Goal: Task Accomplishment & Management: Manage account settings

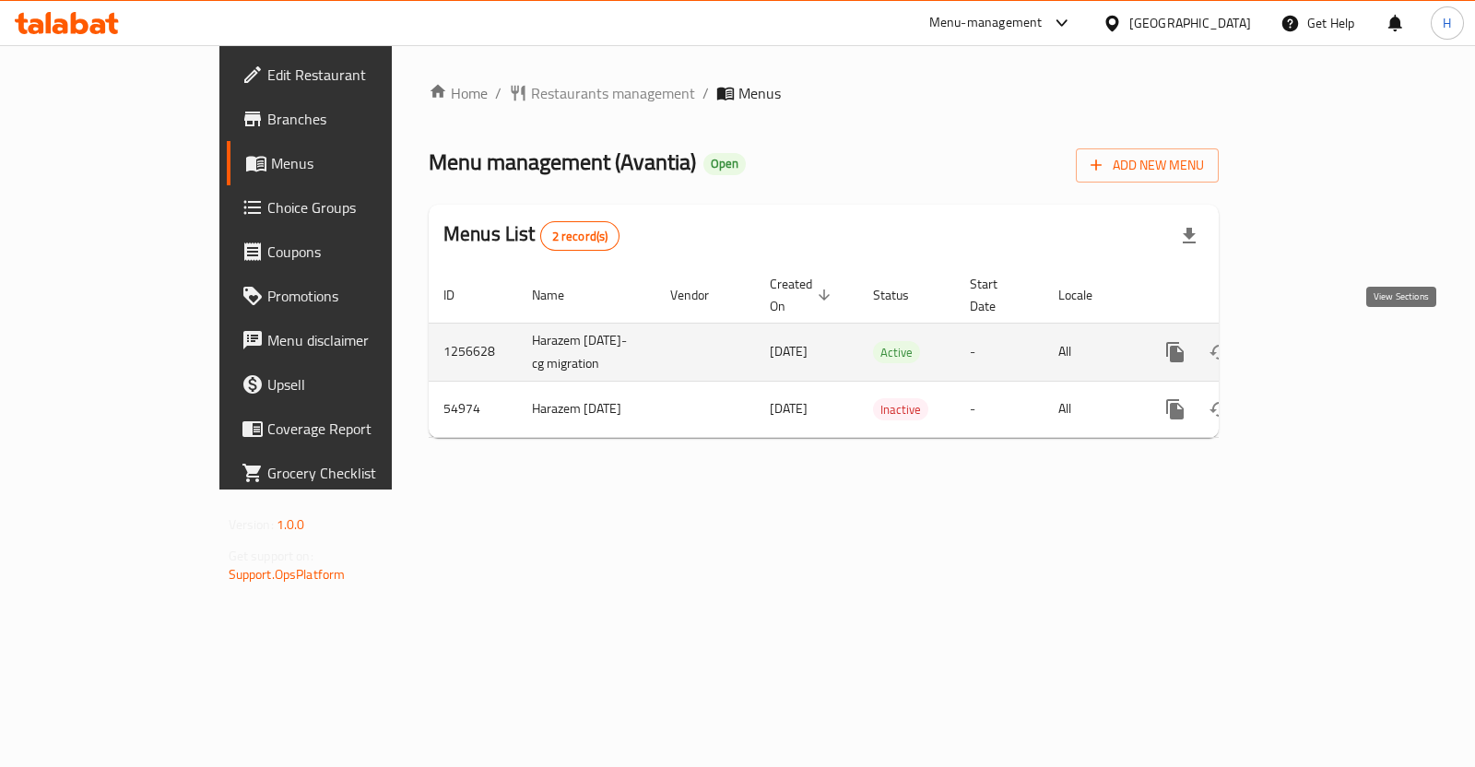
click at [1320, 349] on icon "enhanced table" at bounding box center [1308, 352] width 22 height 22
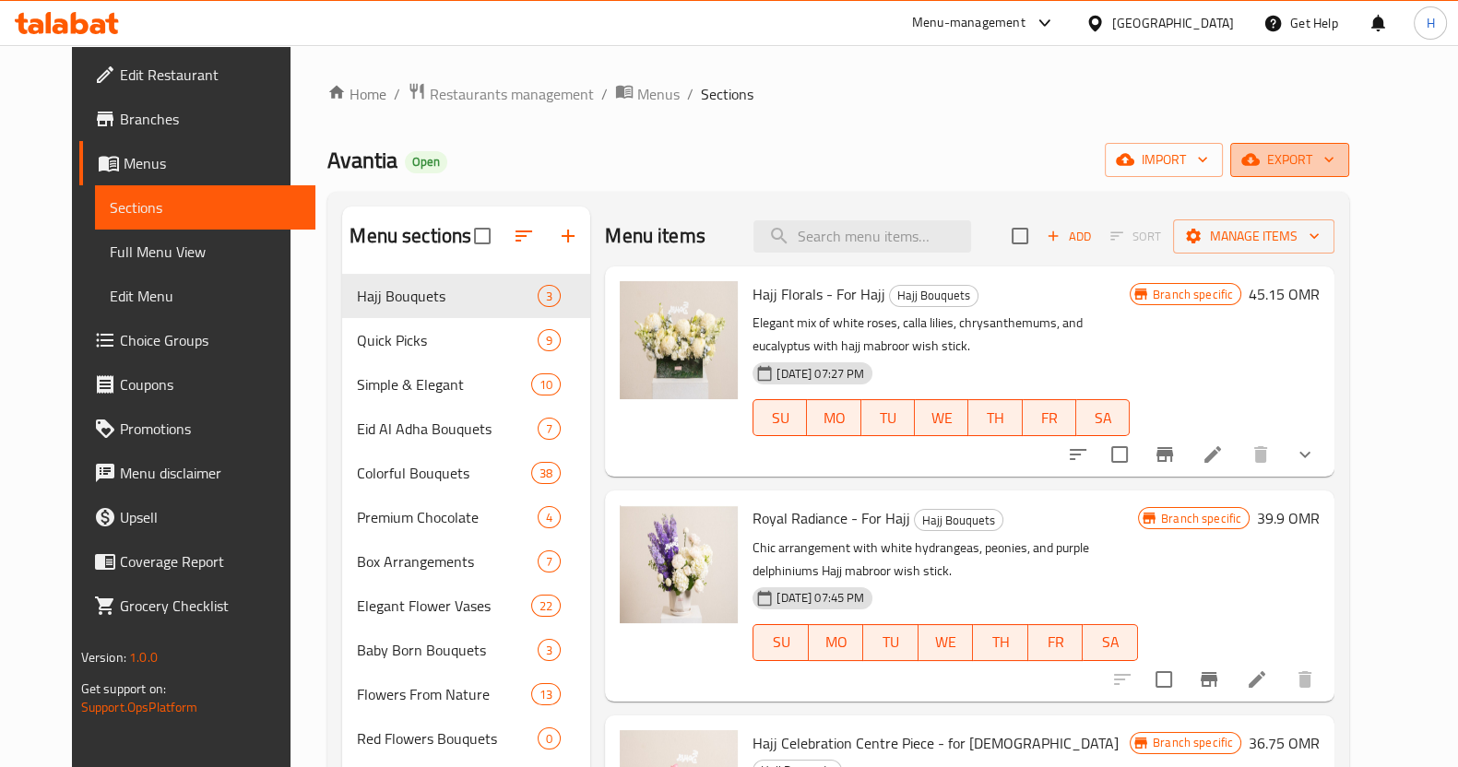
click at [1349, 172] on button "export" at bounding box center [1289, 160] width 119 height 34
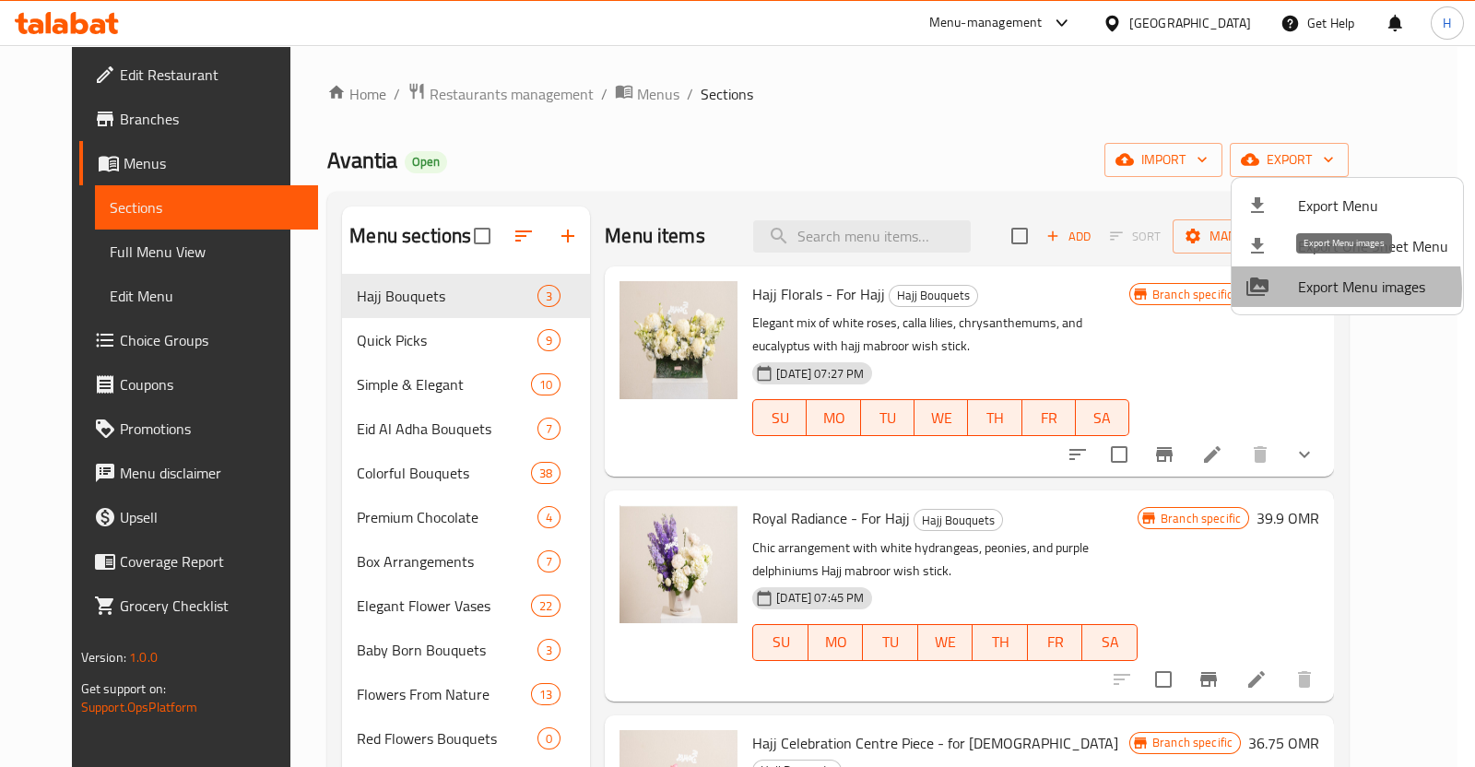
click at [1321, 289] on span "Export Menu images" at bounding box center [1373, 287] width 150 height 22
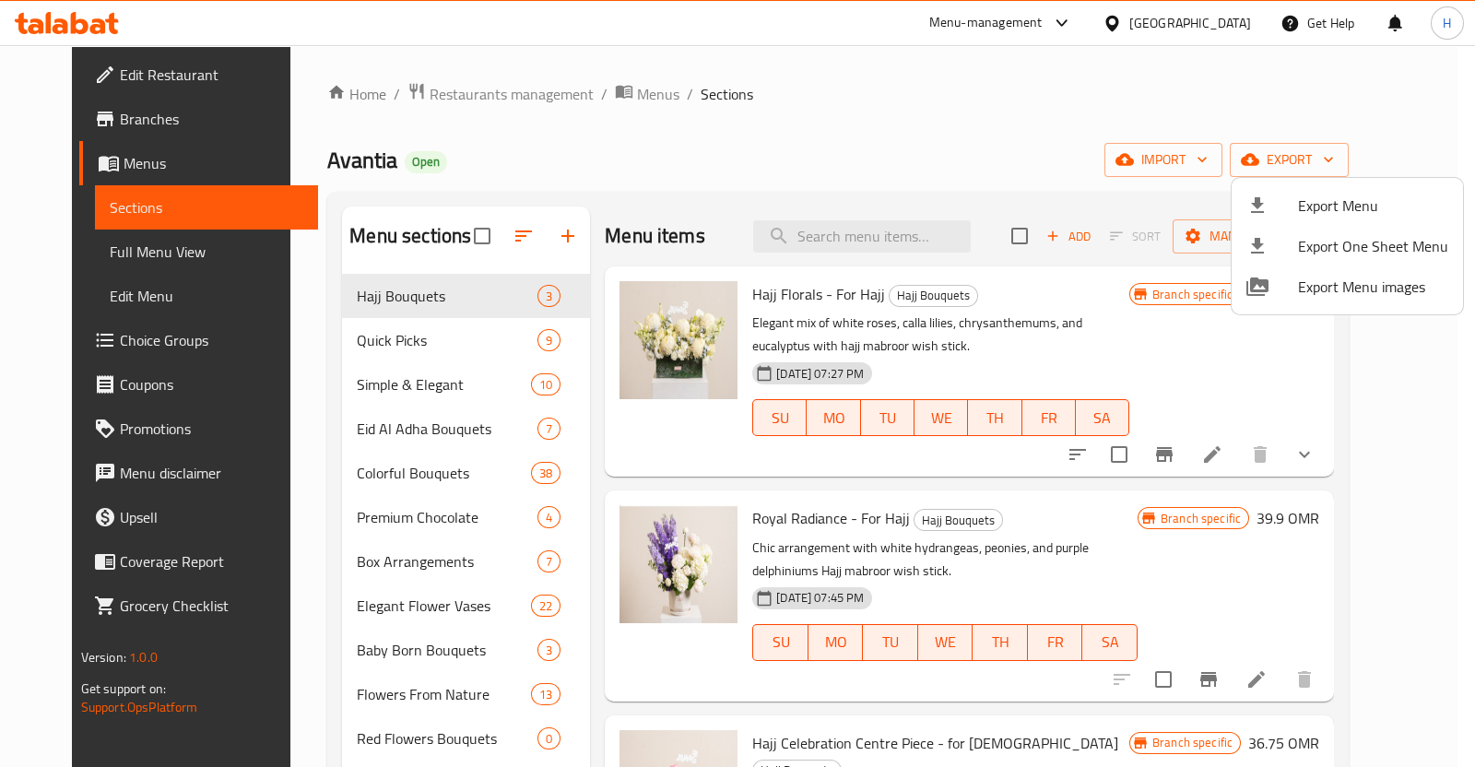
click at [424, 91] on div at bounding box center [737, 383] width 1475 height 767
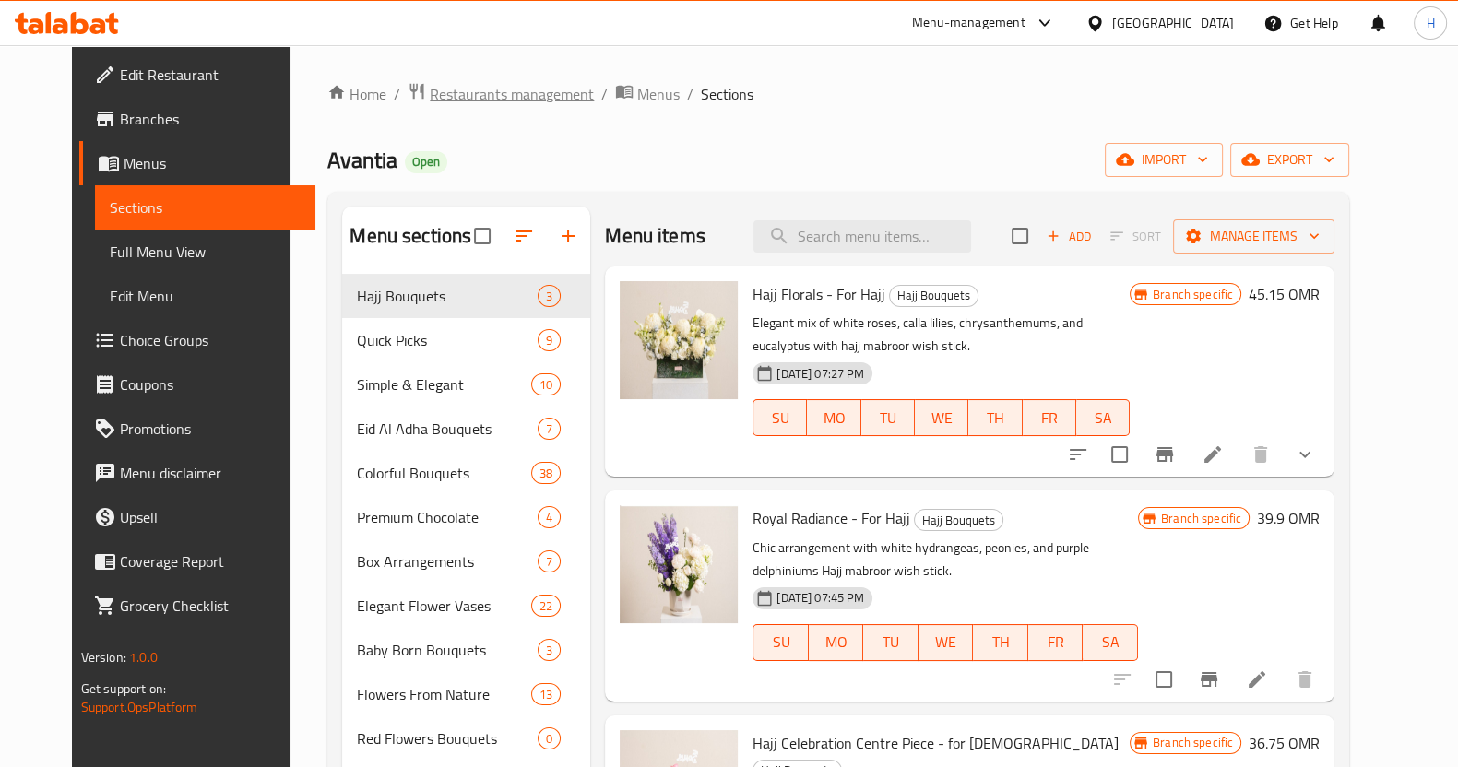
click at [430, 91] on span "Restaurants management" at bounding box center [512, 94] width 164 height 22
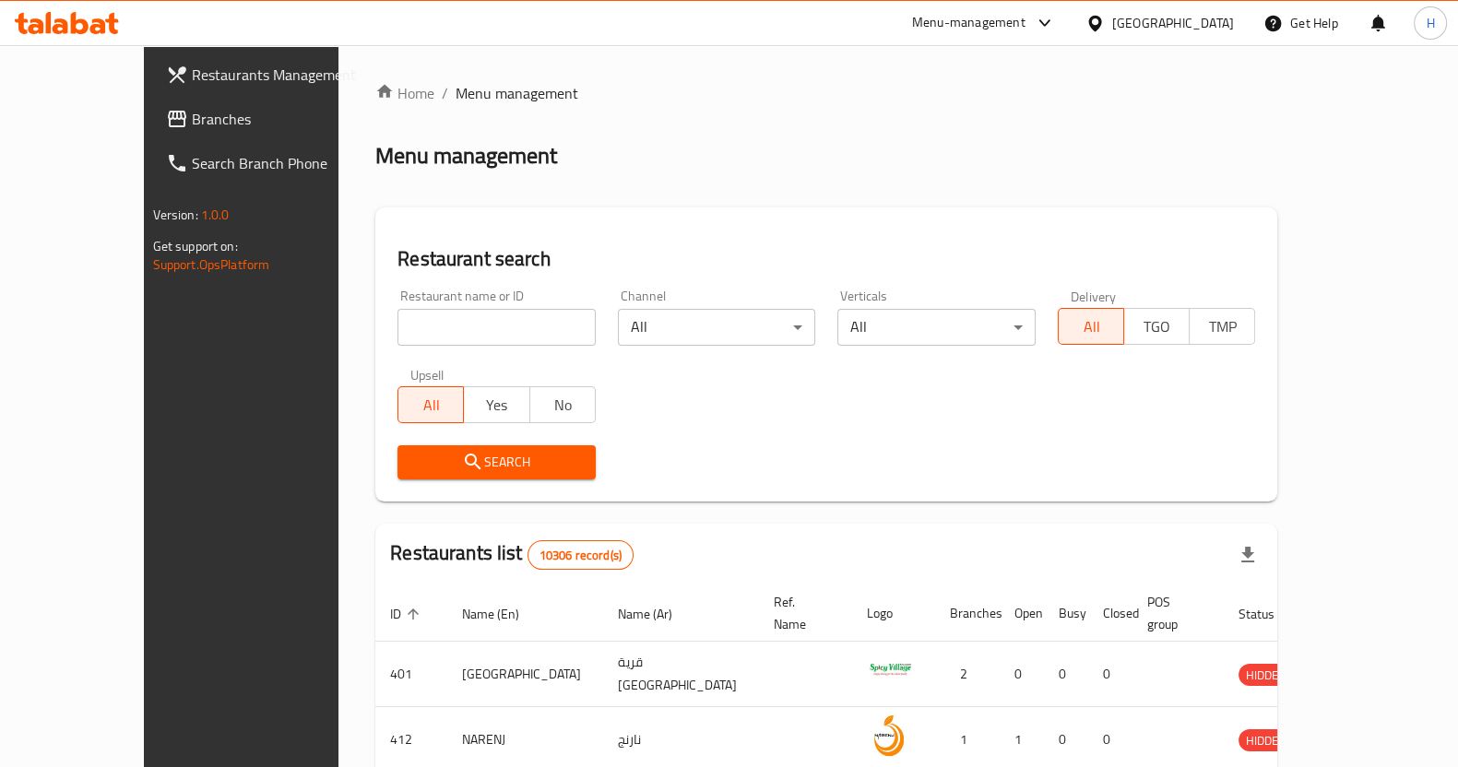
click at [419, 337] on input "search" at bounding box center [496, 327] width 198 height 37
type input "rosenet"
click at [468, 463] on span "Search" at bounding box center [496, 462] width 169 height 23
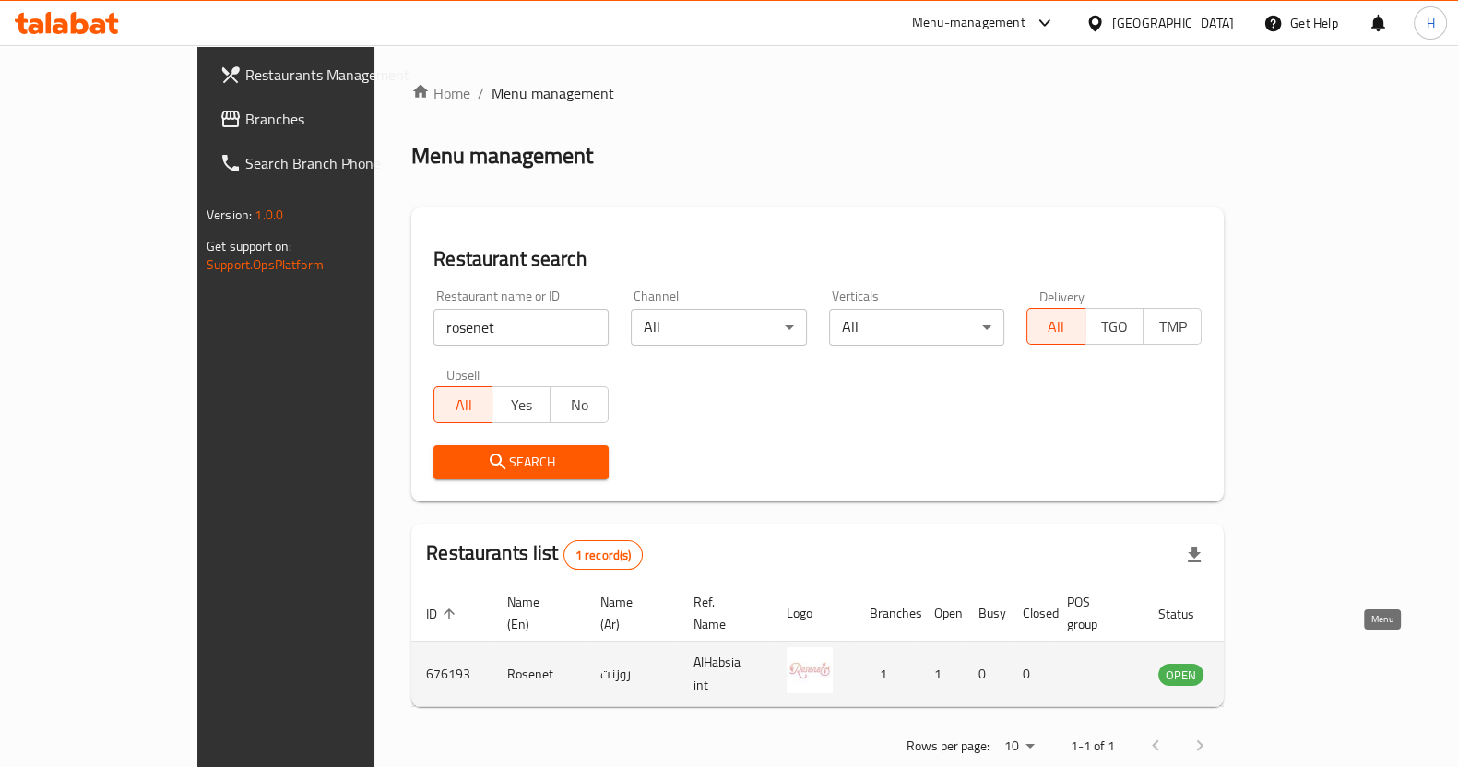
click at [1277, 663] on icon "enhanced table" at bounding box center [1266, 674] width 22 height 22
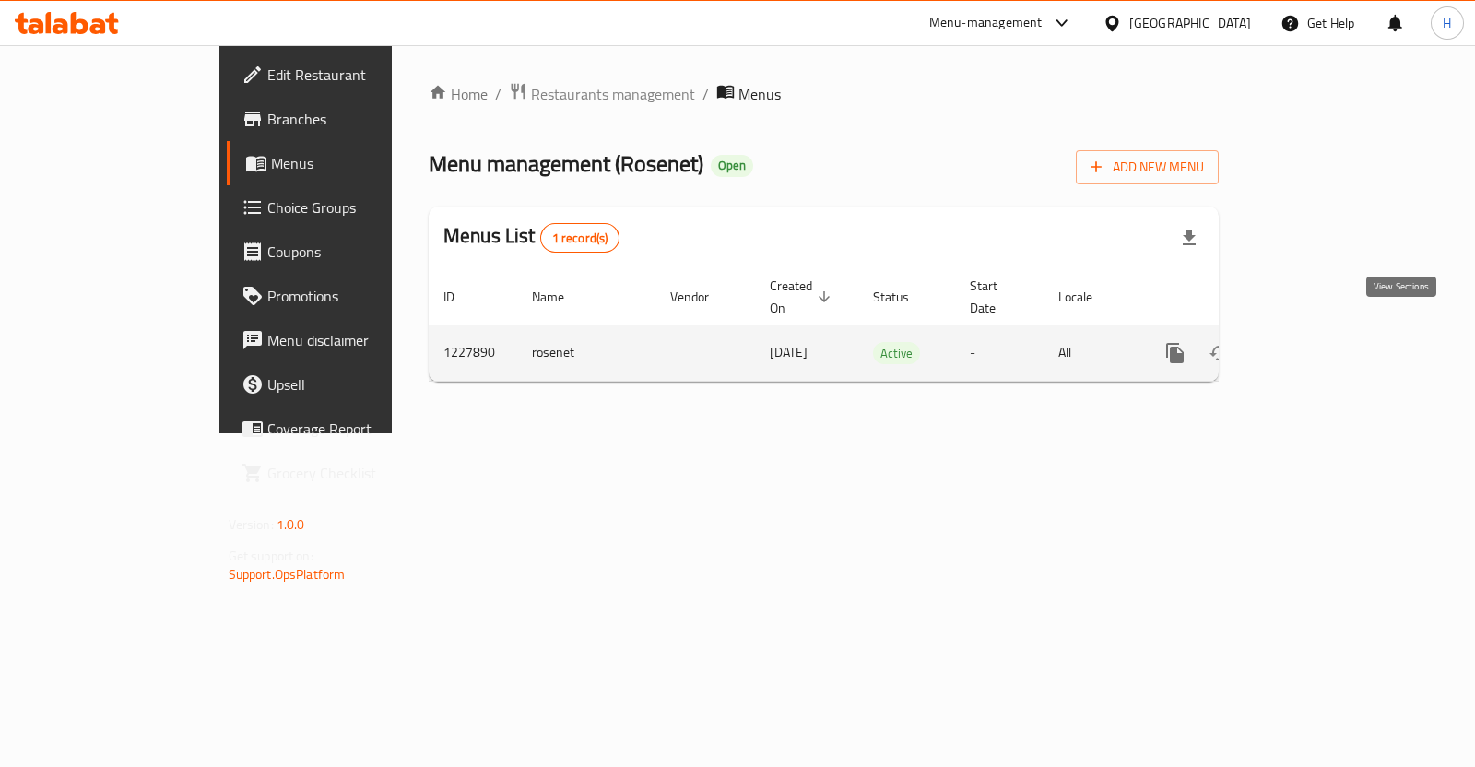
click at [1331, 343] on link "enhanced table" at bounding box center [1308, 353] width 44 height 44
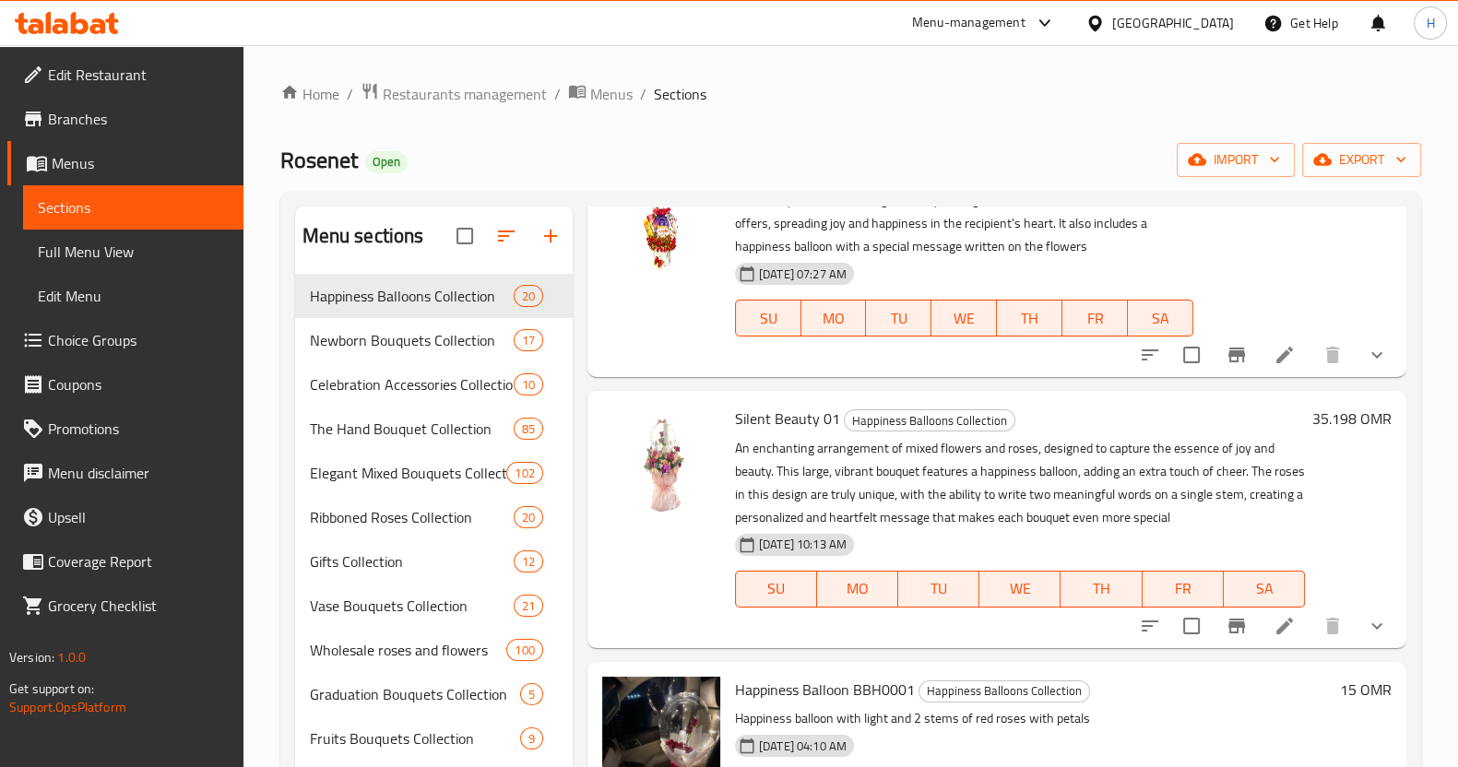
scroll to position [622, 0]
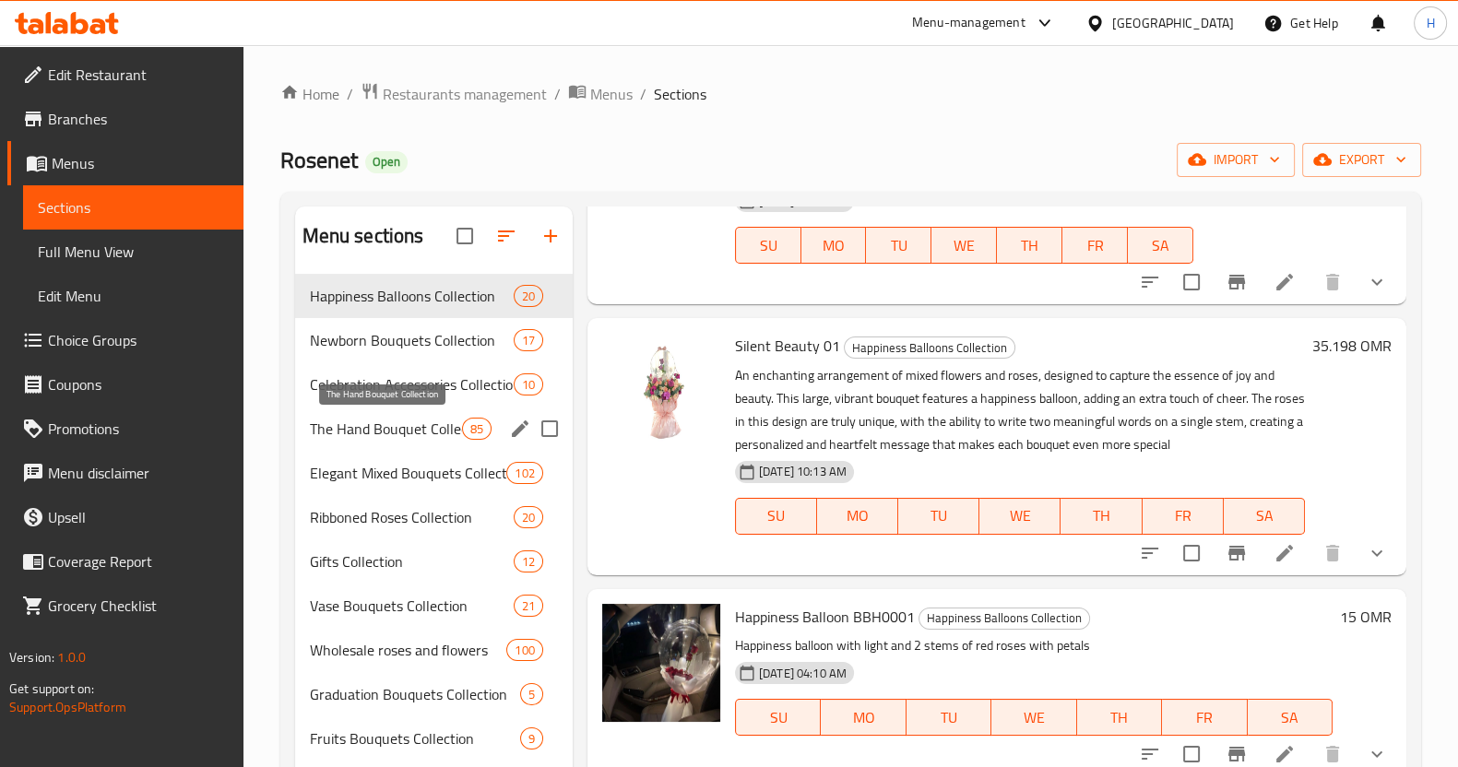
click at [355, 428] on span "The Hand Bouquet Collection" at bounding box center [386, 429] width 152 height 22
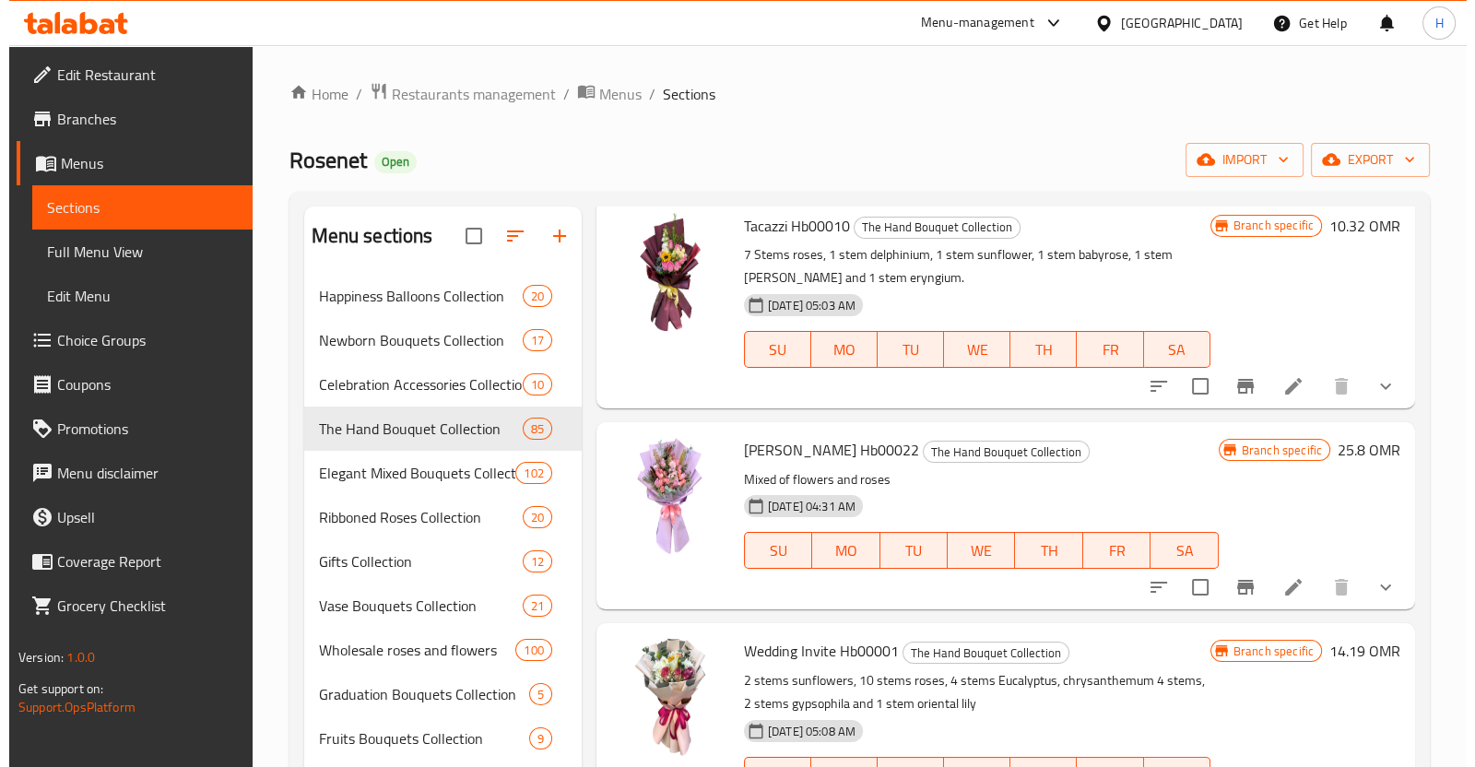
scroll to position [11836, 0]
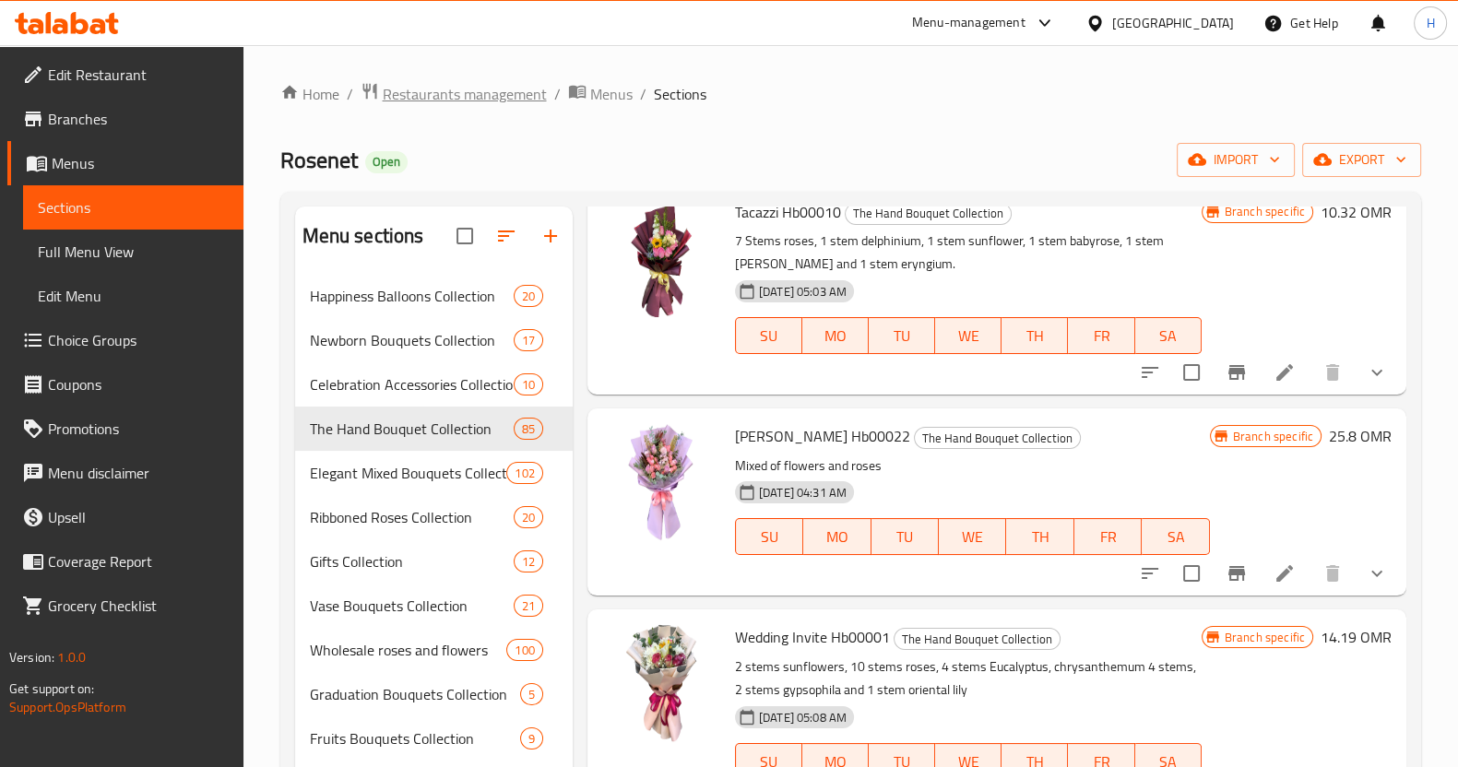
click at [468, 95] on span "Restaurants management" at bounding box center [465, 94] width 164 height 22
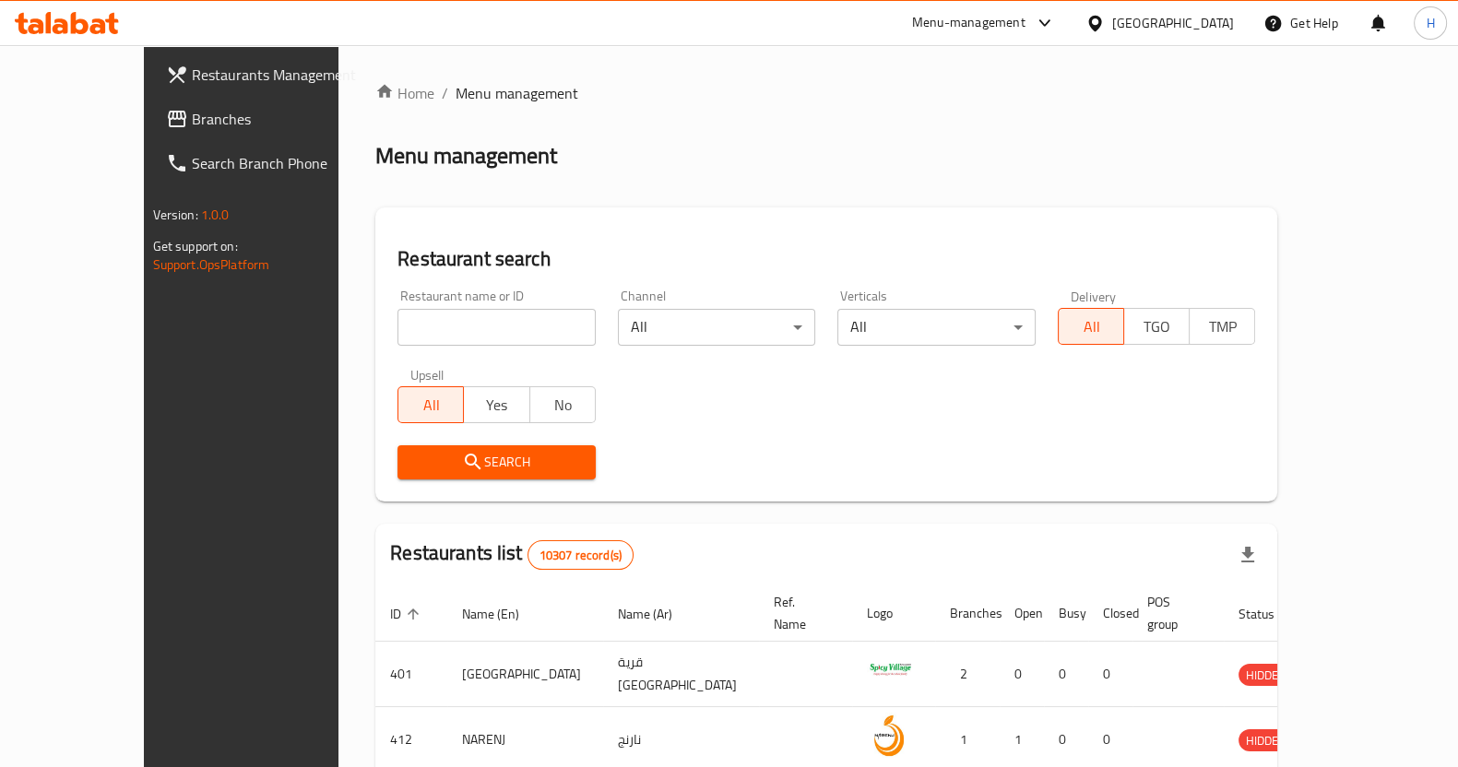
click at [403, 317] on input "search" at bounding box center [496, 327] width 198 height 37
type input "magenta"
click at [412, 454] on span "Search" at bounding box center [496, 462] width 169 height 23
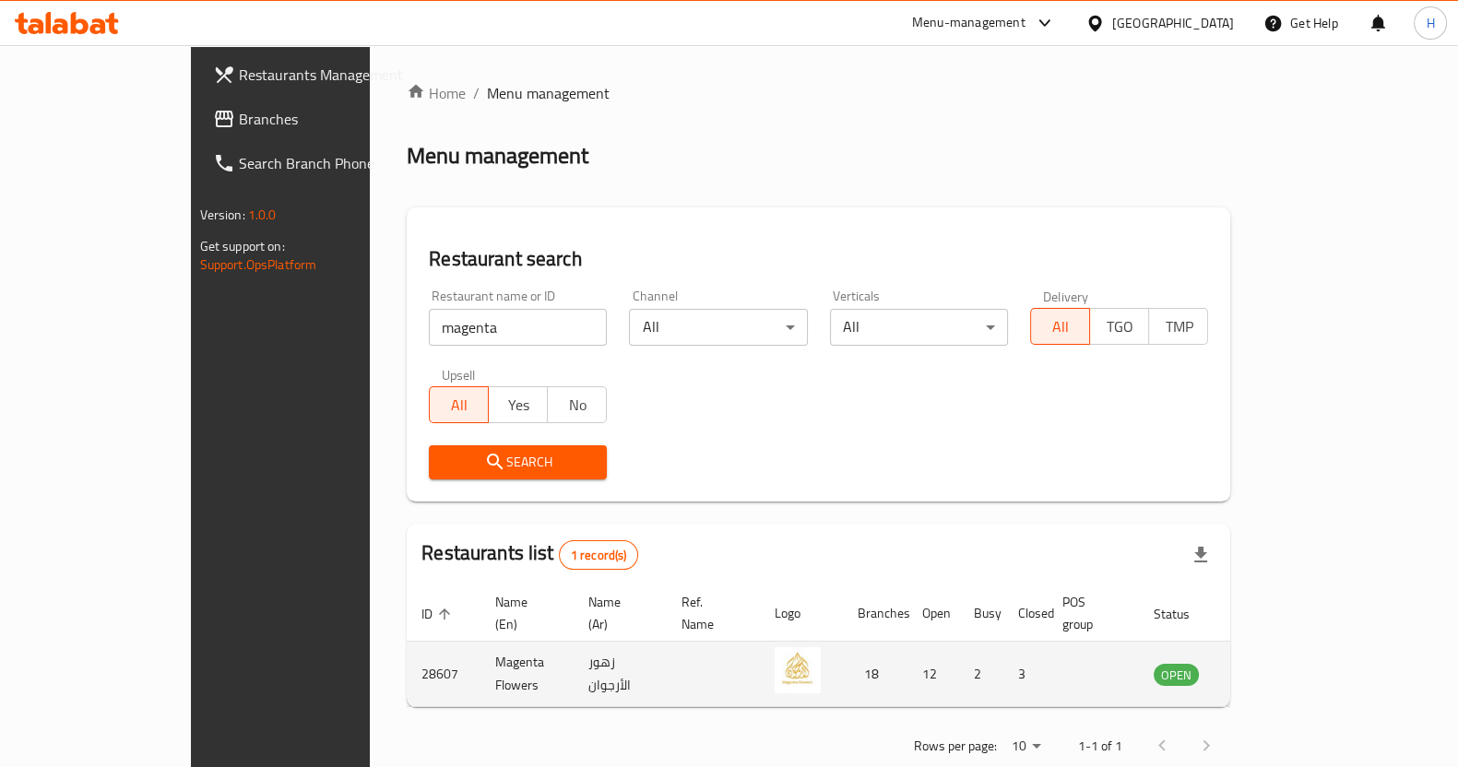
click at [1285, 663] on link "enhanced table" at bounding box center [1267, 674] width 34 height 22
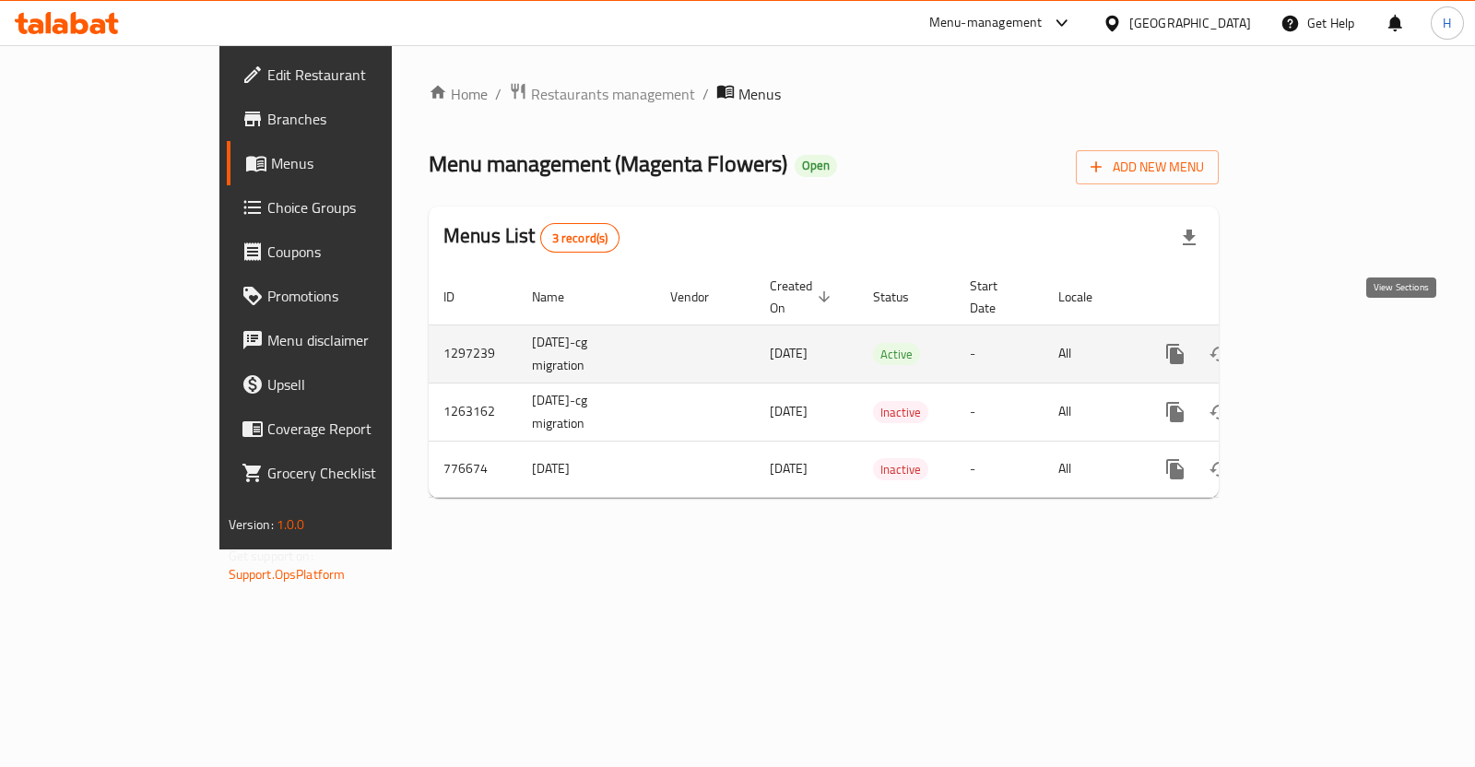
click at [1317, 346] on icon "enhanced table" at bounding box center [1308, 354] width 17 height 17
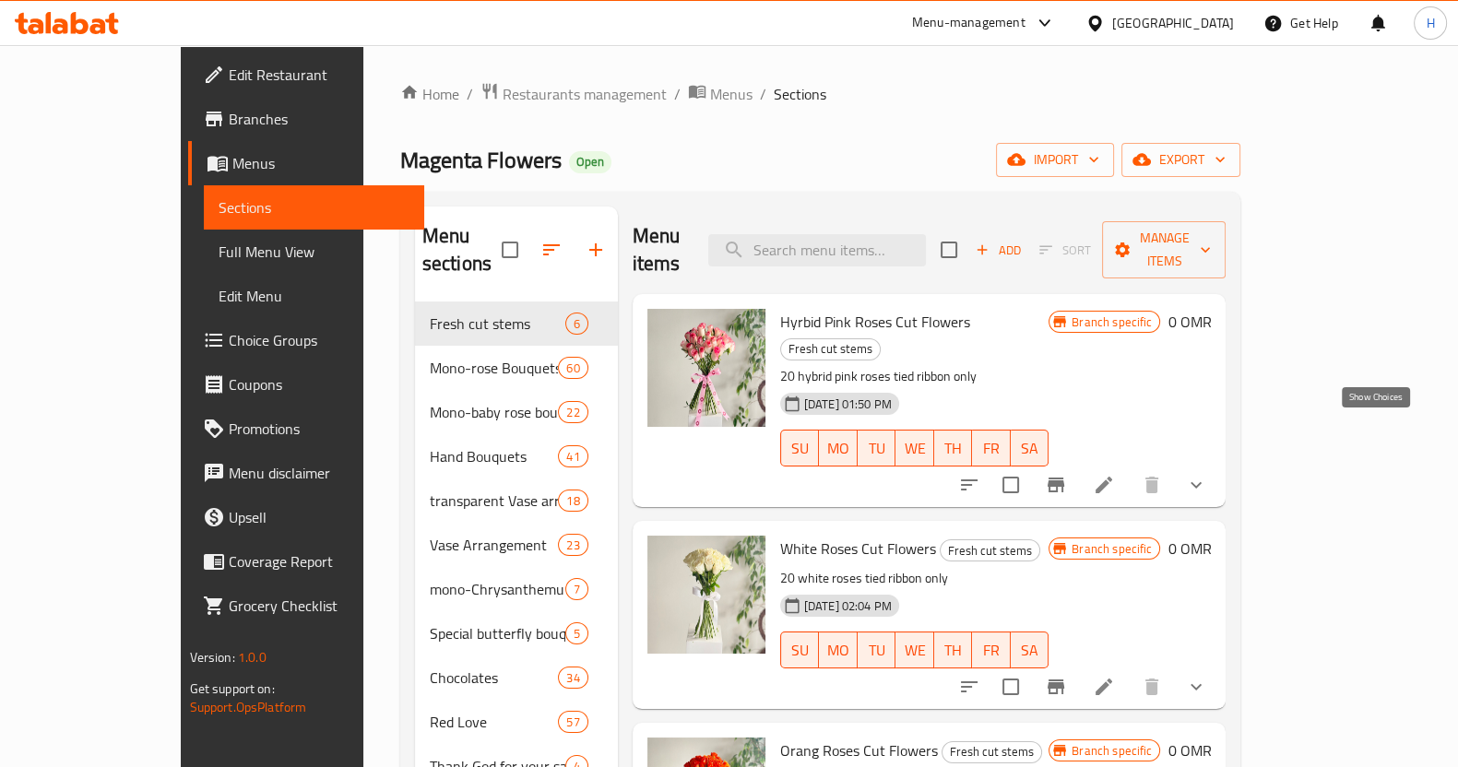
click at [1207, 474] on icon "show more" at bounding box center [1196, 485] width 22 height 22
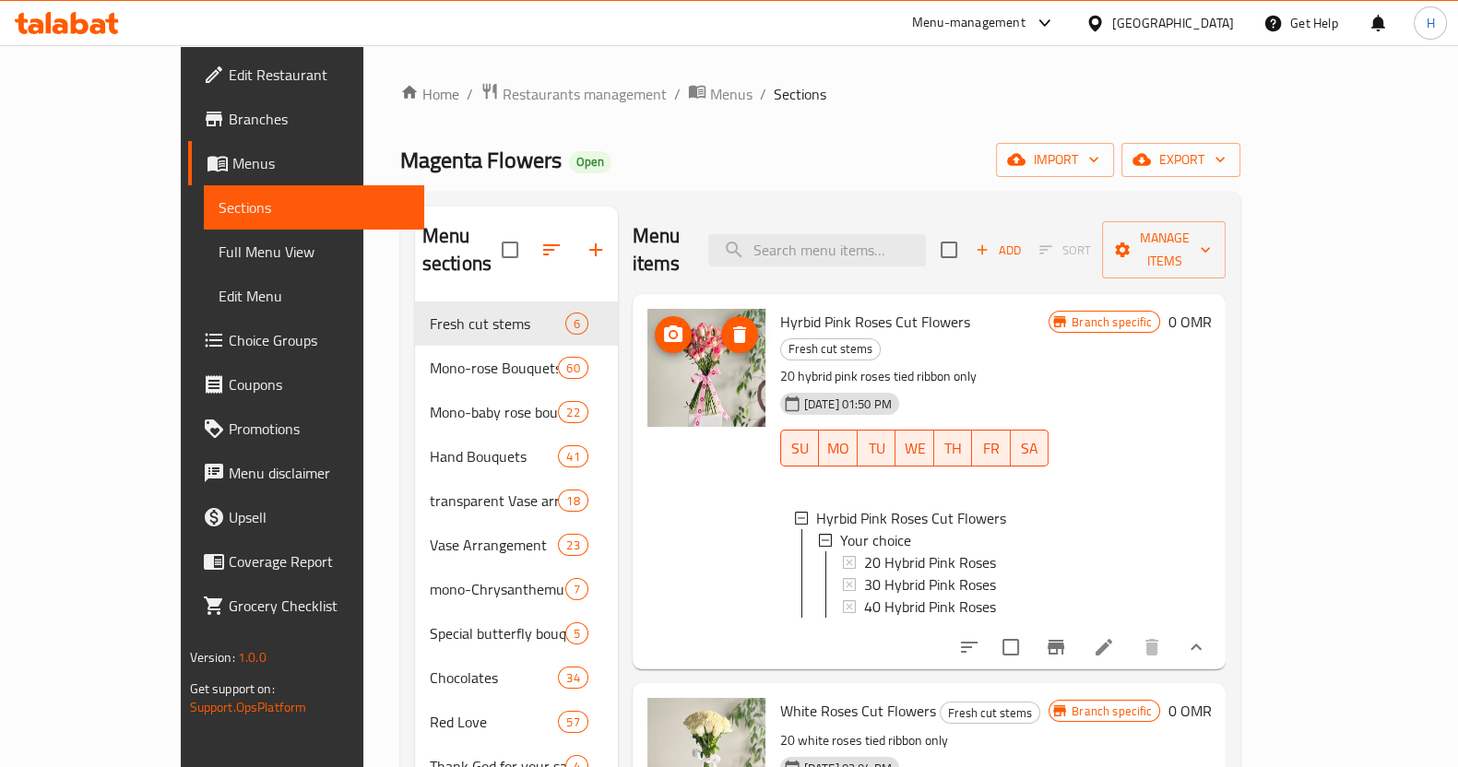
click at [681, 349] on img at bounding box center [706, 368] width 118 height 118
click at [1226, 162] on span "export" at bounding box center [1180, 159] width 89 height 23
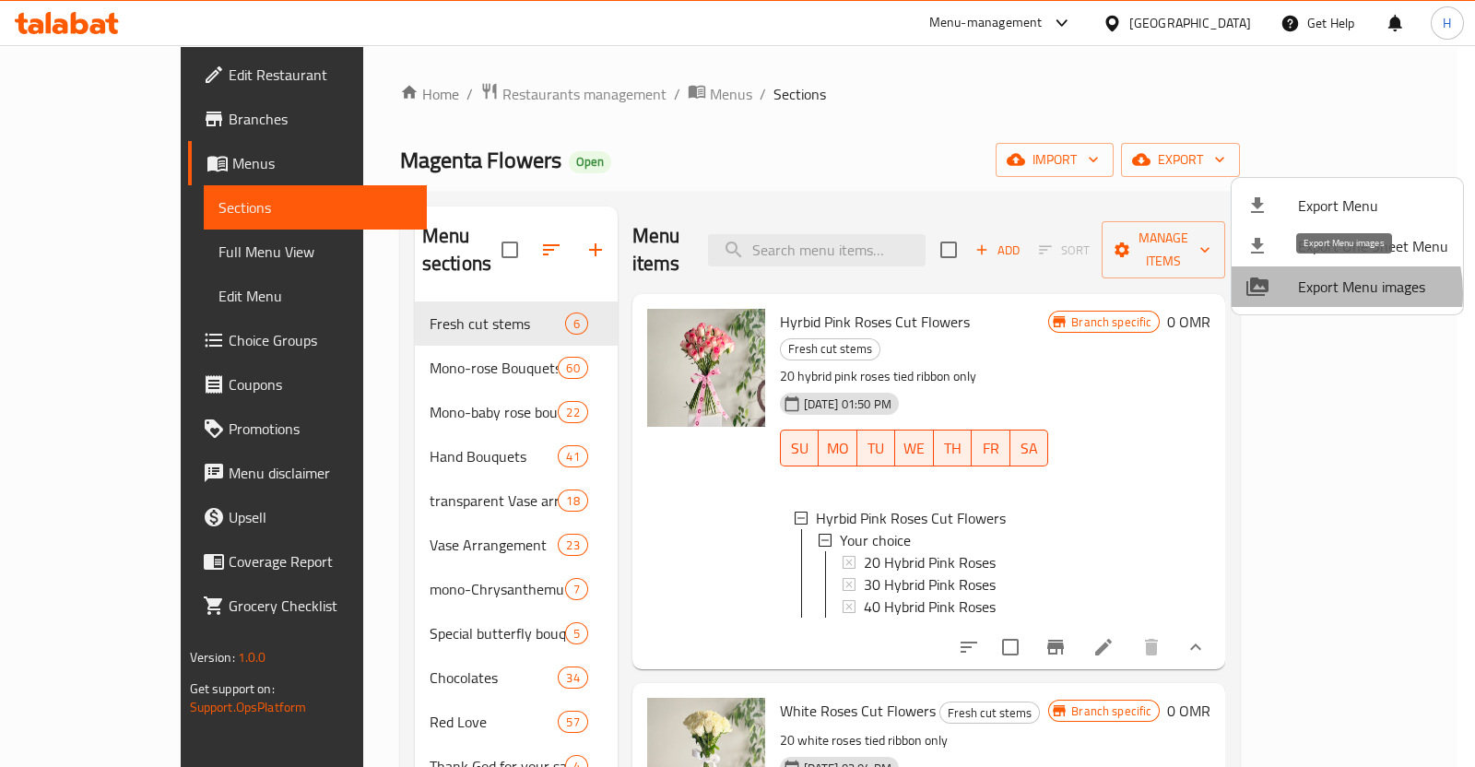
click at [1320, 293] on span "Export Menu images" at bounding box center [1373, 287] width 150 height 22
click at [1277, 291] on div at bounding box center [1273, 287] width 52 height 22
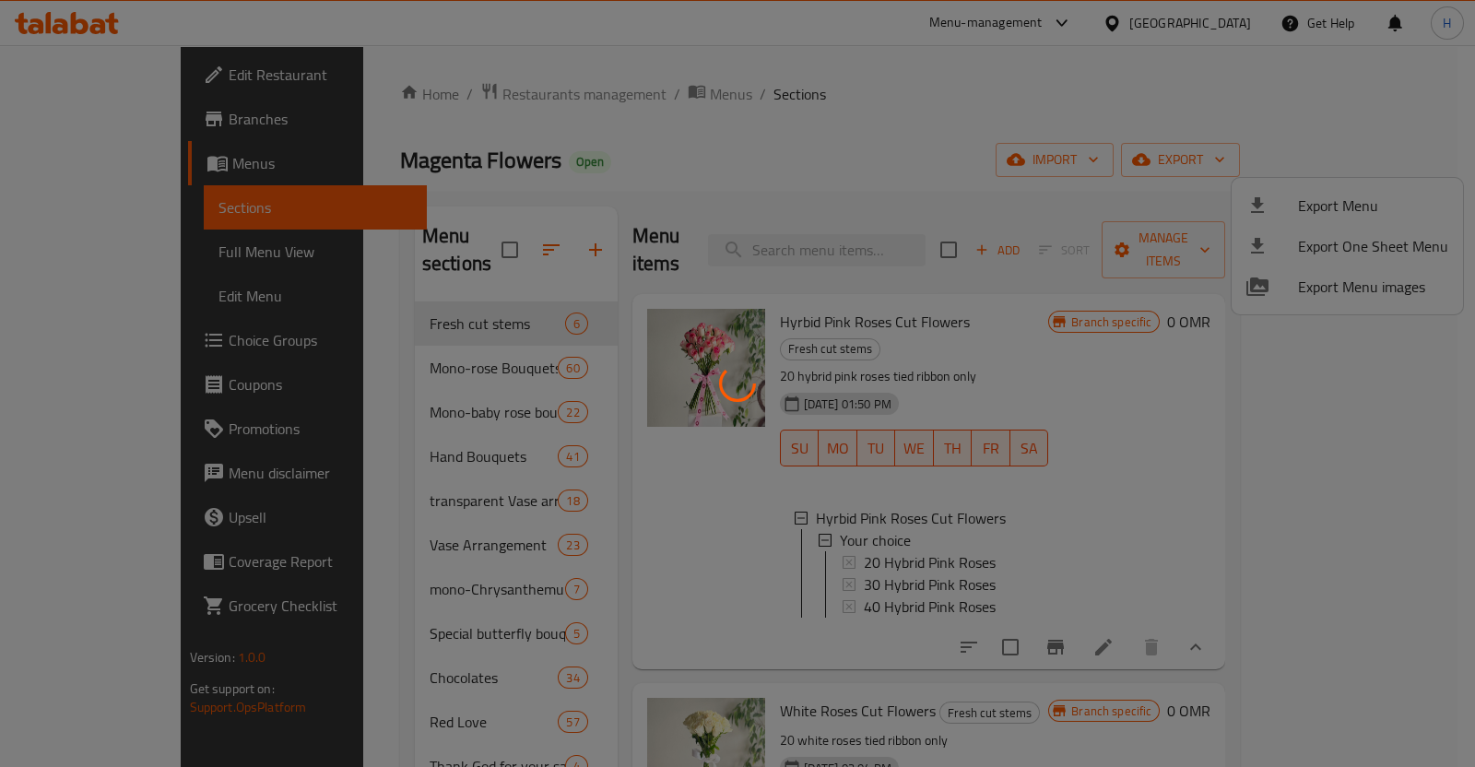
click at [977, 126] on div at bounding box center [737, 383] width 1475 height 767
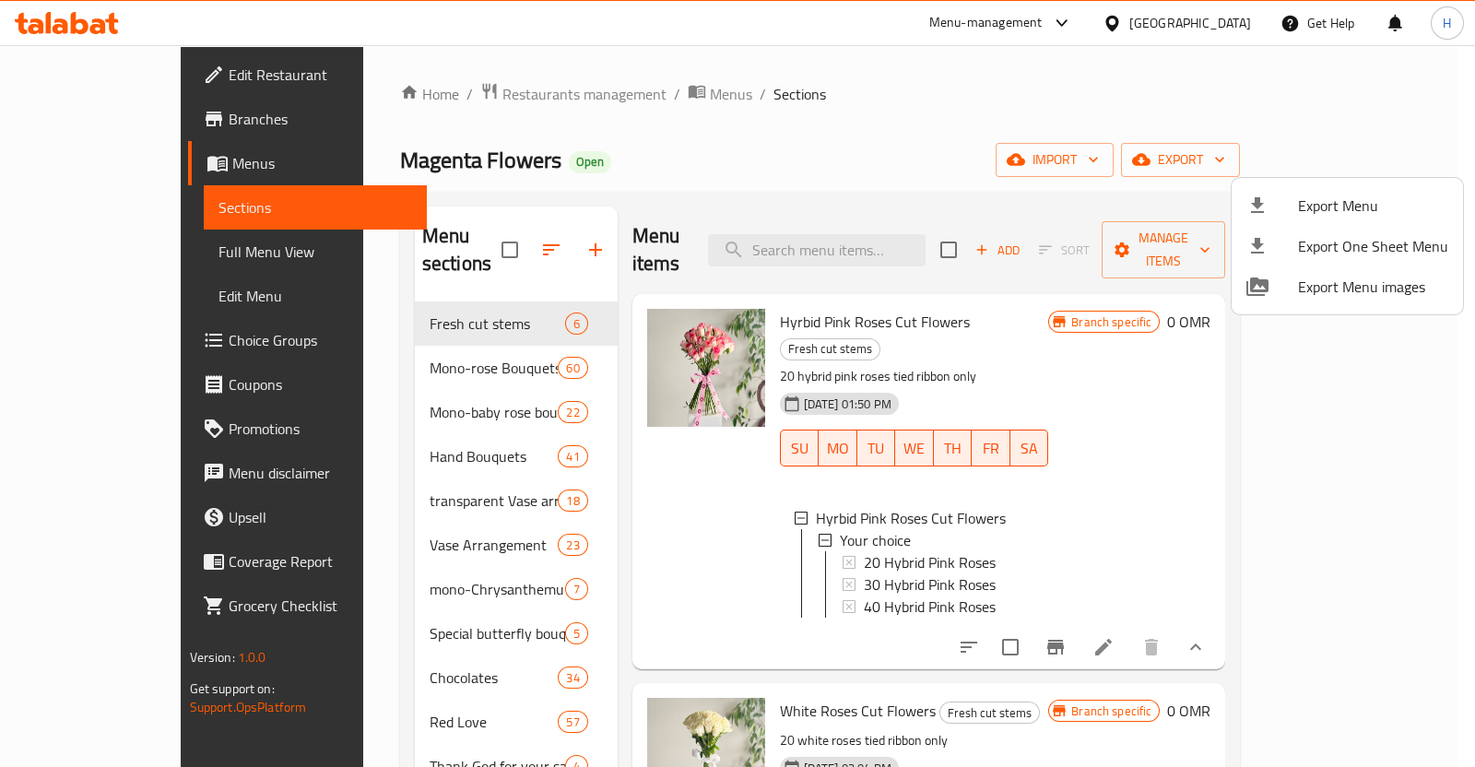
click at [487, 92] on div at bounding box center [737, 383] width 1475 height 767
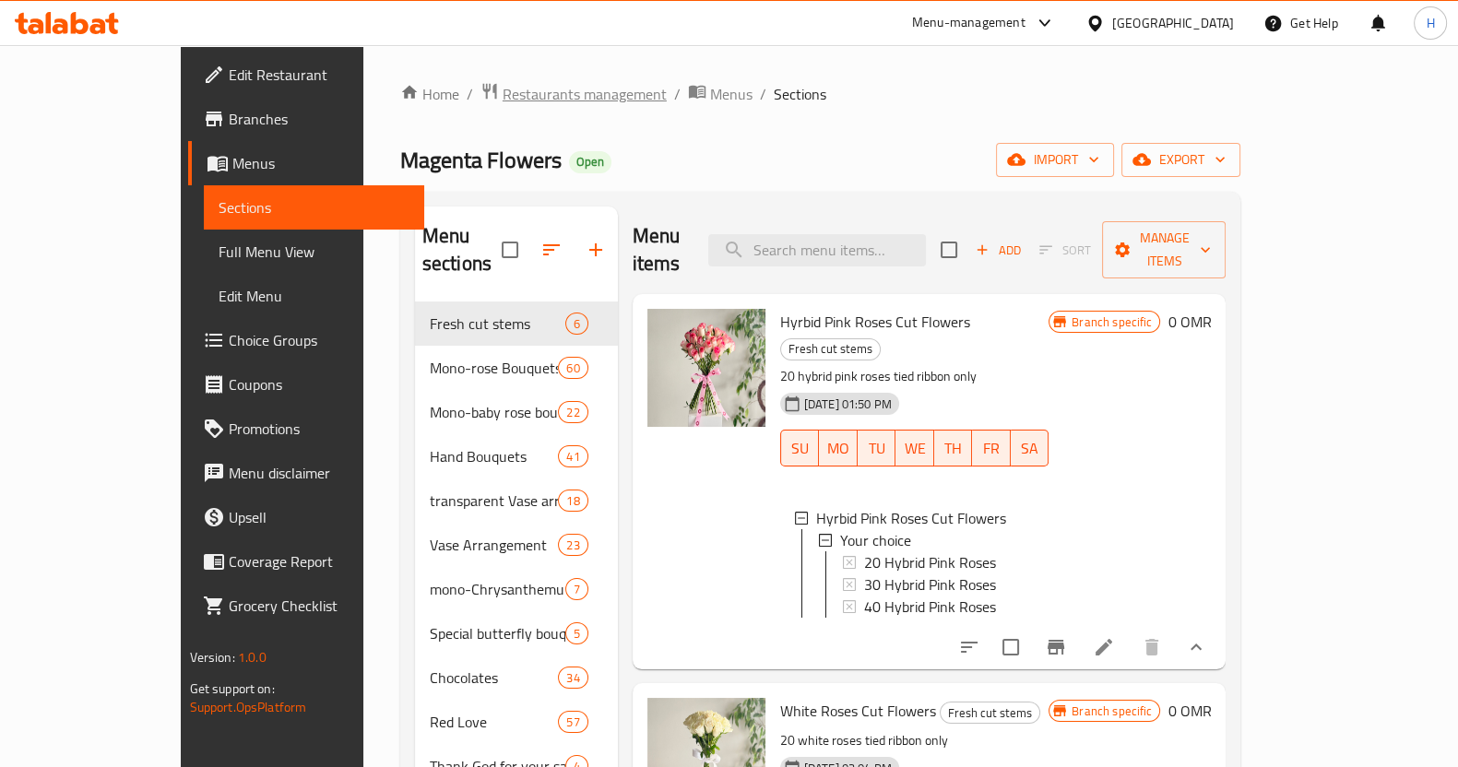
click at [503, 95] on span "Restaurants management" at bounding box center [585, 94] width 164 height 22
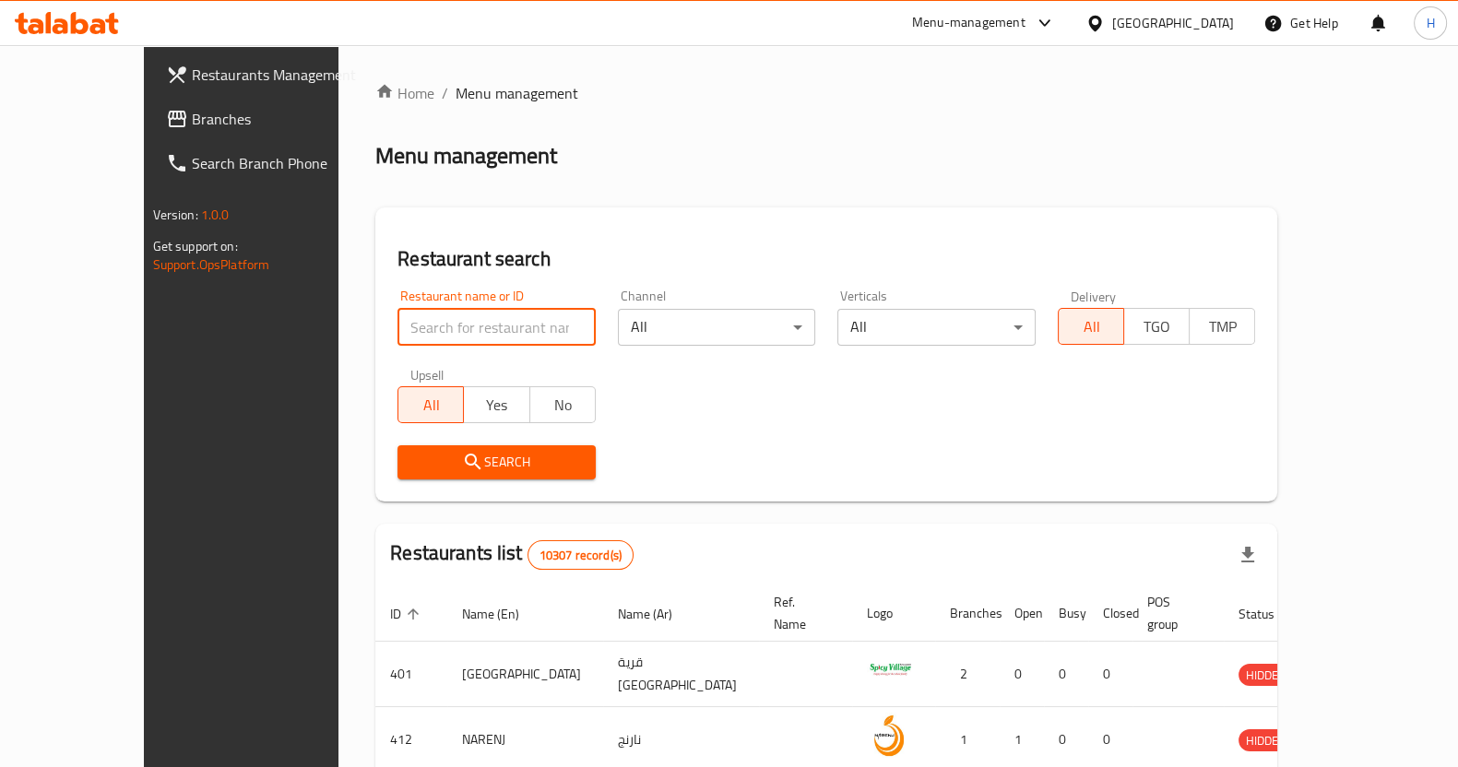
click at [399, 334] on input "search" at bounding box center [496, 327] width 198 height 37
click at [397, 322] on input "jarnam" at bounding box center [496, 327] width 198 height 37
type input "jarnan"
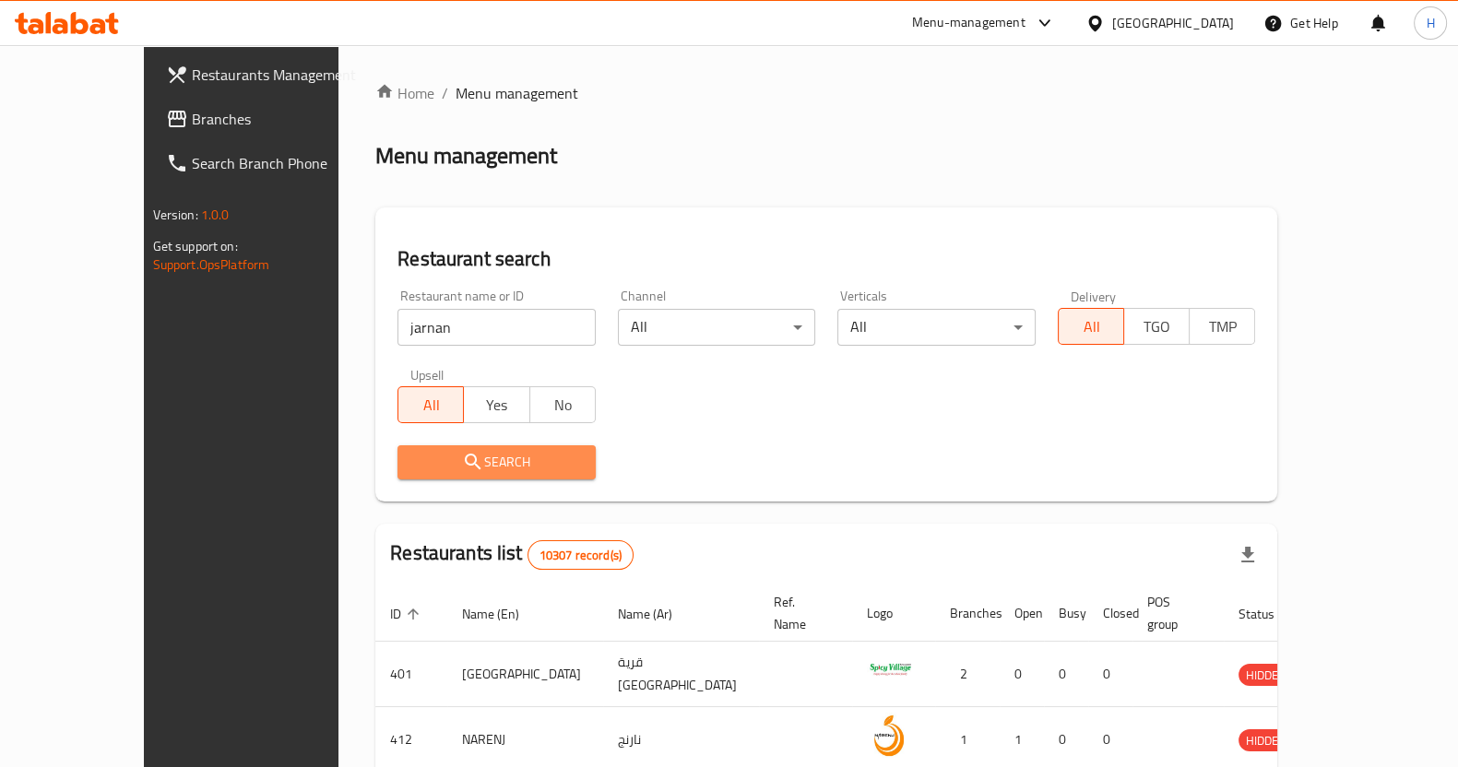
click at [397, 477] on button "Search" at bounding box center [496, 462] width 198 height 34
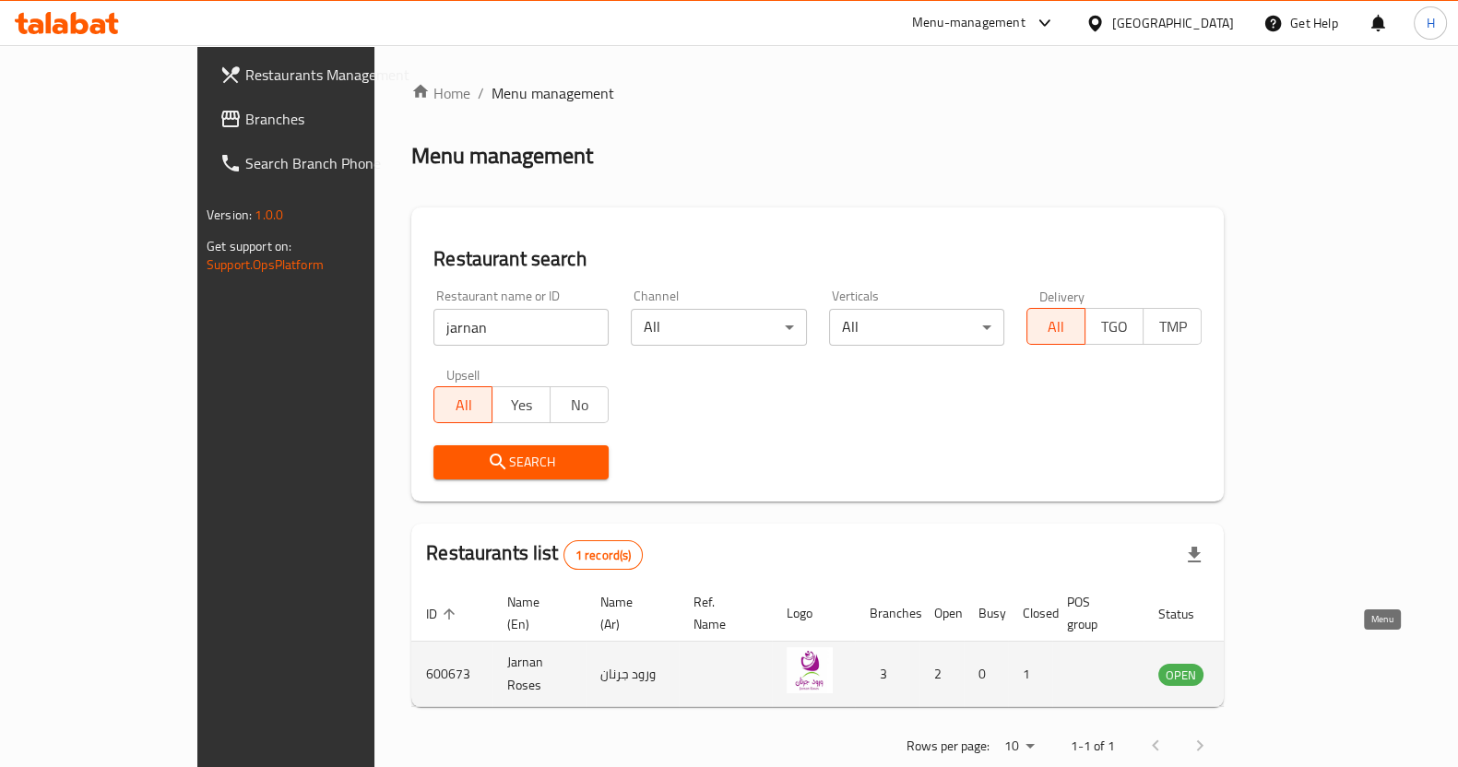
click at [1289, 663] on link "enhanced table" at bounding box center [1272, 674] width 34 height 22
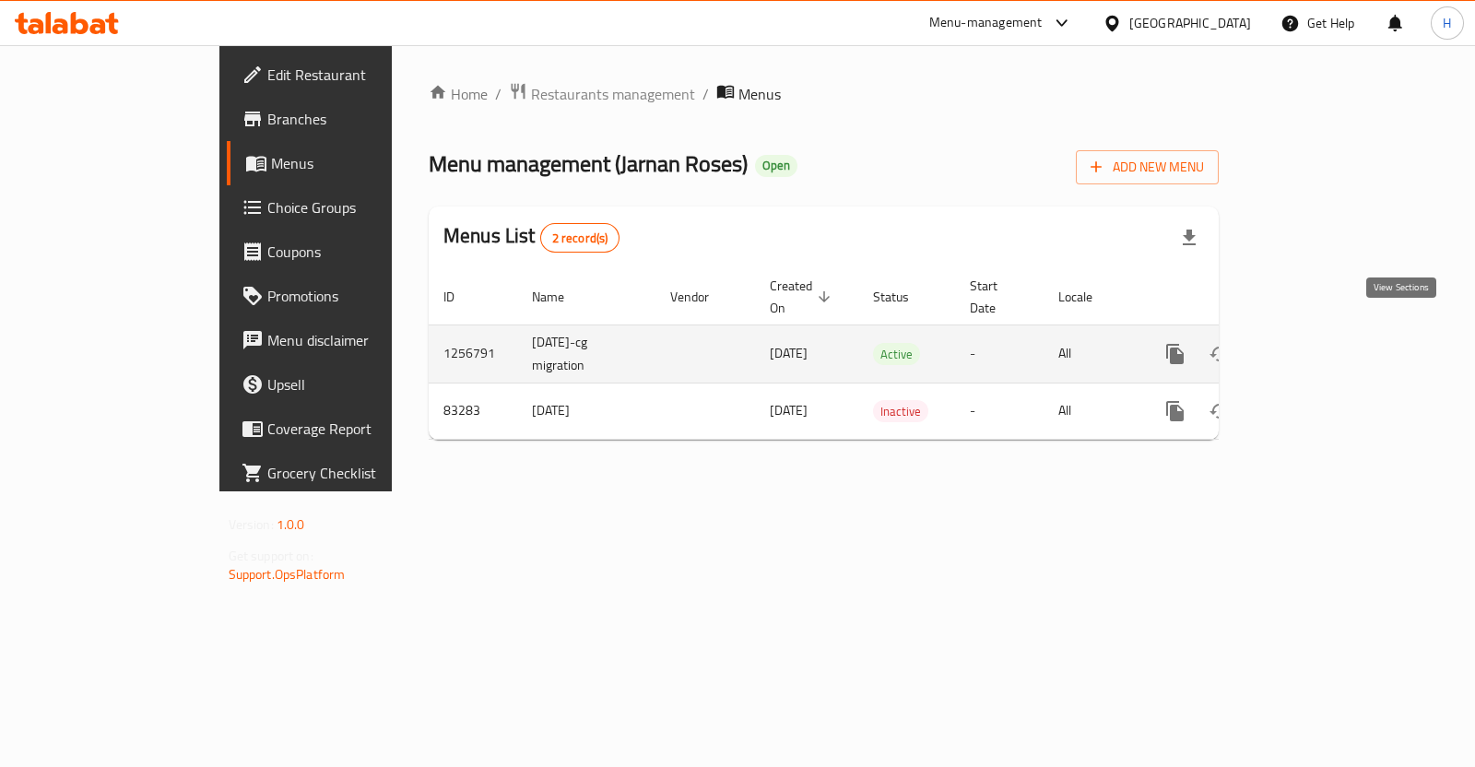
click at [1317, 346] on icon "enhanced table" at bounding box center [1308, 354] width 17 height 17
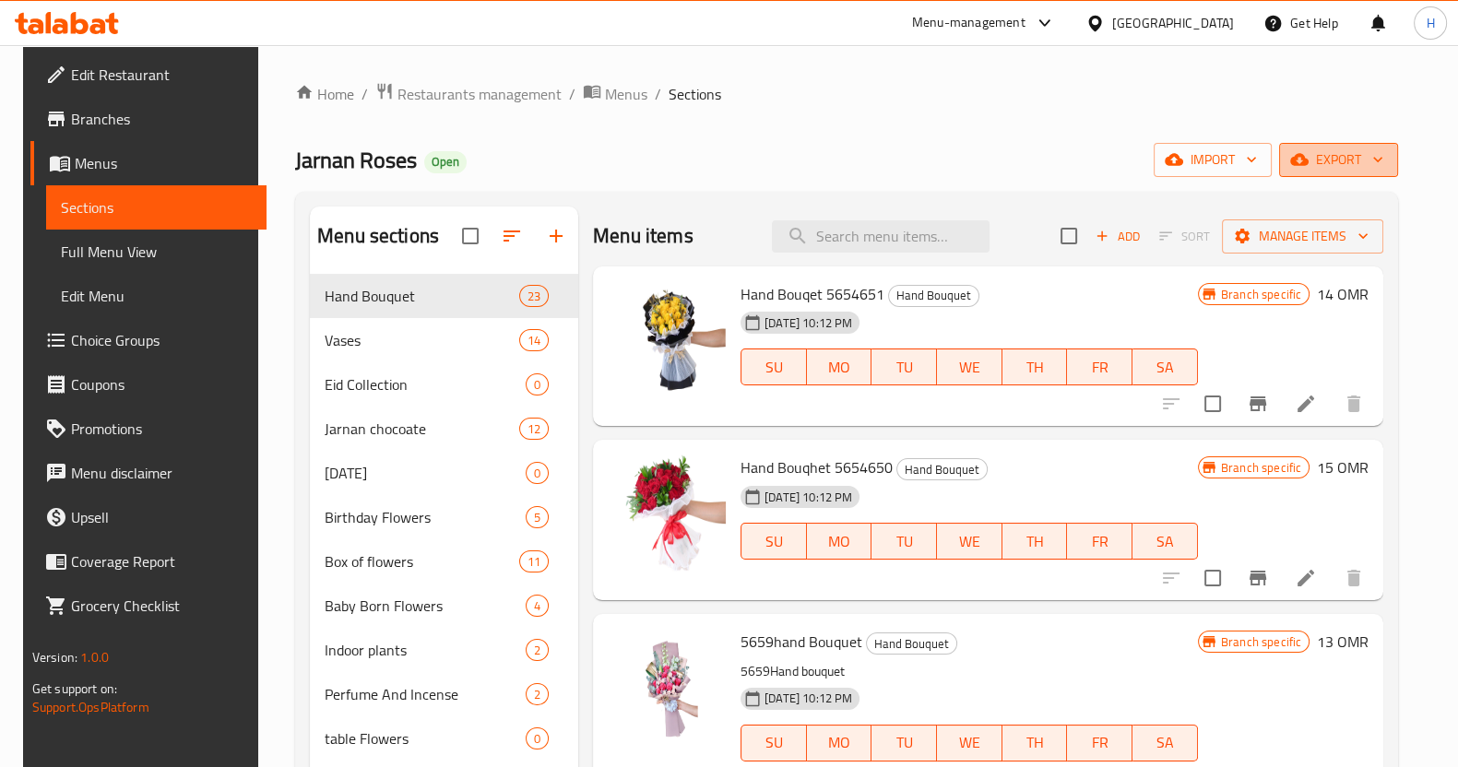
click at [1351, 160] on span "export" at bounding box center [1338, 159] width 89 height 23
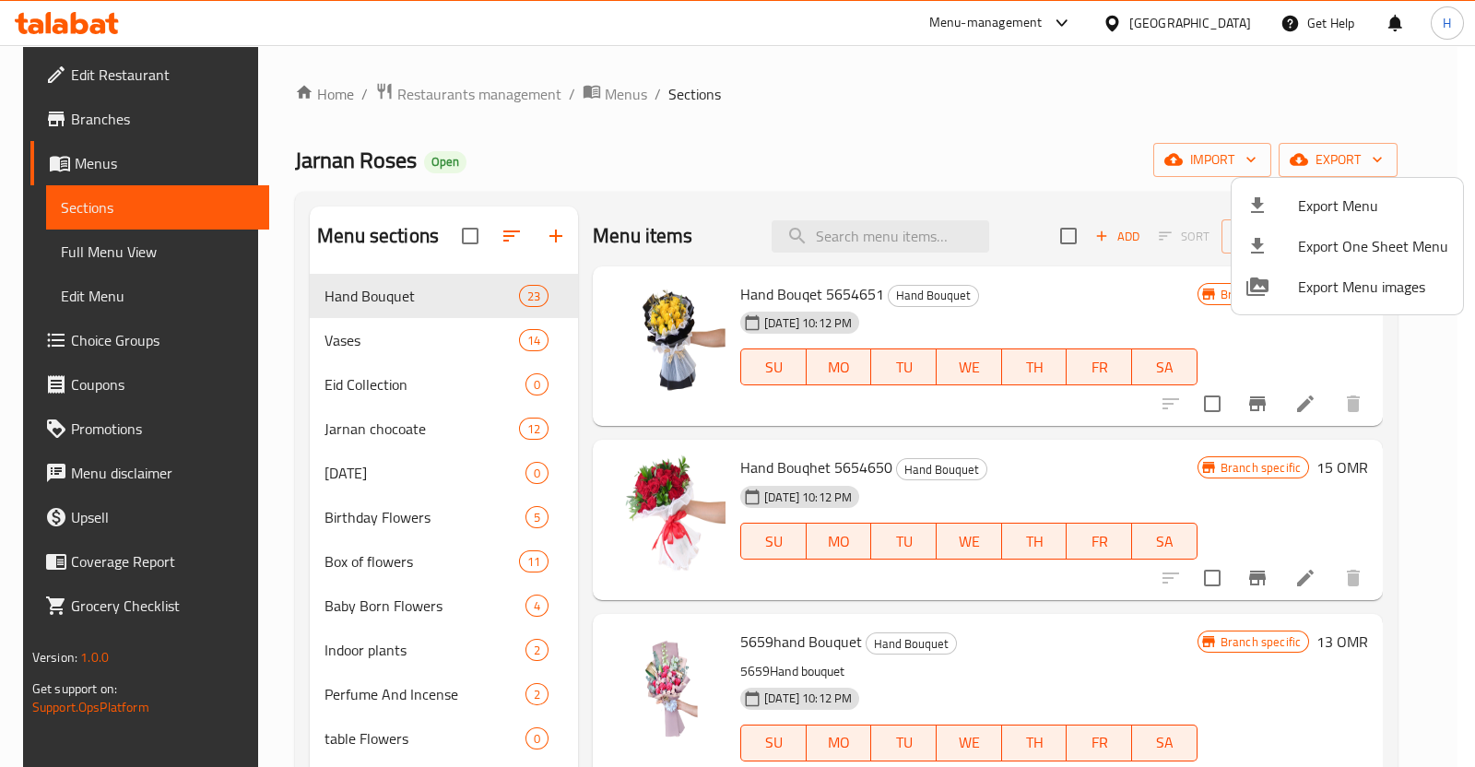
click at [1167, 206] on div at bounding box center [737, 383] width 1475 height 767
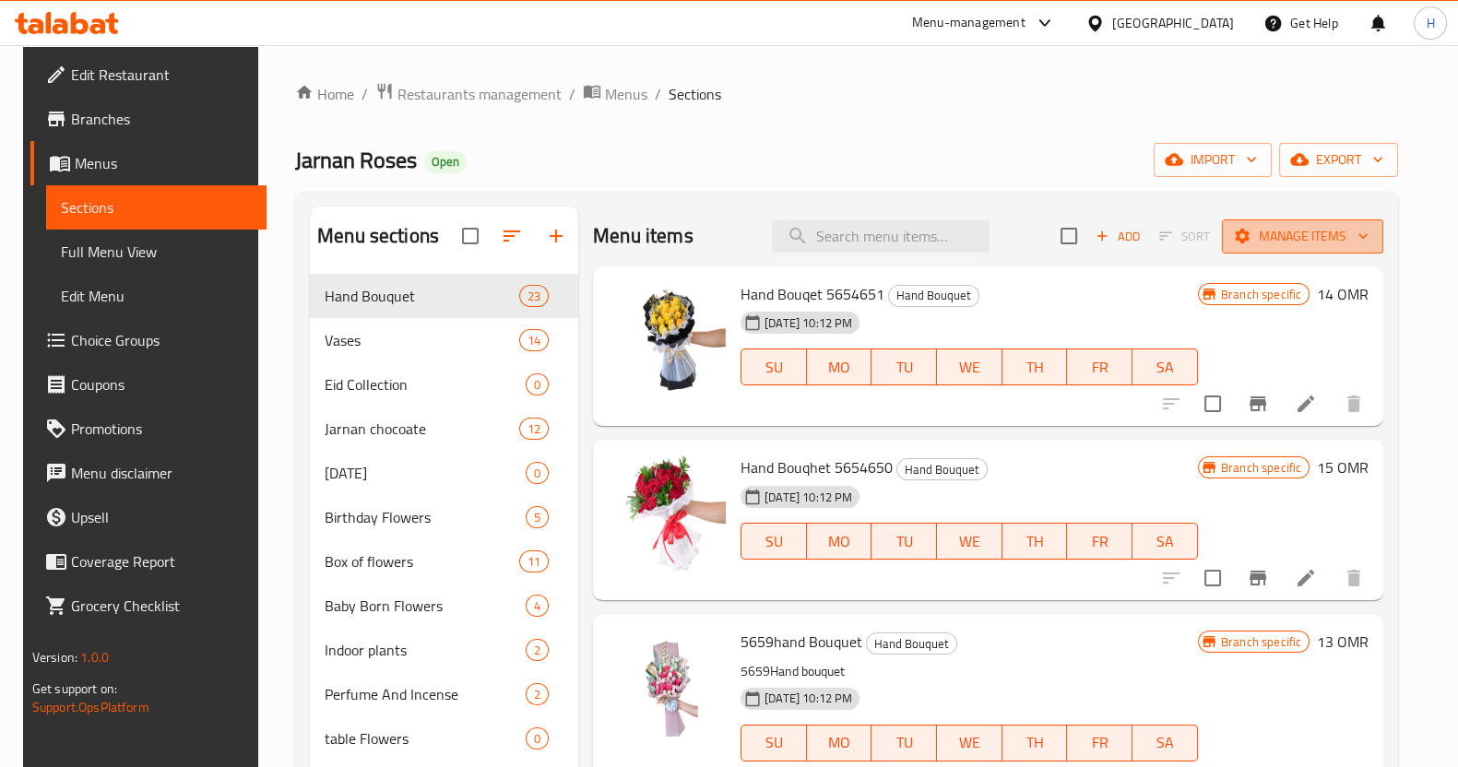
click at [1273, 233] on span "Manage items" at bounding box center [1303, 236] width 132 height 23
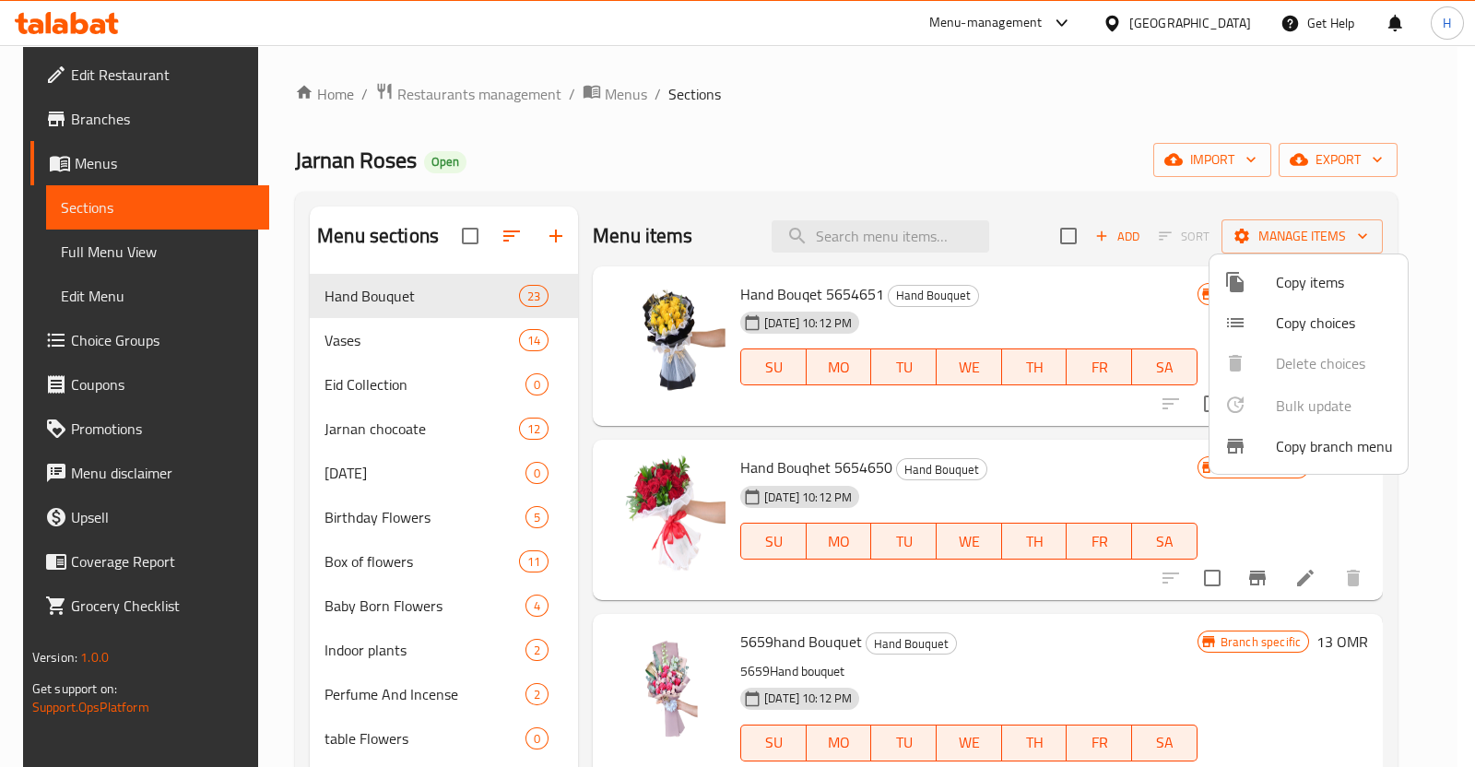
click at [1262, 331] on div at bounding box center [1251, 323] width 52 height 22
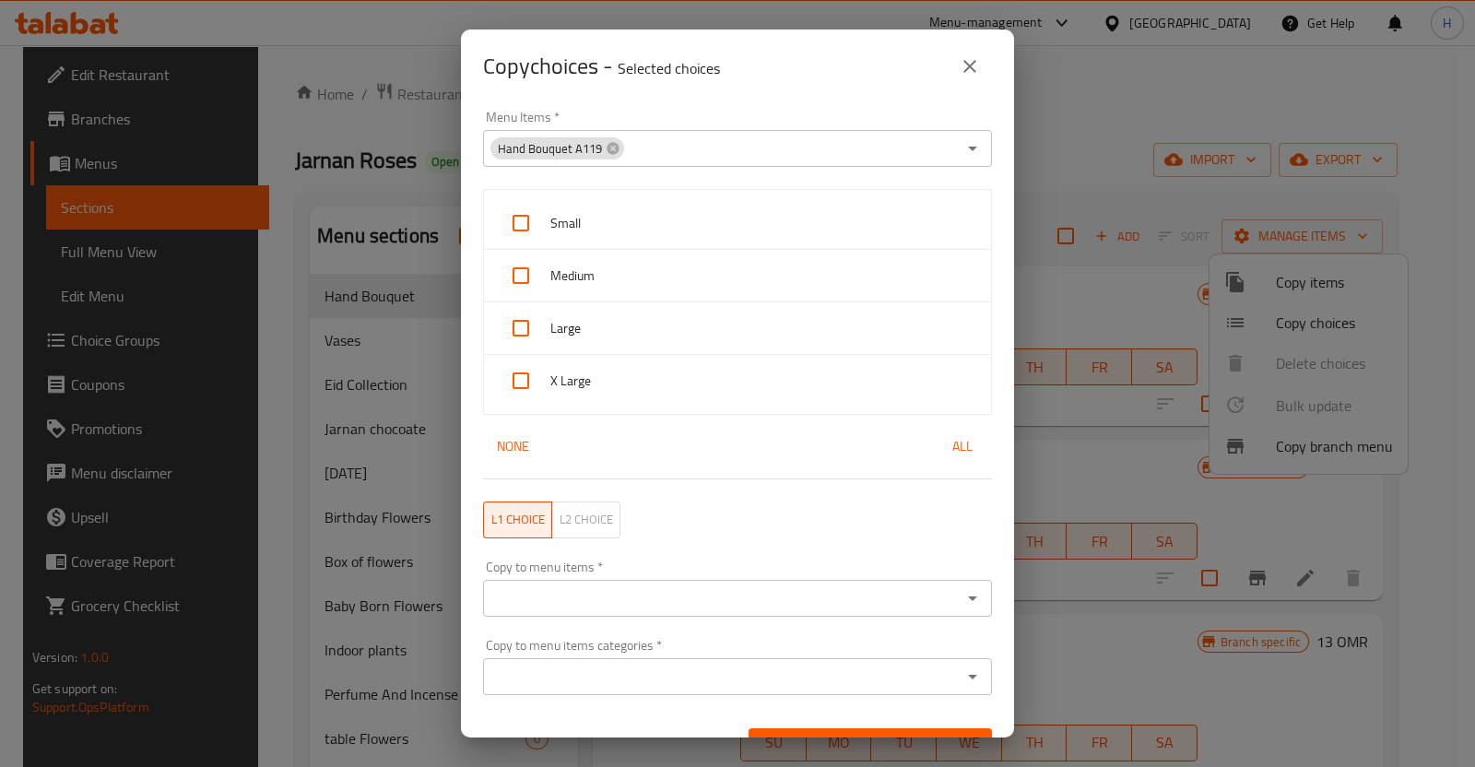
click at [968, 69] on icon "close" at bounding box center [970, 66] width 22 height 22
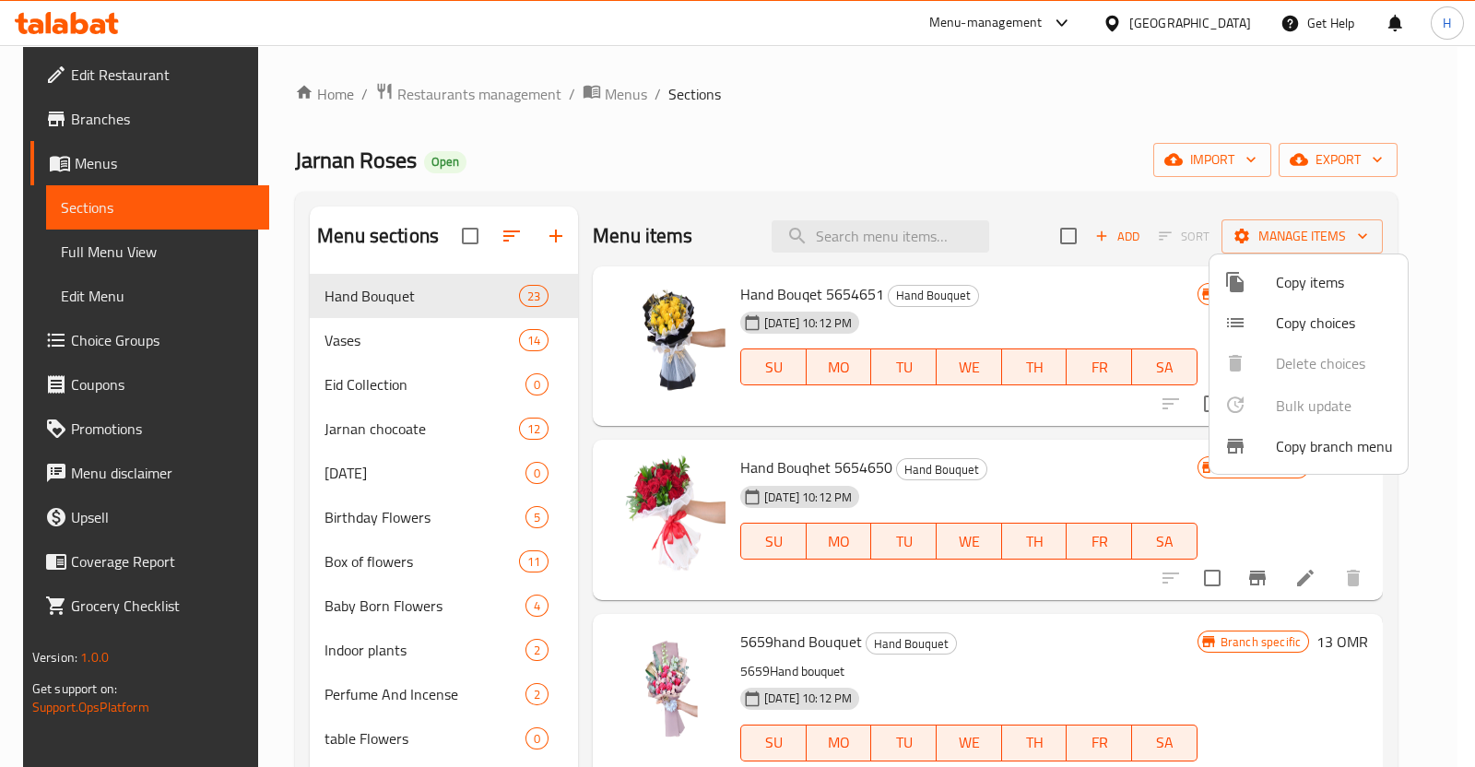
drag, startPoint x: 1279, startPoint y: 302, endPoint x: 1253, endPoint y: 278, distance: 34.6
click at [1253, 278] on ul "Copy items Copy choices Delete choices Bulk update 0 Copy branch menu" at bounding box center [1309, 364] width 198 height 219
click at [1253, 279] on div at bounding box center [1251, 282] width 52 height 22
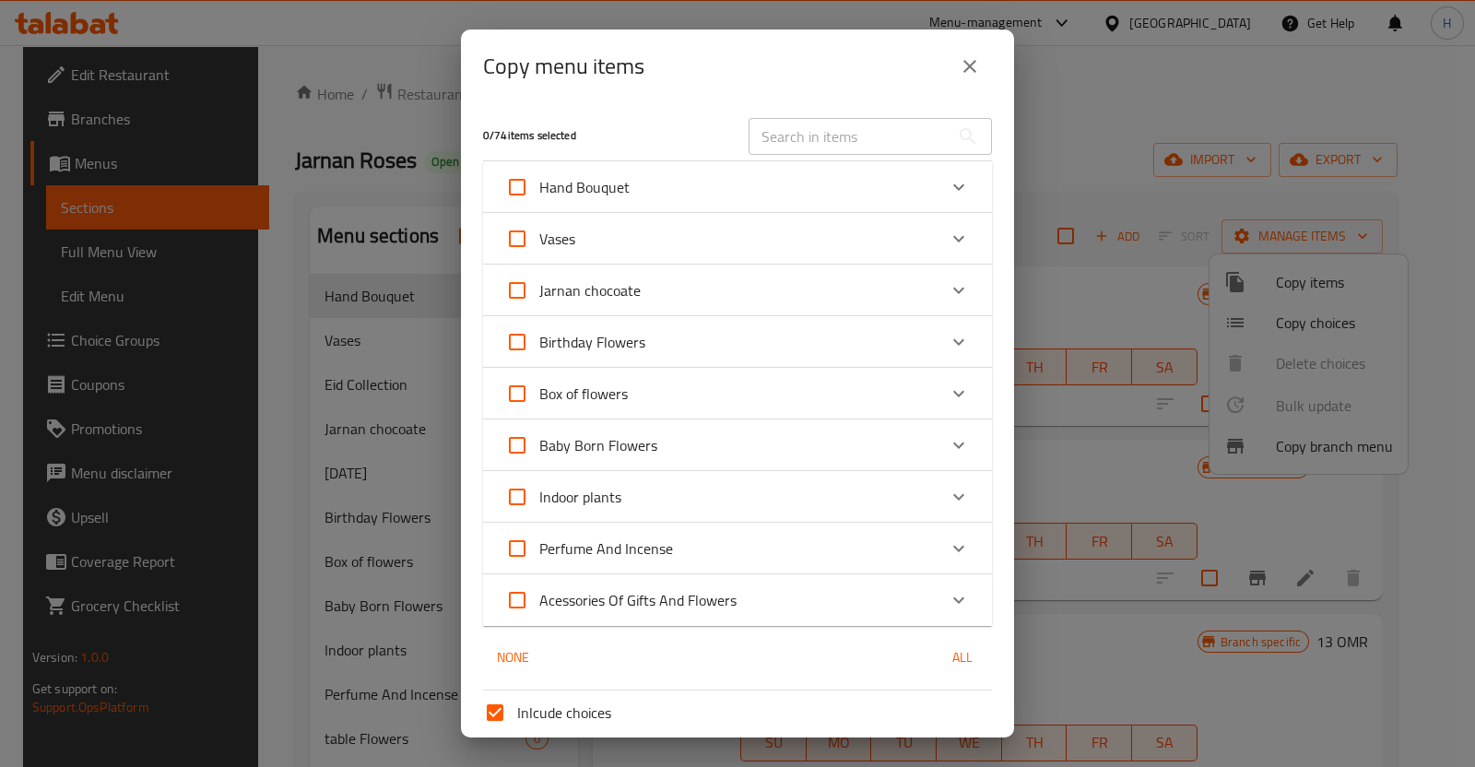
click at [854, 145] on input "text" at bounding box center [849, 136] width 201 height 37
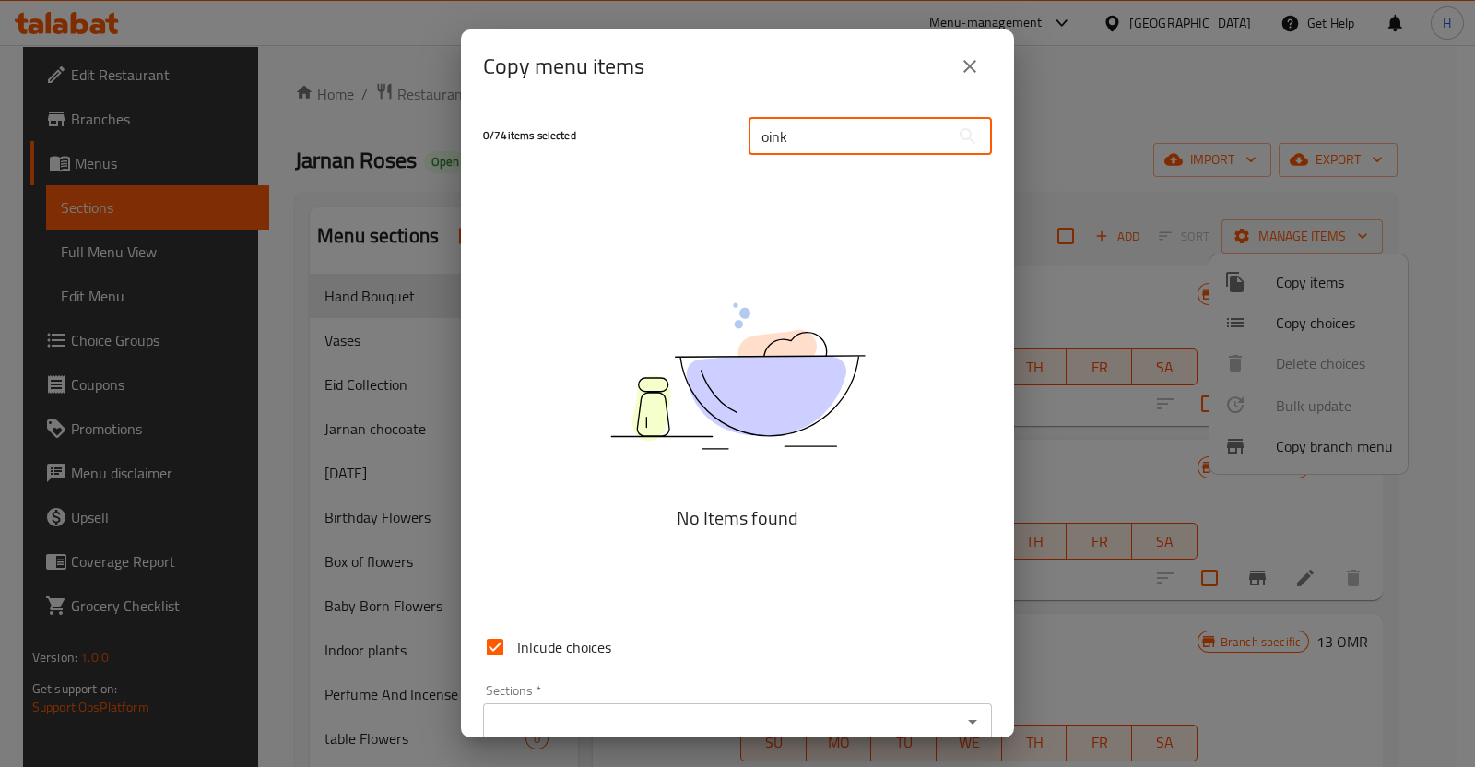
click at [854, 145] on input "oink" at bounding box center [849, 136] width 201 height 37
type input "o"
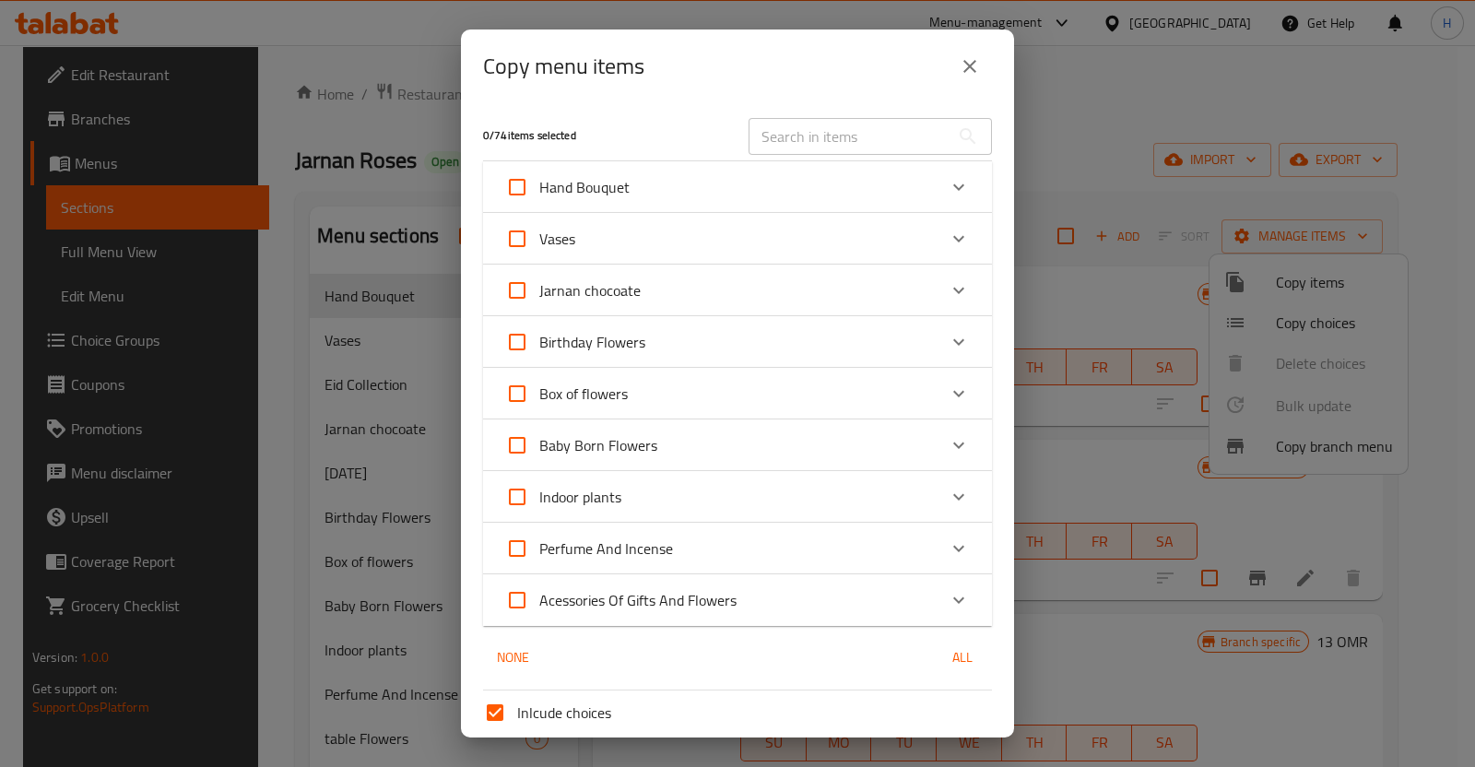
click at [611, 405] on span "Box of flowers" at bounding box center [583, 394] width 89 height 28
click at [539, 405] on input "Box of flowers" at bounding box center [517, 394] width 44 height 44
checkbox input "true"
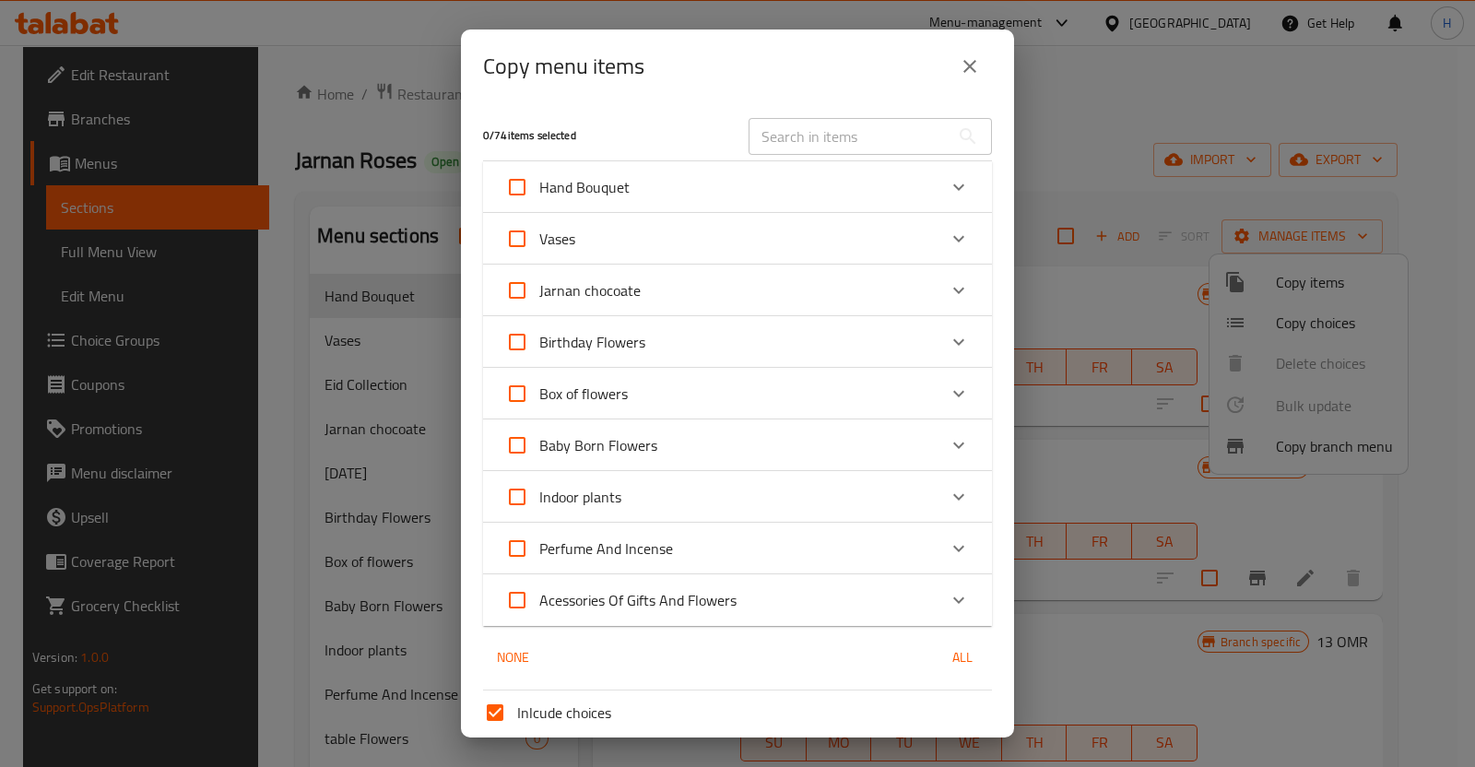
checkbox input "true"
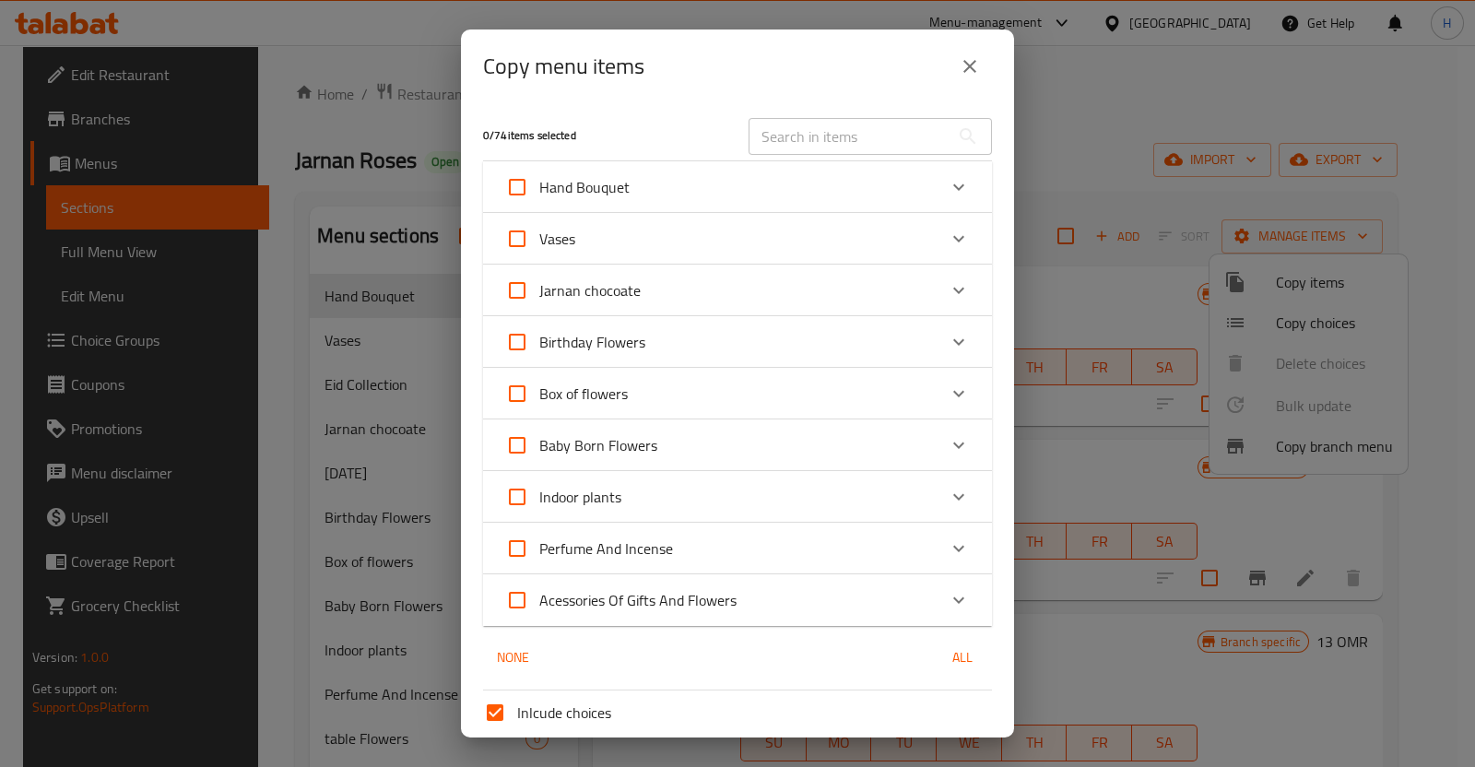
checkbox input "true"
click at [948, 398] on icon "Expand" at bounding box center [959, 394] width 22 height 22
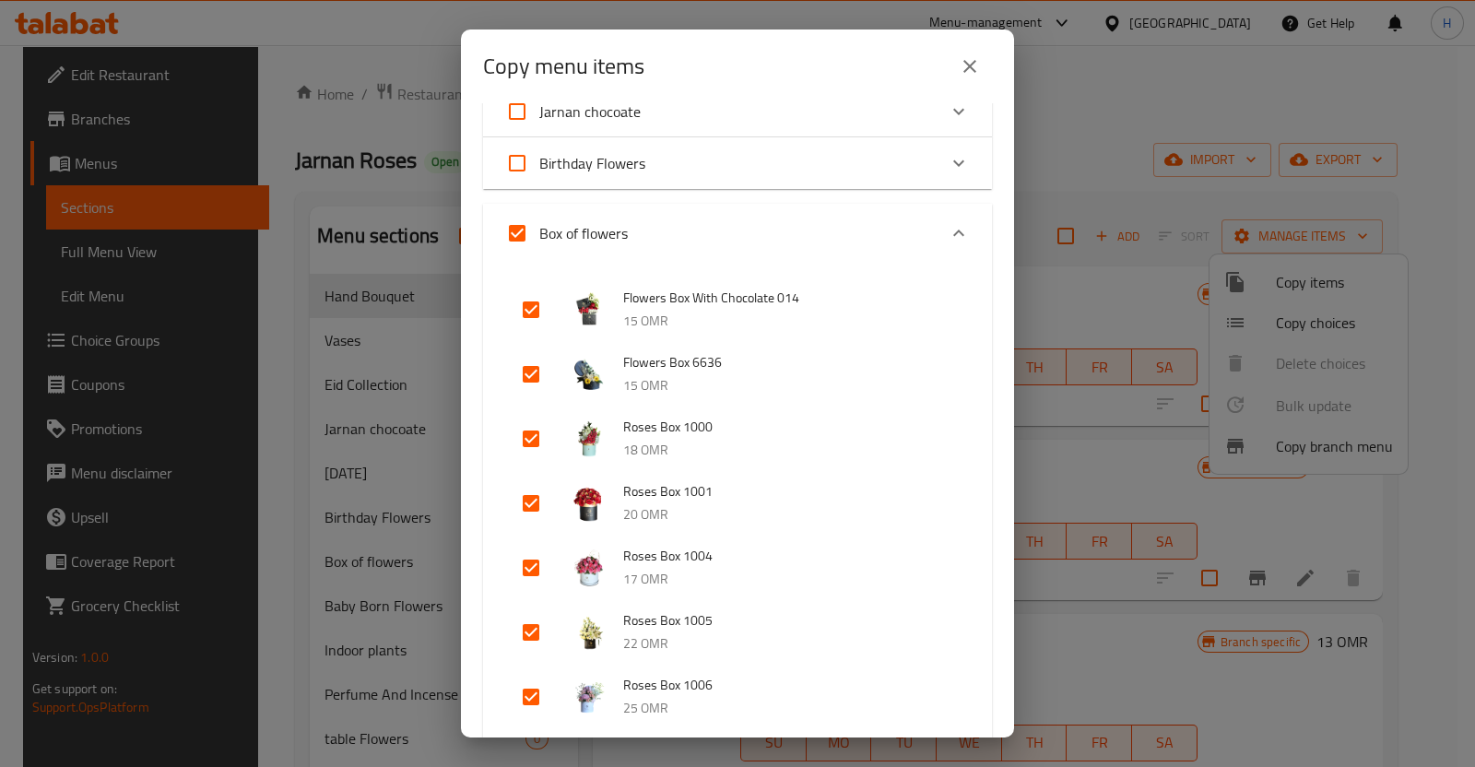
scroll to position [177, 0]
click at [519, 237] on input "Box of flowers" at bounding box center [517, 235] width 44 height 44
checkbox input "false"
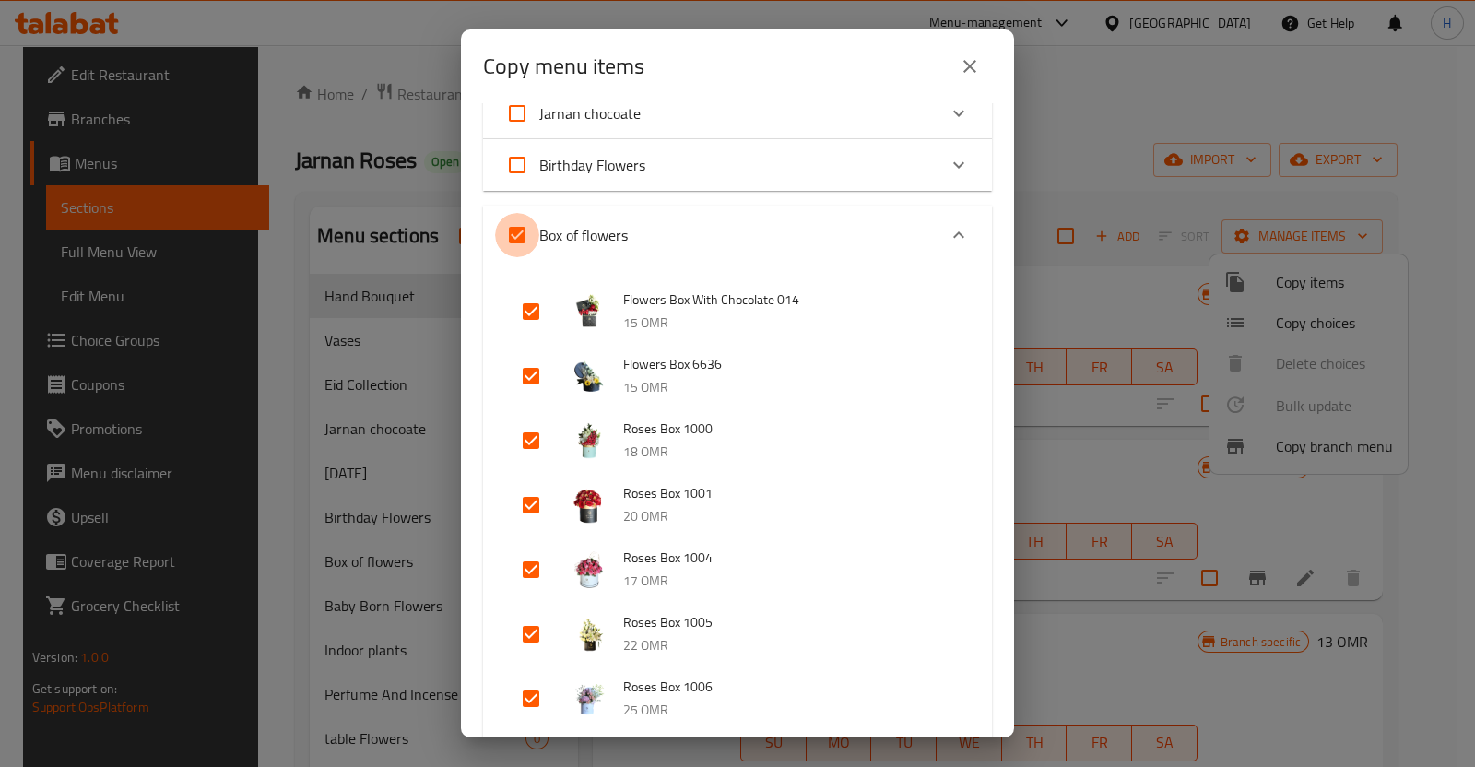
checkbox input "false"
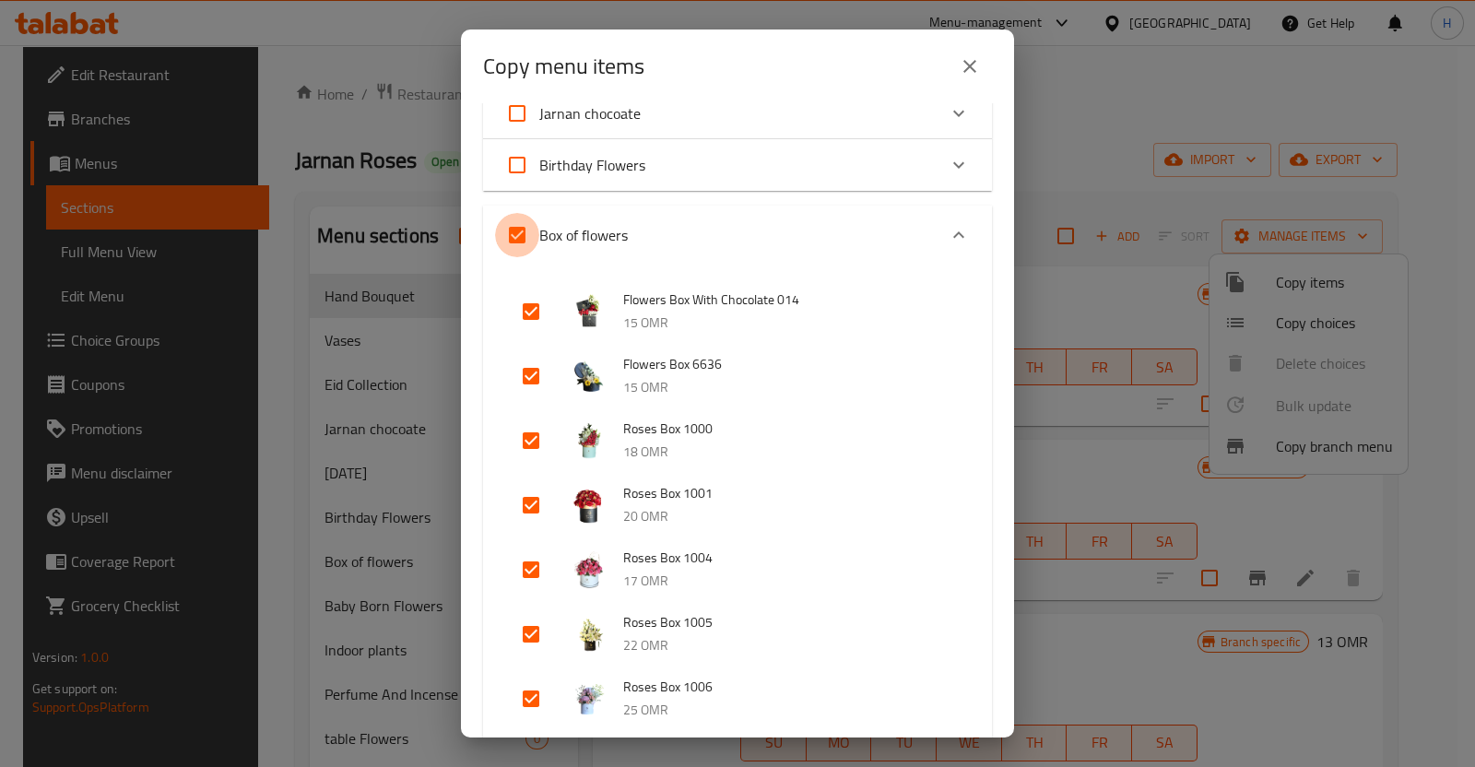
checkbox input "false"
click at [533, 566] on input "checkbox" at bounding box center [531, 570] width 44 height 44
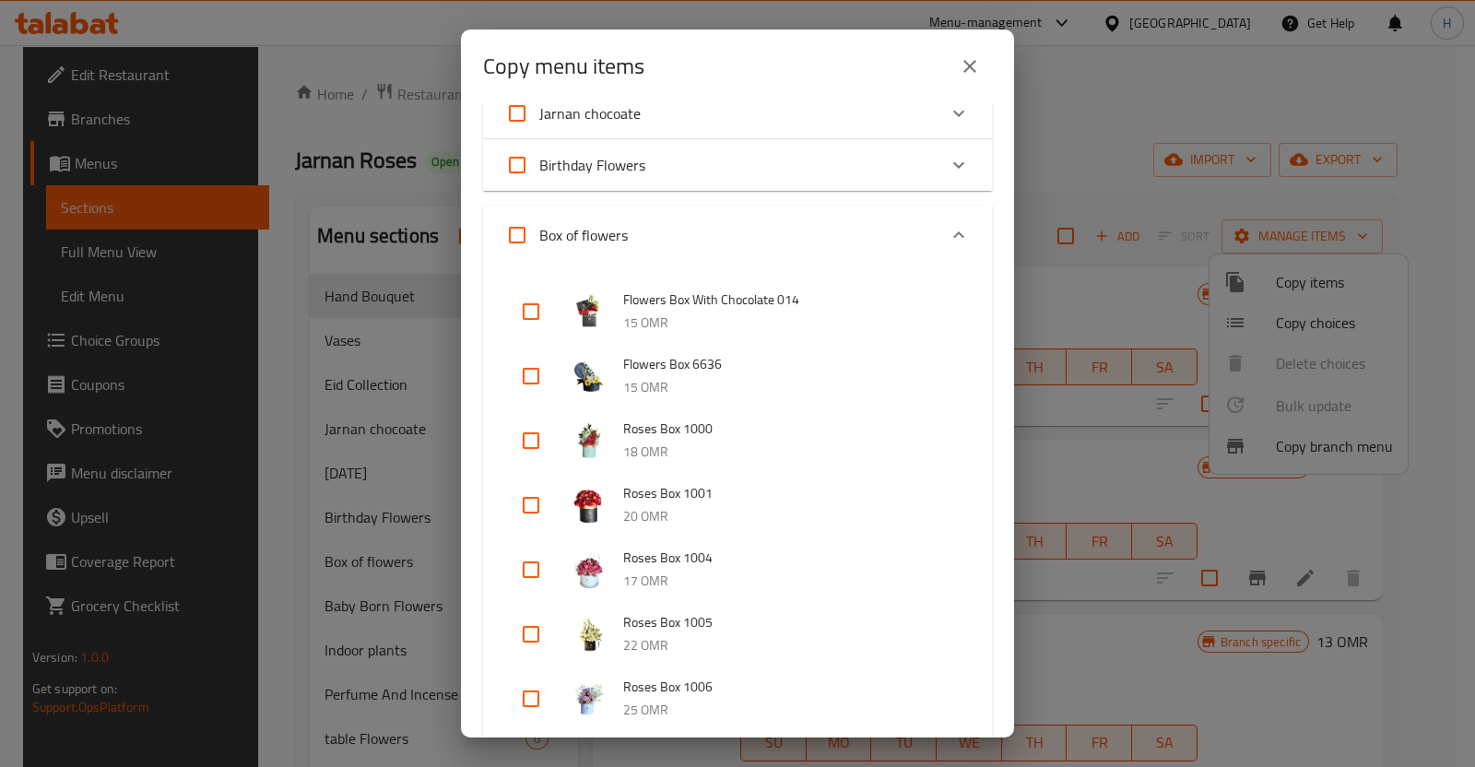
checkbox input "true"
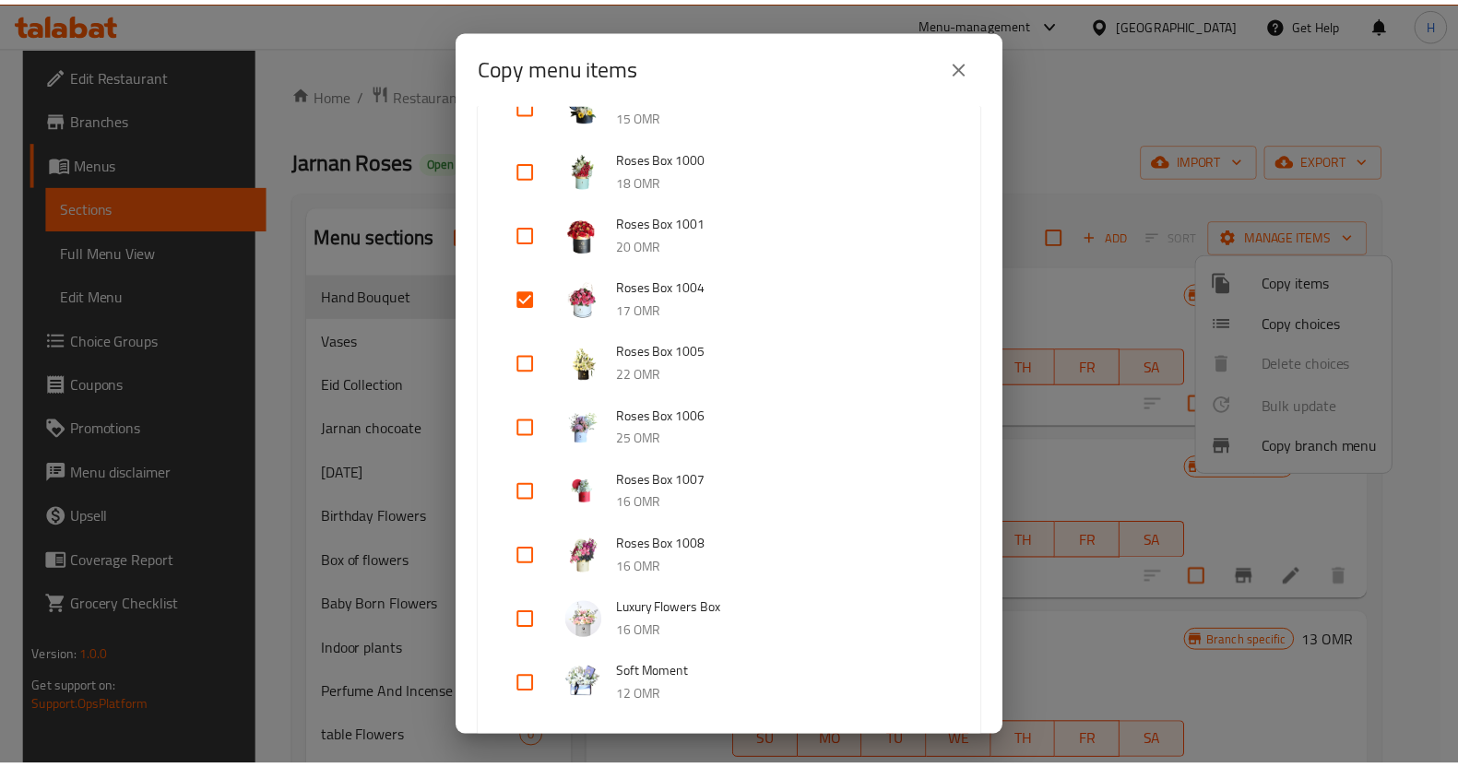
scroll to position [944, 0]
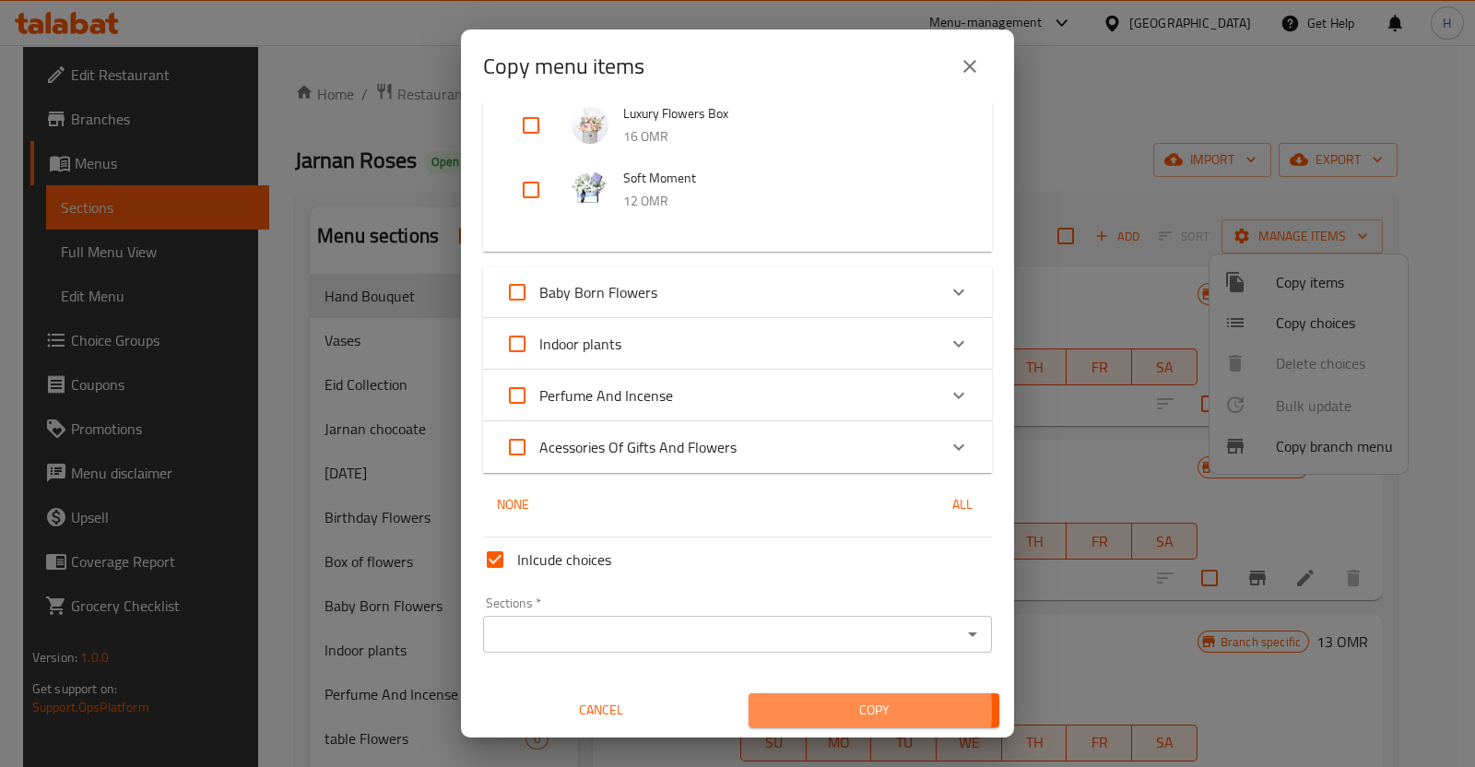
click at [798, 710] on span "Copy" at bounding box center [874, 710] width 221 height 23
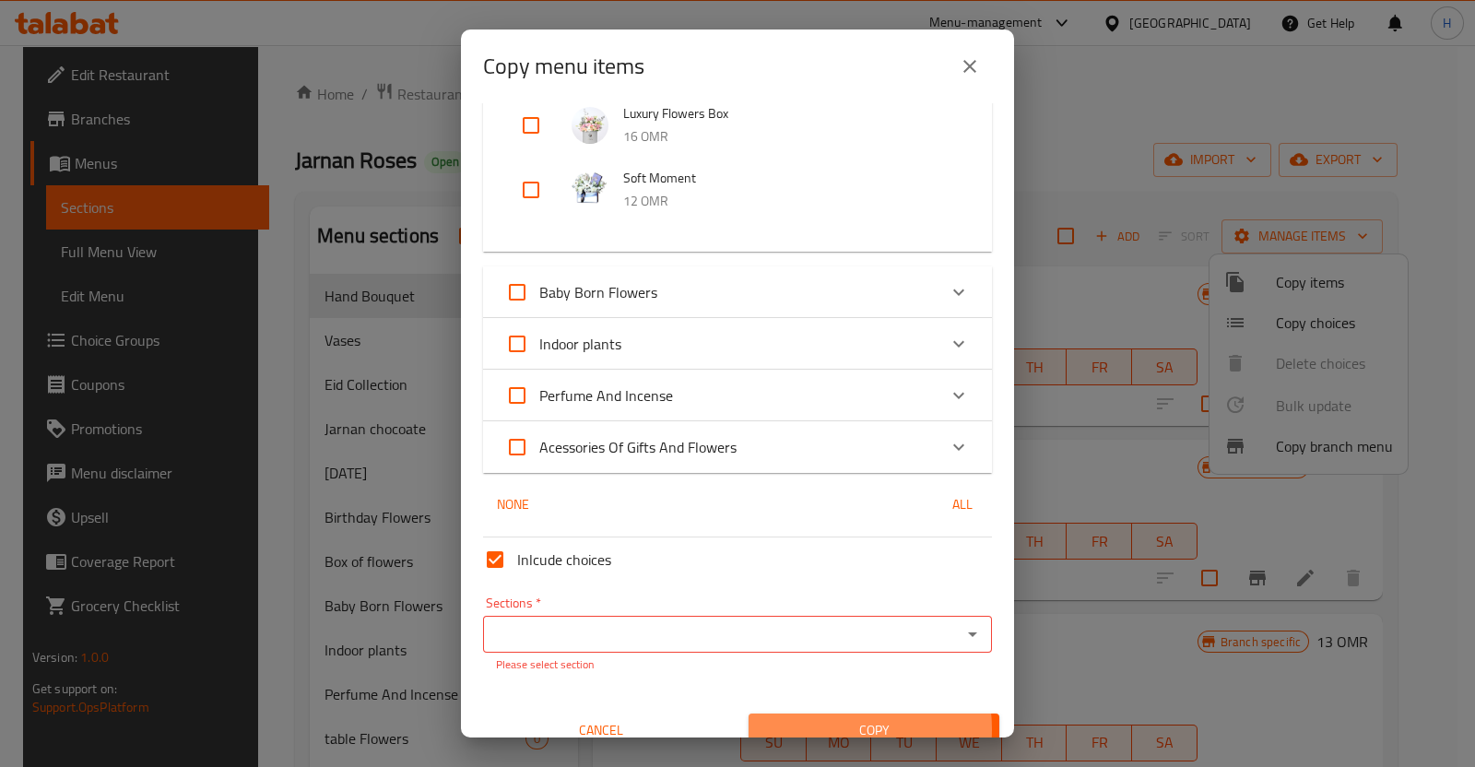
click at [818, 728] on span "Copy" at bounding box center [874, 730] width 221 height 23
click at [973, 61] on icon "close" at bounding box center [970, 66] width 22 height 22
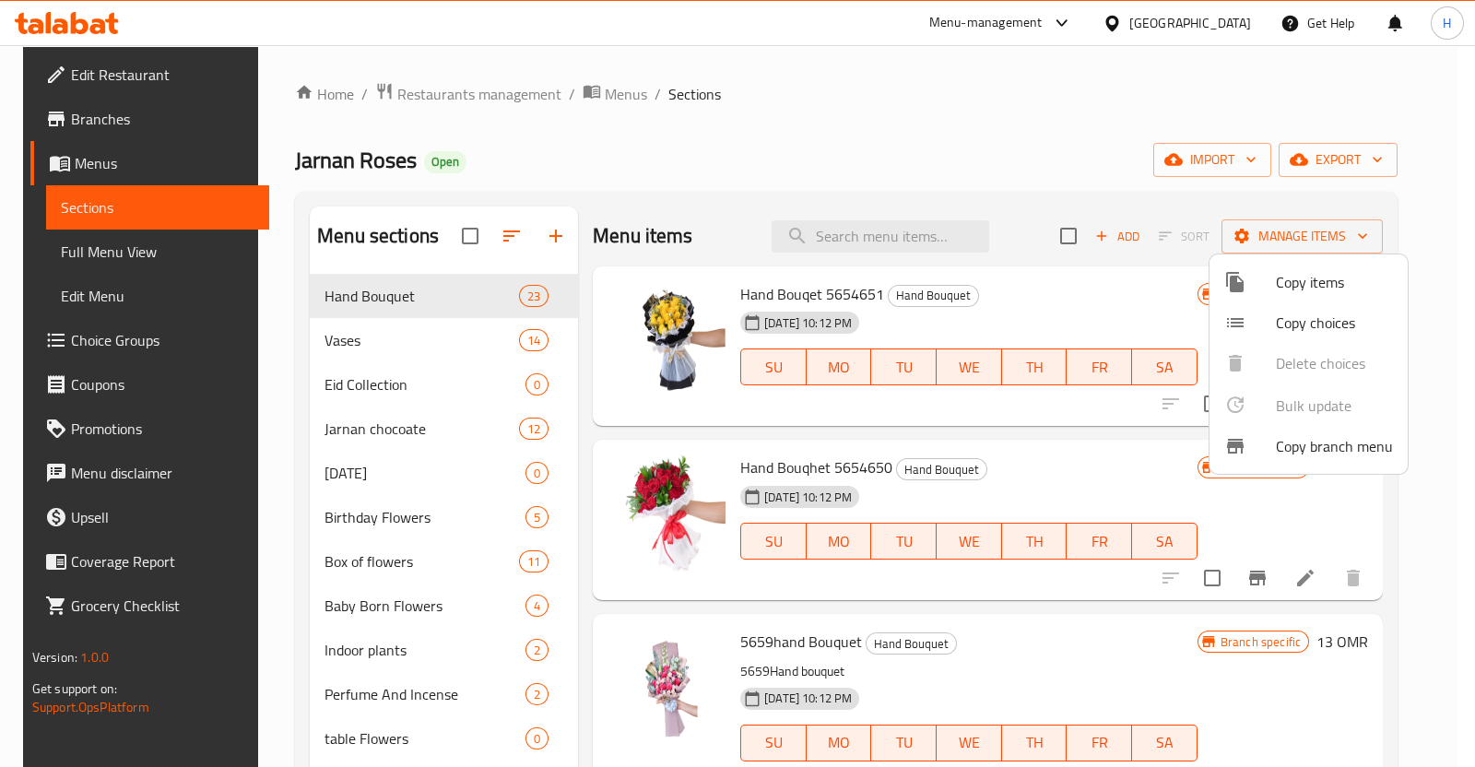
click at [476, 88] on div at bounding box center [737, 383] width 1475 height 767
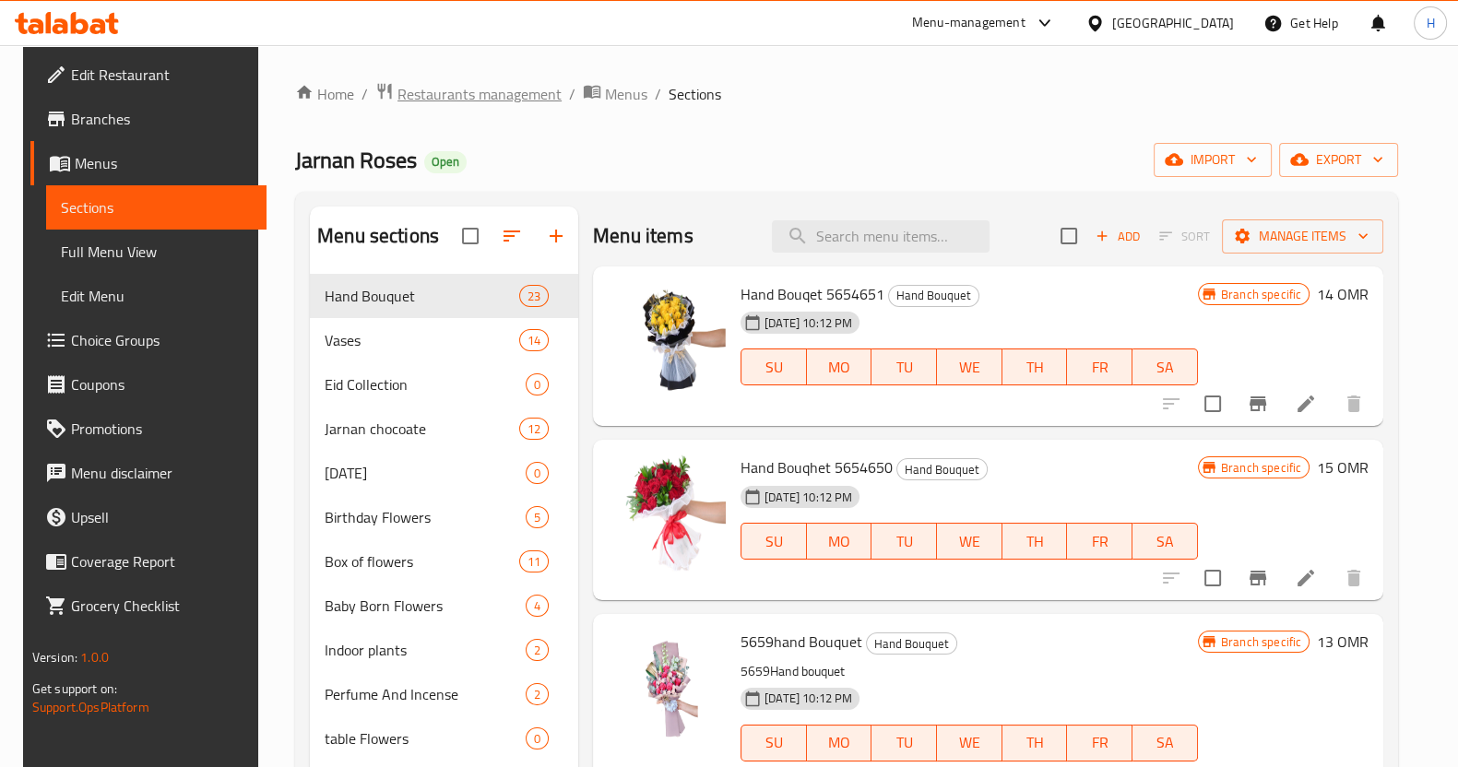
click at [460, 96] on span "Restaurants management" at bounding box center [479, 94] width 164 height 22
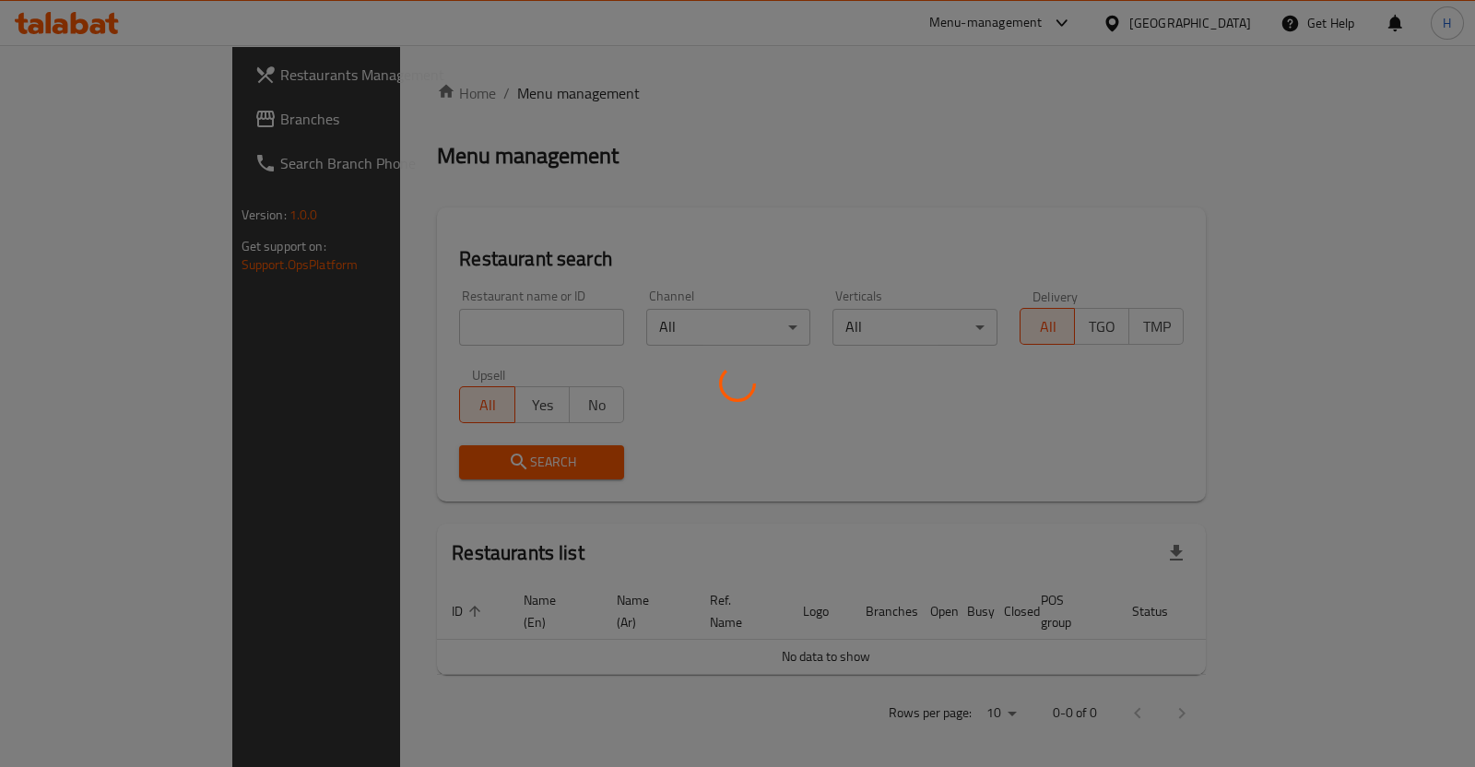
click at [368, 333] on div at bounding box center [737, 383] width 1475 height 767
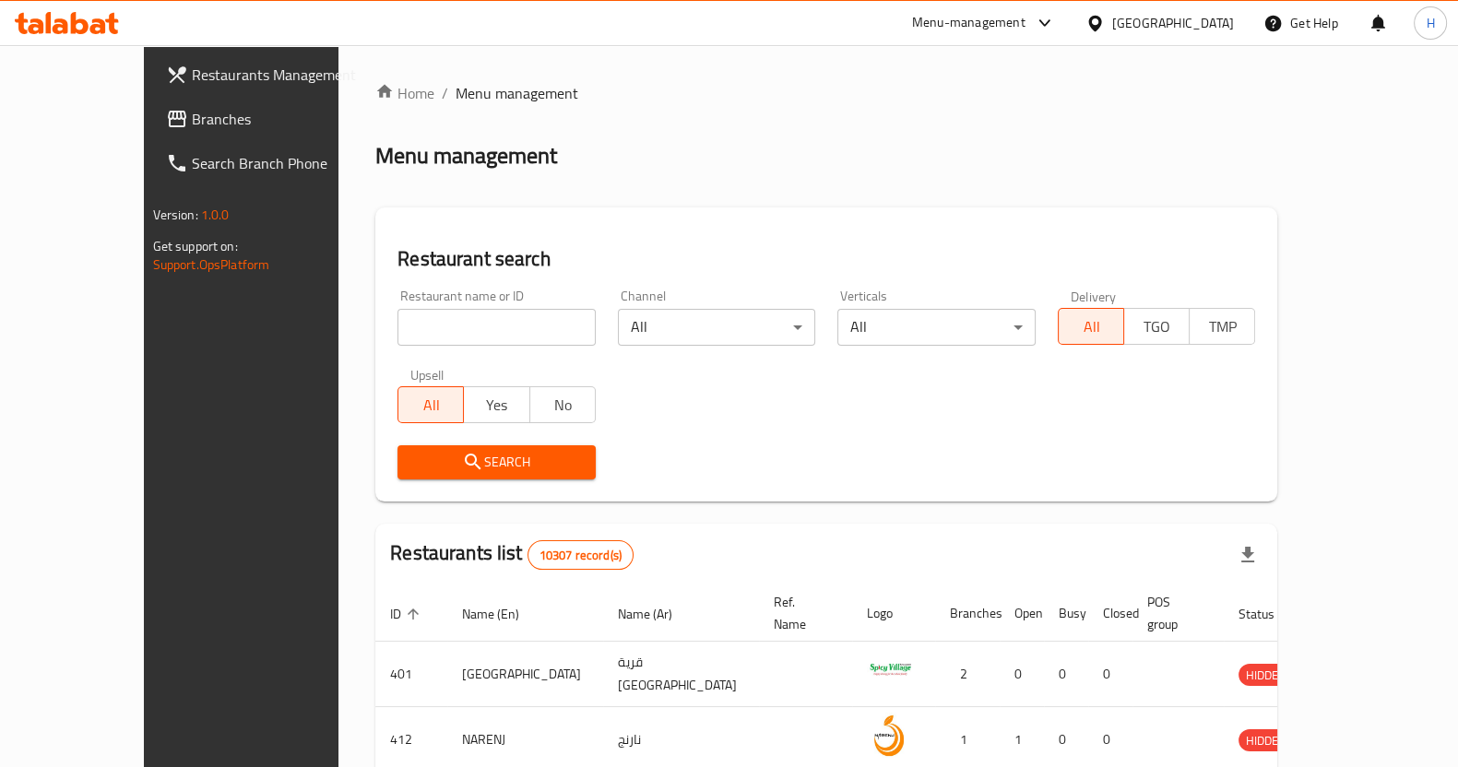
click at [397, 334] on input "search" at bounding box center [496, 327] width 198 height 37
type input "dia"
click at [515, 460] on span "Search" at bounding box center [496, 462] width 169 height 23
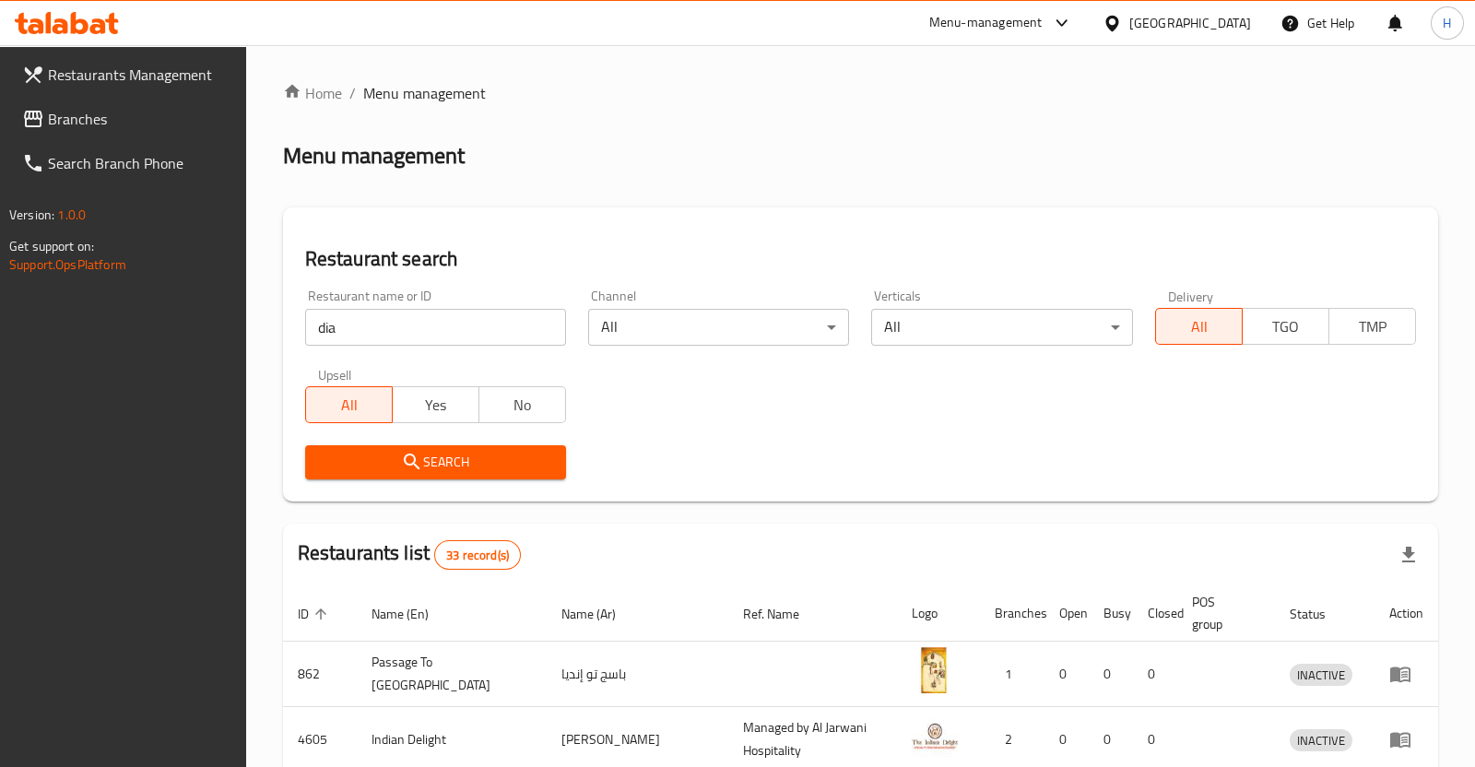
click at [954, 326] on body "​ Menu-management Oman Get Help H Restaurants Management Branches Search Branch…" at bounding box center [737, 406] width 1475 height 722
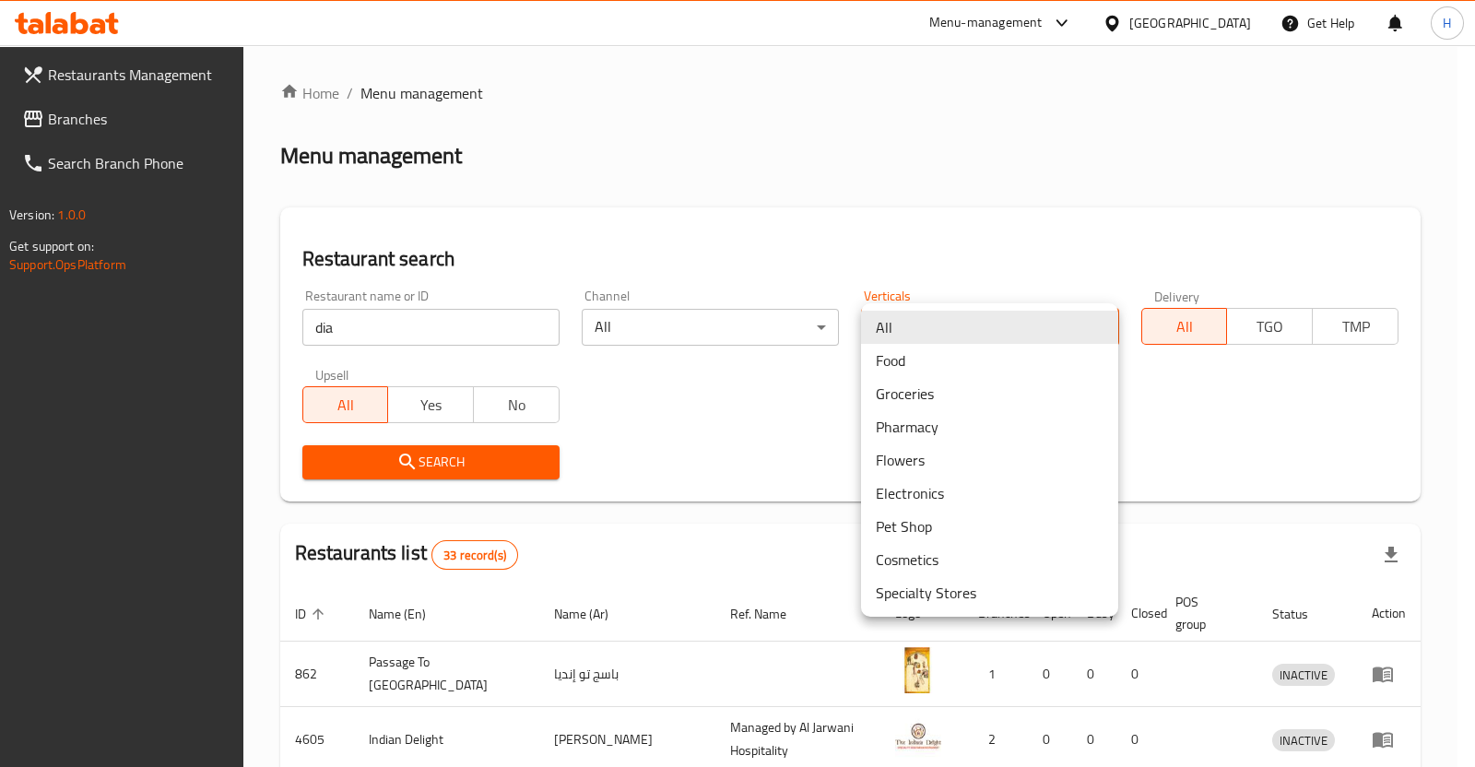
click at [902, 463] on li "Flowers" at bounding box center [989, 460] width 257 height 33
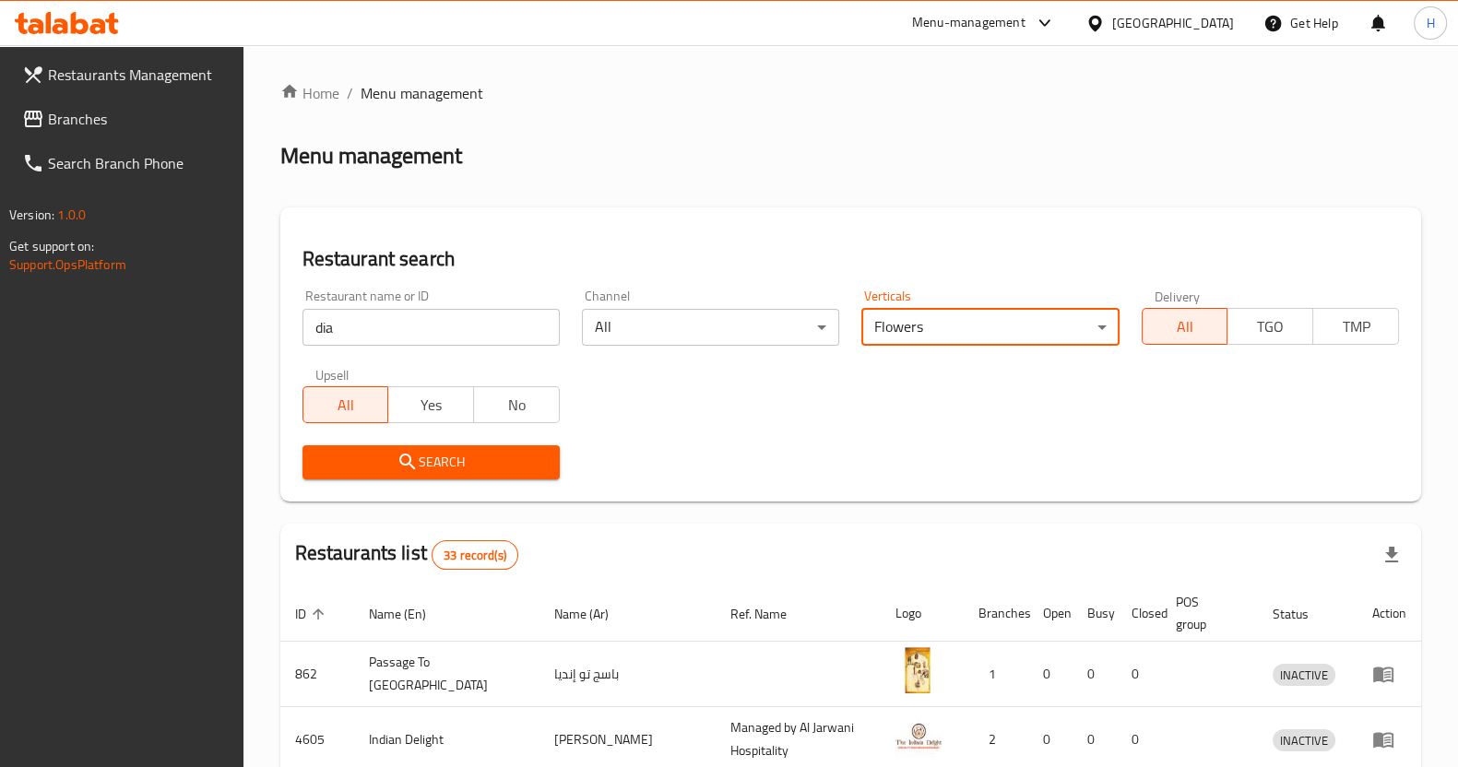
click at [466, 457] on span "Search" at bounding box center [431, 462] width 228 height 23
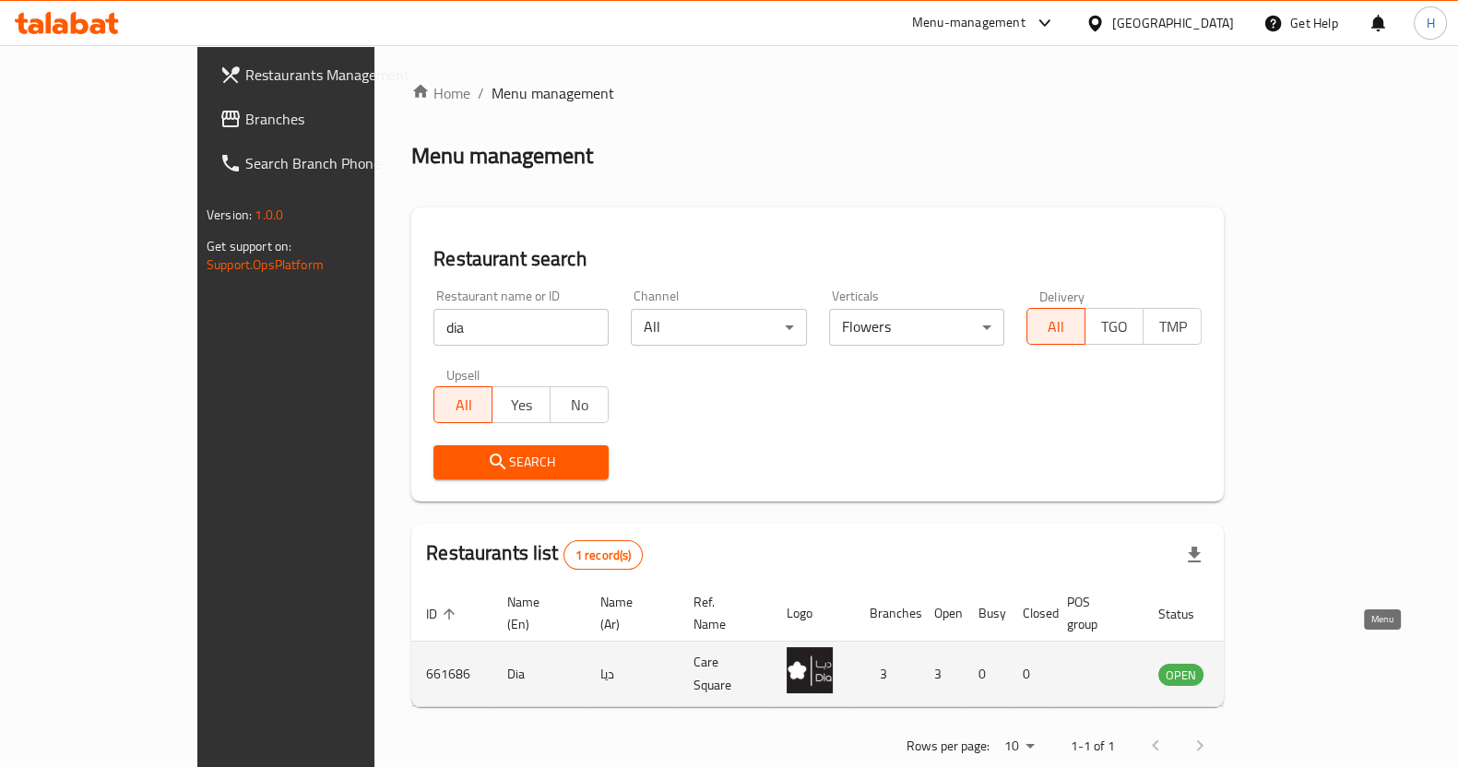
click at [1289, 663] on link "enhanced table" at bounding box center [1272, 674] width 34 height 22
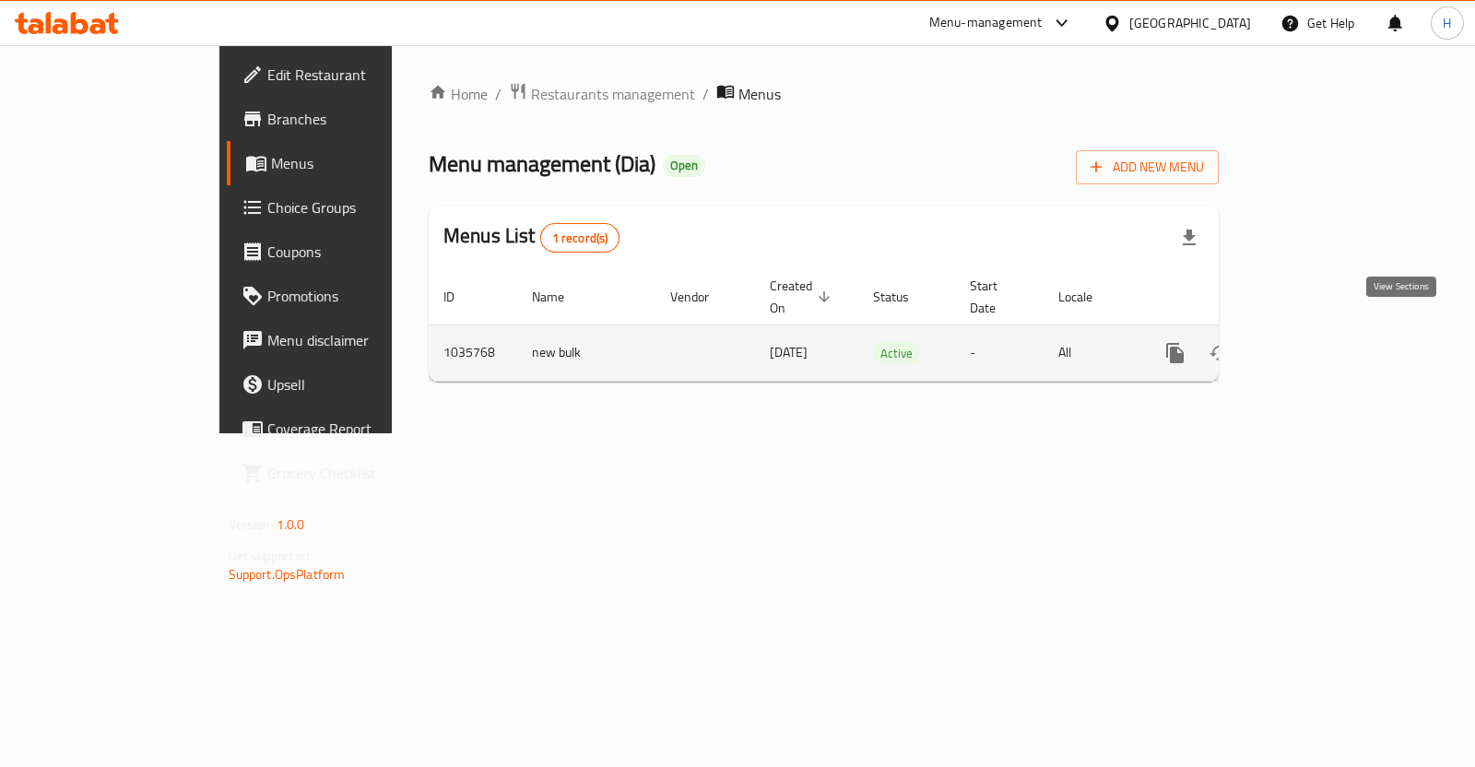
click at [1331, 331] on link "enhanced table" at bounding box center [1308, 353] width 44 height 44
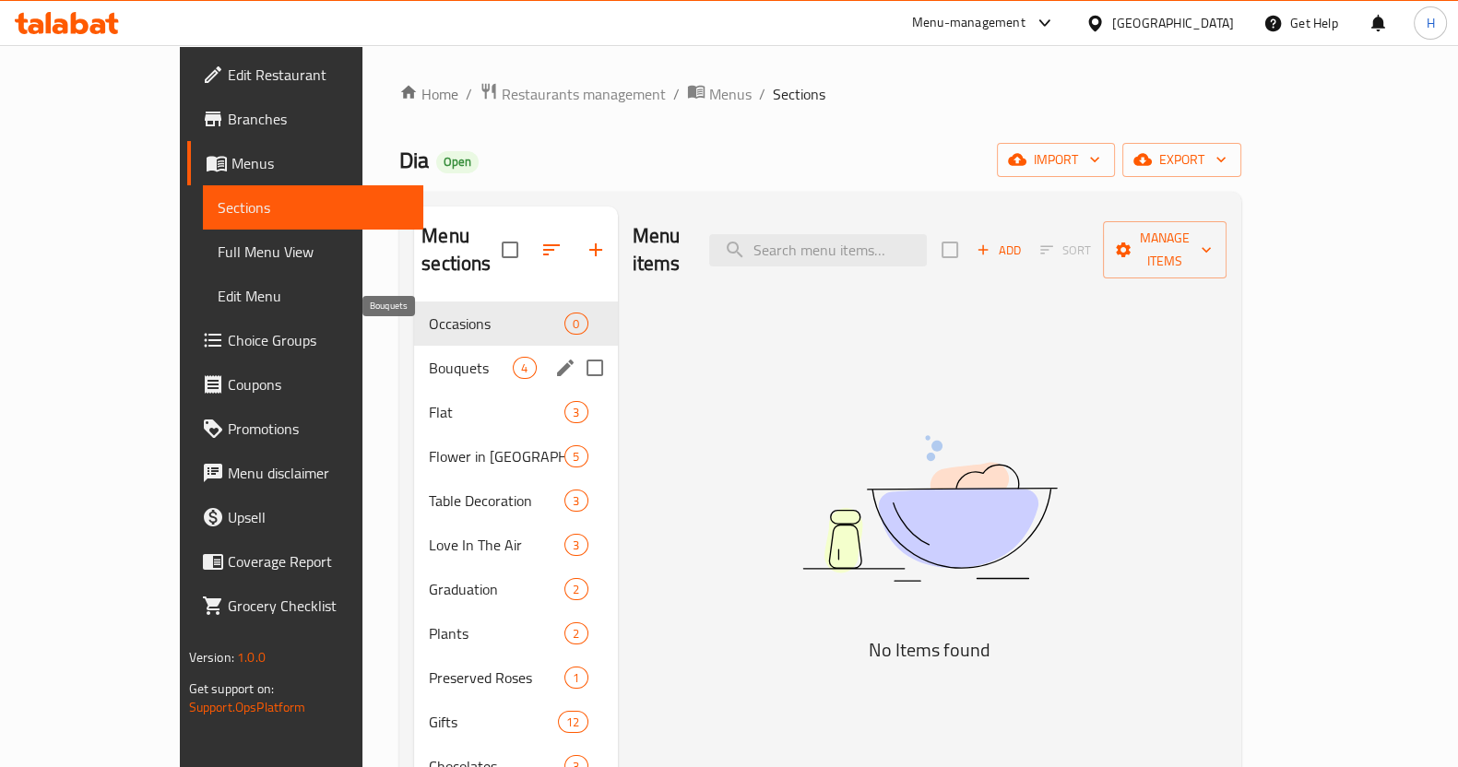
click at [429, 357] on span "Bouquets" at bounding box center [471, 368] width 84 height 22
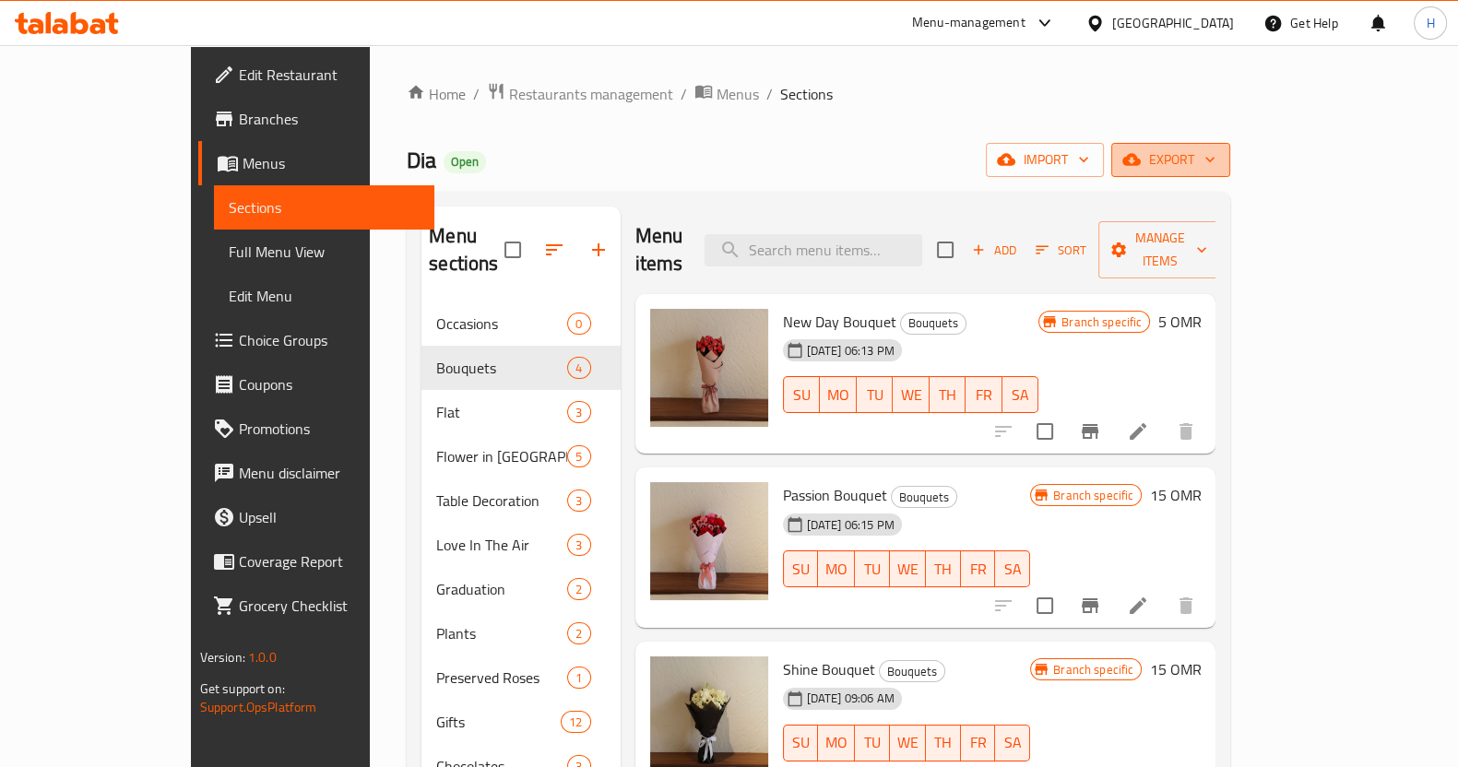
click at [1215, 164] on span "export" at bounding box center [1170, 159] width 89 height 23
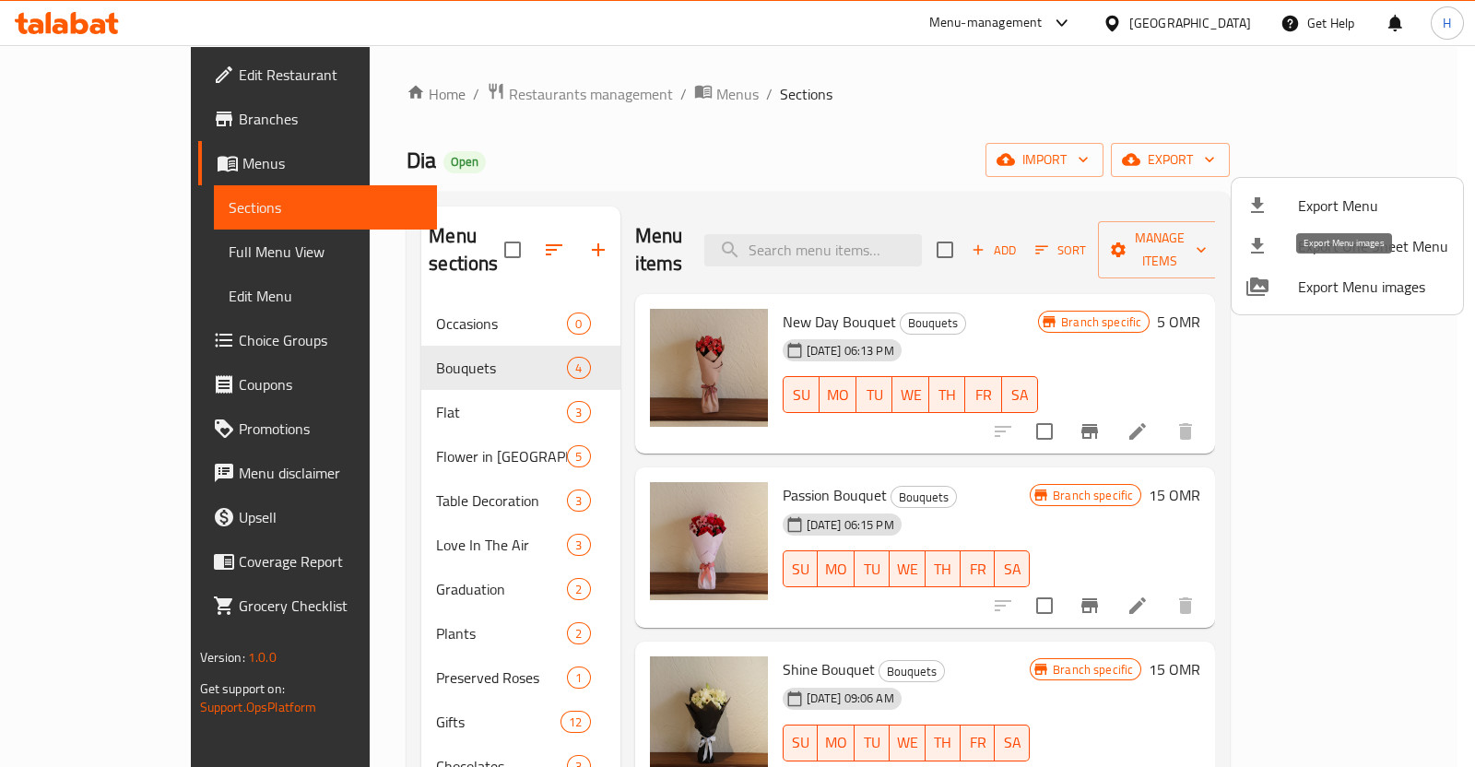
click at [1298, 285] on span "Export Menu images" at bounding box center [1373, 287] width 150 height 22
click at [392, 97] on div at bounding box center [737, 383] width 1475 height 767
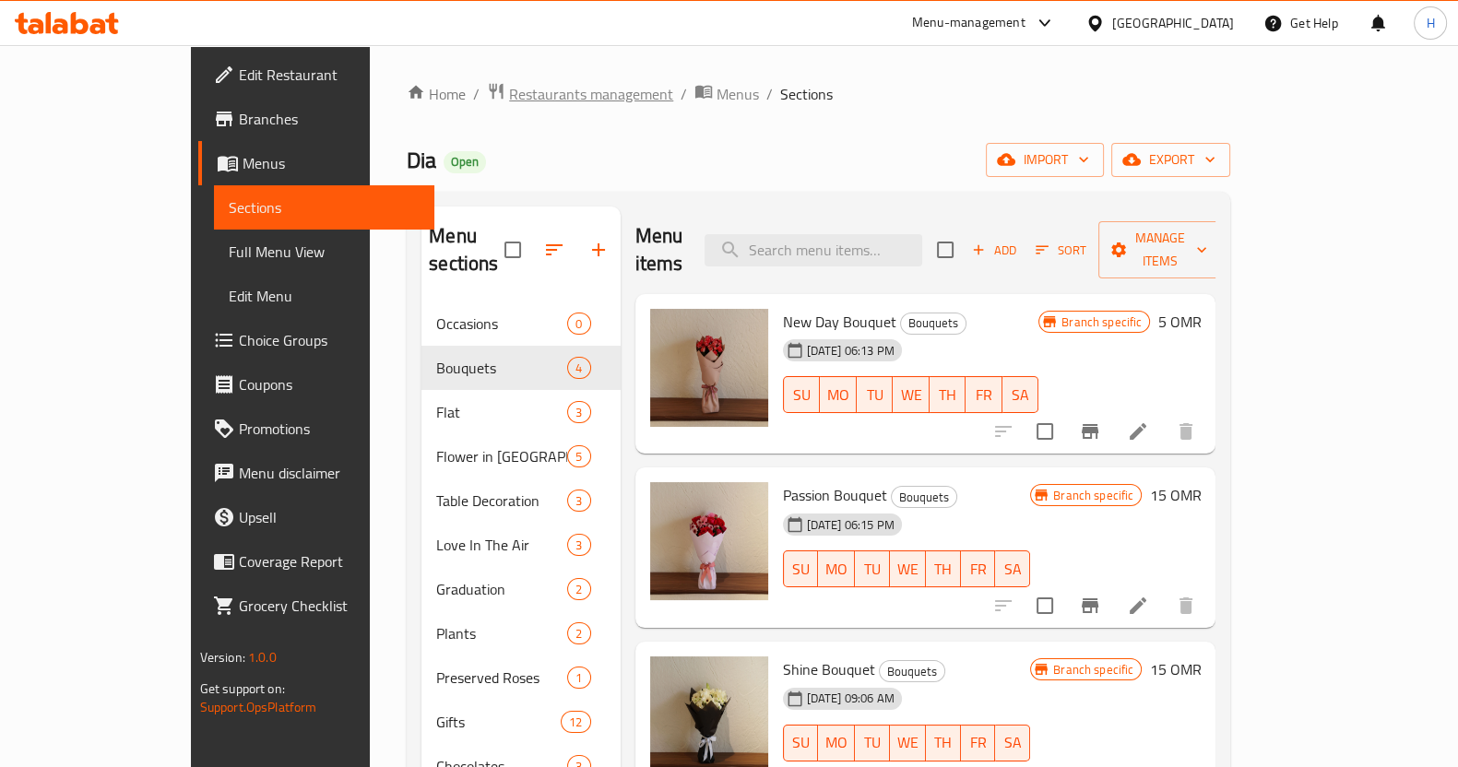
click at [509, 94] on span "Restaurants management" at bounding box center [591, 94] width 164 height 22
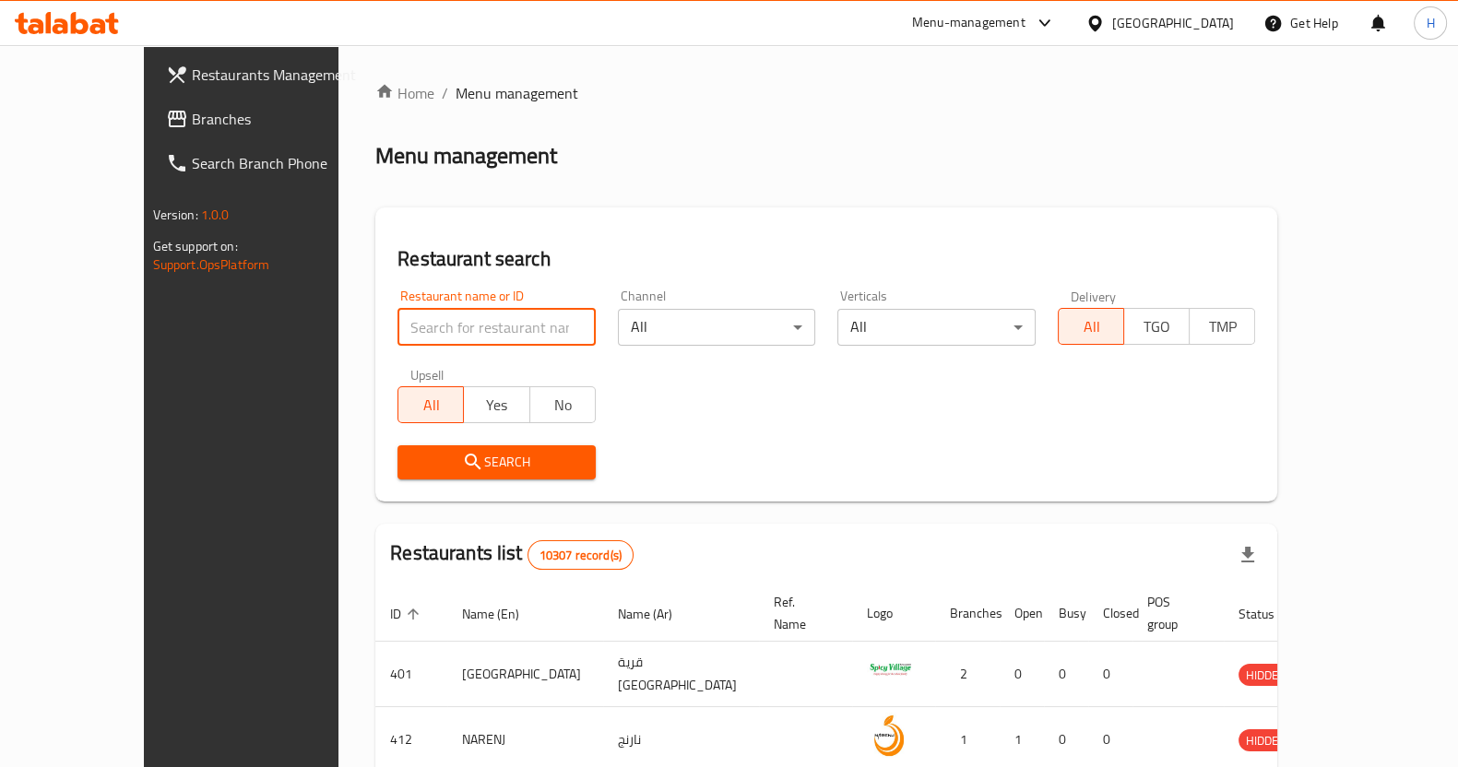
click at [397, 321] on input "search" at bounding box center [496, 327] width 198 height 37
type input "n"
type input "baqah"
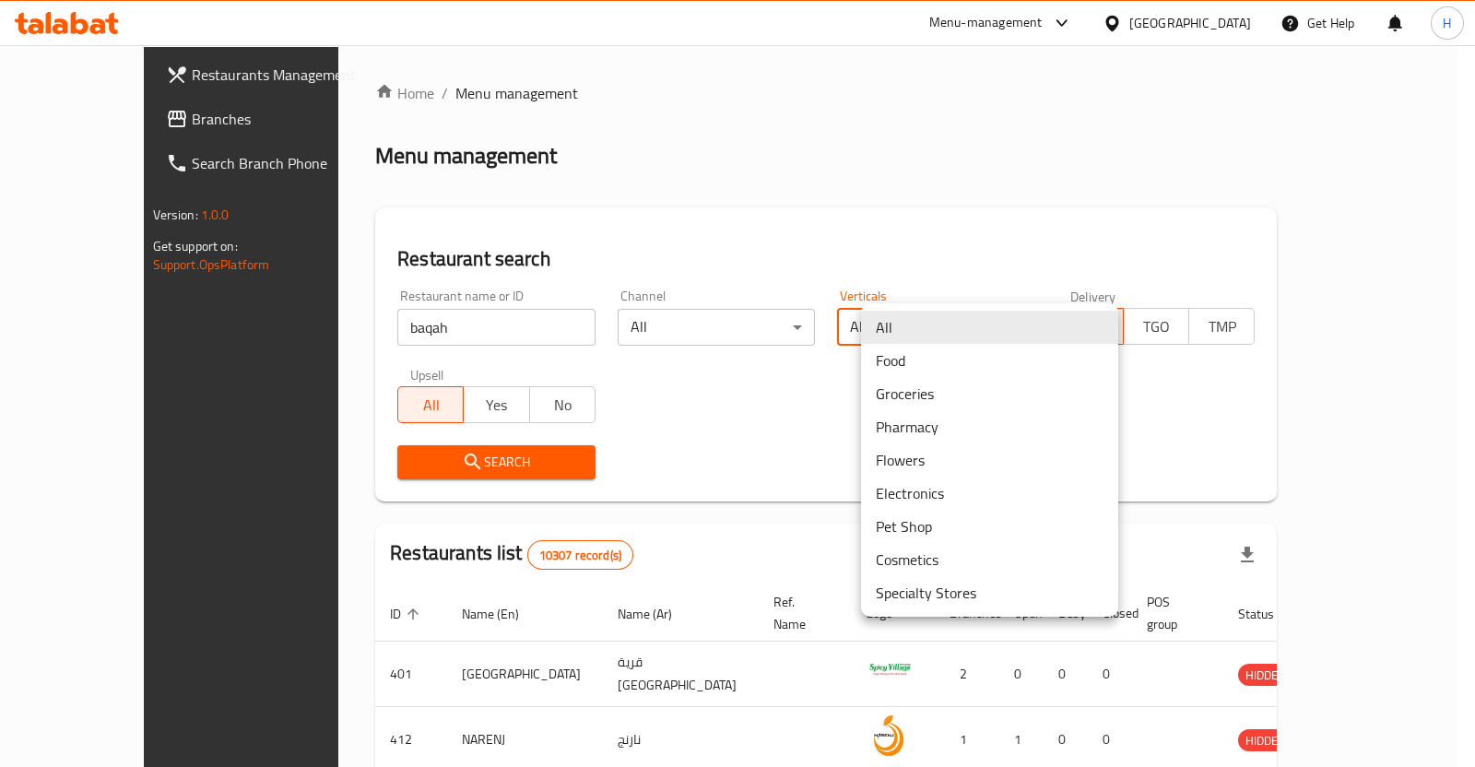
click at [1019, 338] on body "​ Menu-management Oman Get Help H Restaurants Management Branches Search Branch…" at bounding box center [737, 406] width 1475 height 722
click at [918, 445] on li "Flowers" at bounding box center [989, 460] width 257 height 33
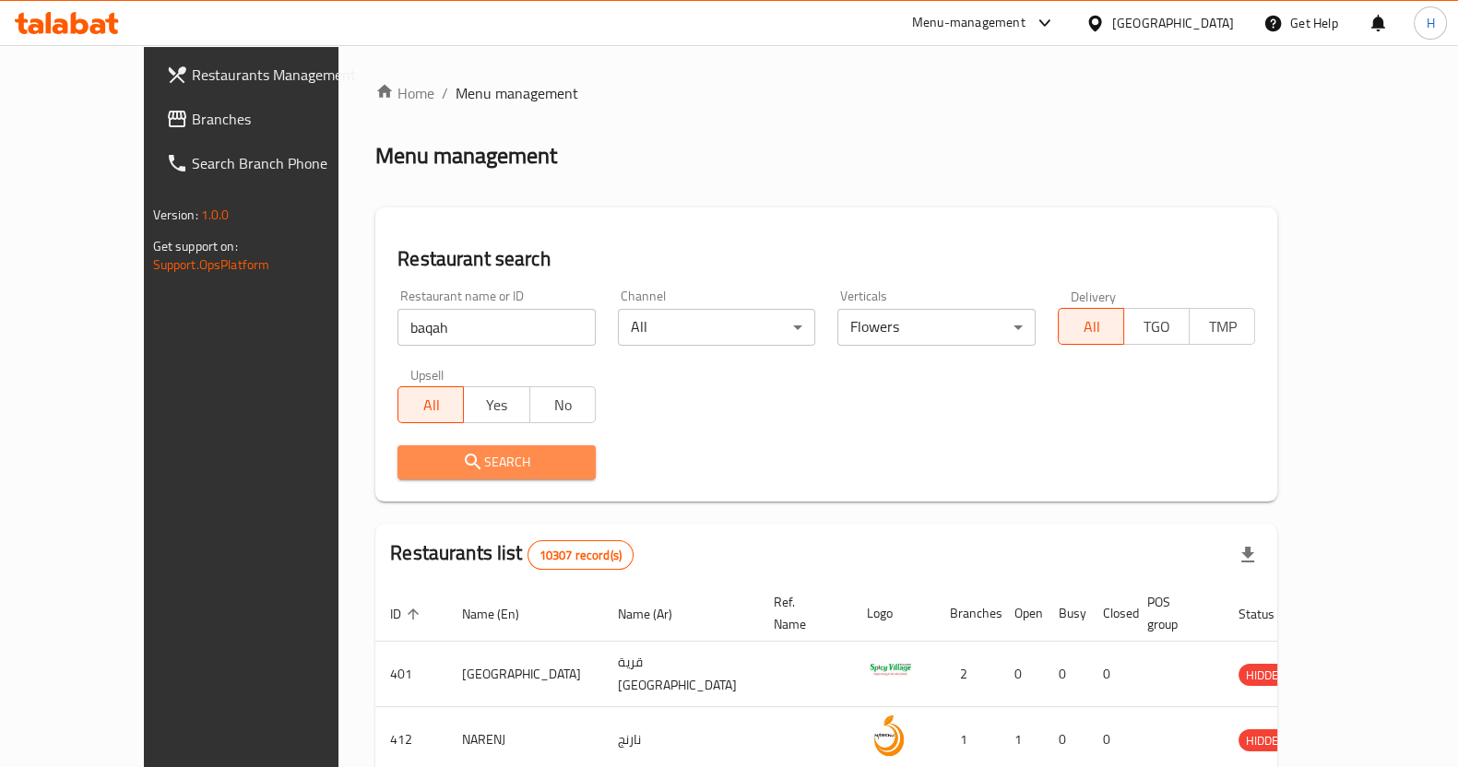
click at [412, 454] on span "Search" at bounding box center [496, 462] width 169 height 23
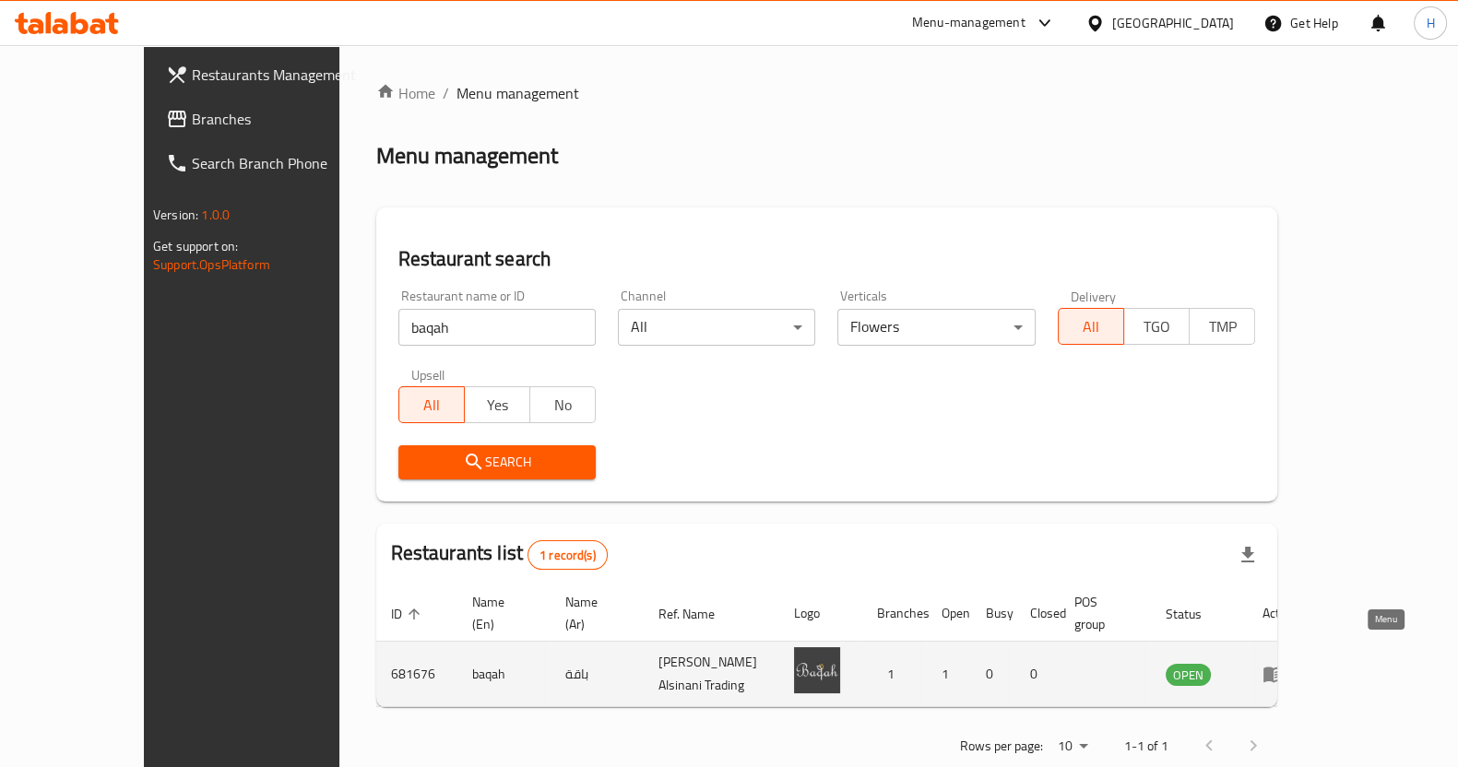
click at [1285, 663] on icon "enhanced table" at bounding box center [1273, 674] width 22 height 22
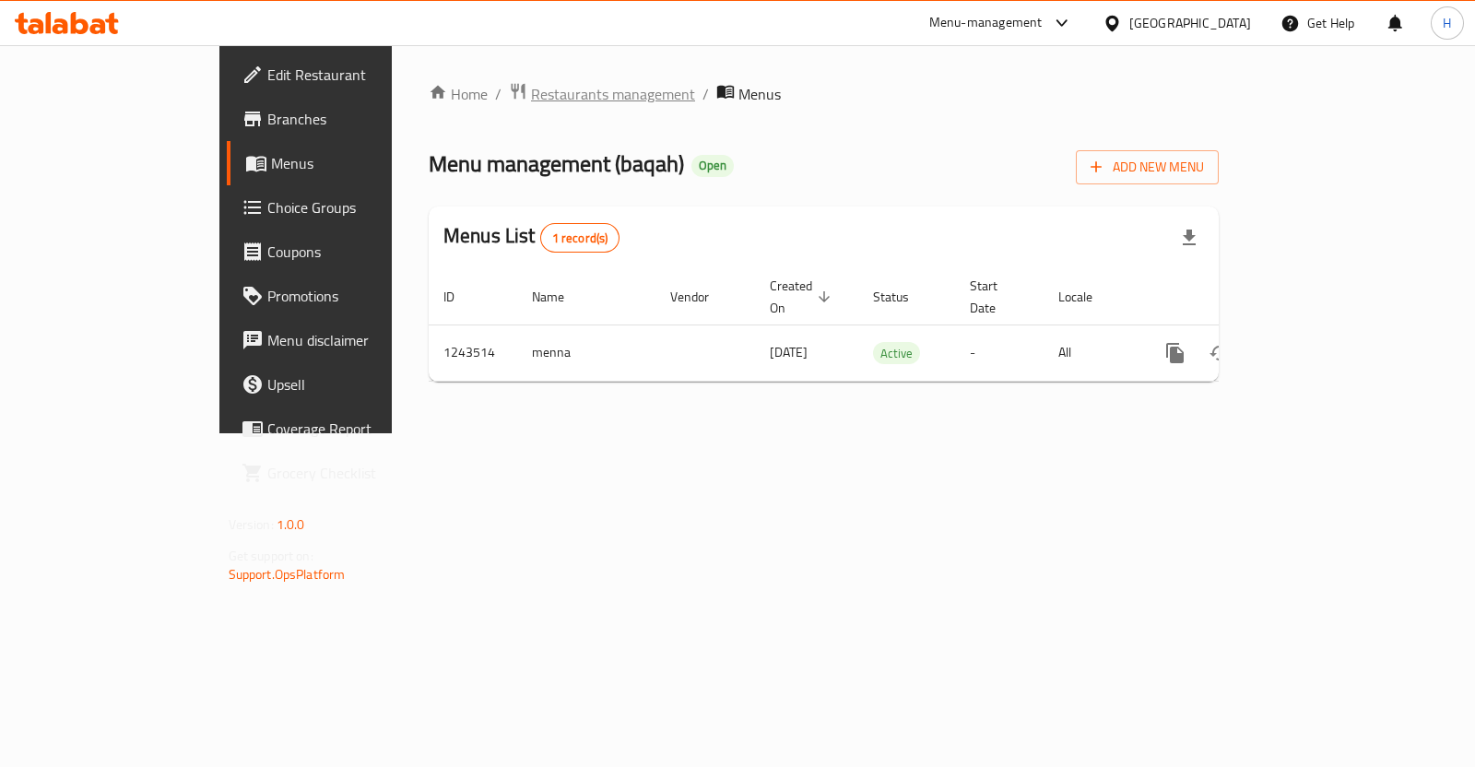
click at [531, 102] on span "Restaurants management" at bounding box center [613, 94] width 164 height 22
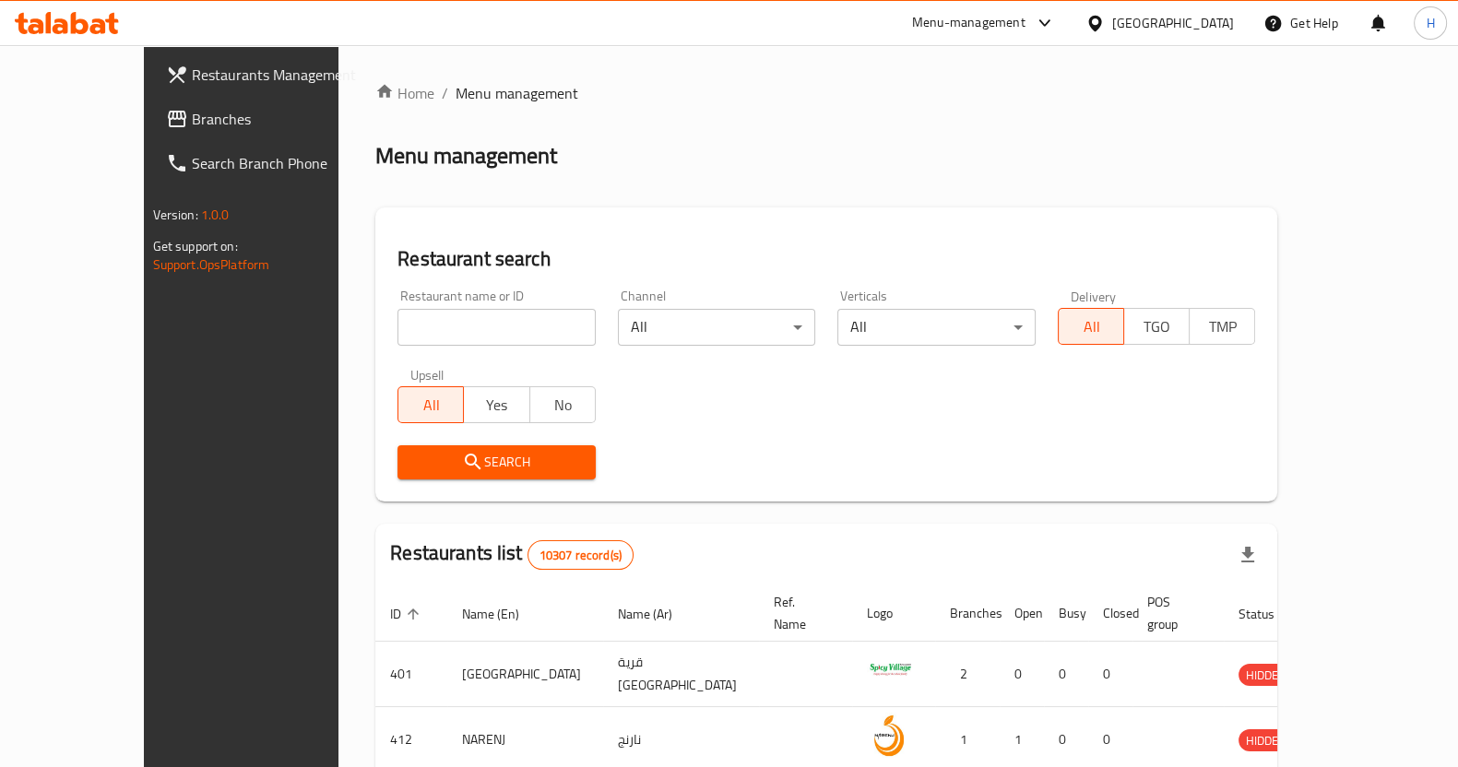
click at [410, 315] on input "search" at bounding box center [496, 327] width 198 height 37
type input "irose"
click at [443, 325] on input "irose" at bounding box center [496, 327] width 198 height 37
type input "june"
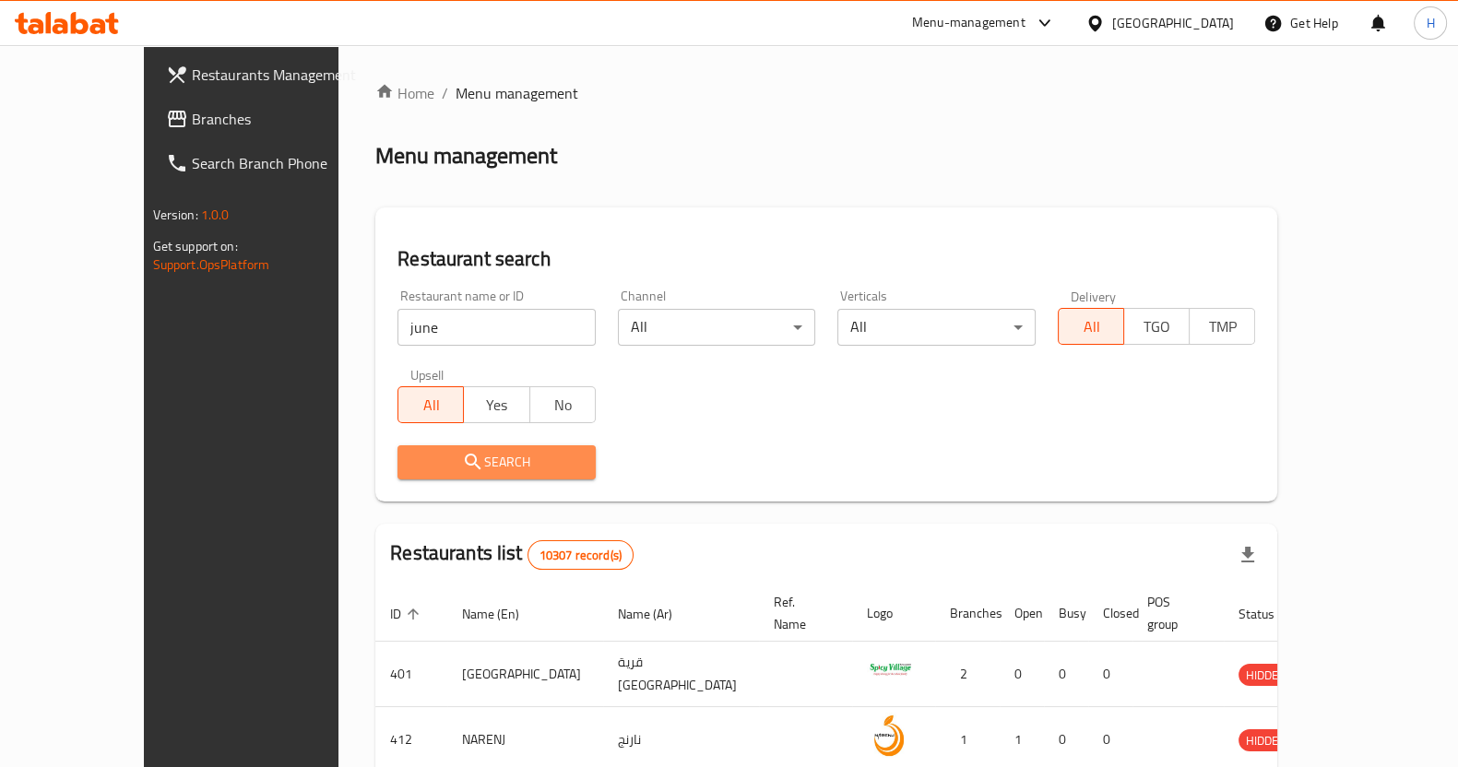
click at [462, 472] on icon "submit" at bounding box center [473, 462] width 22 height 22
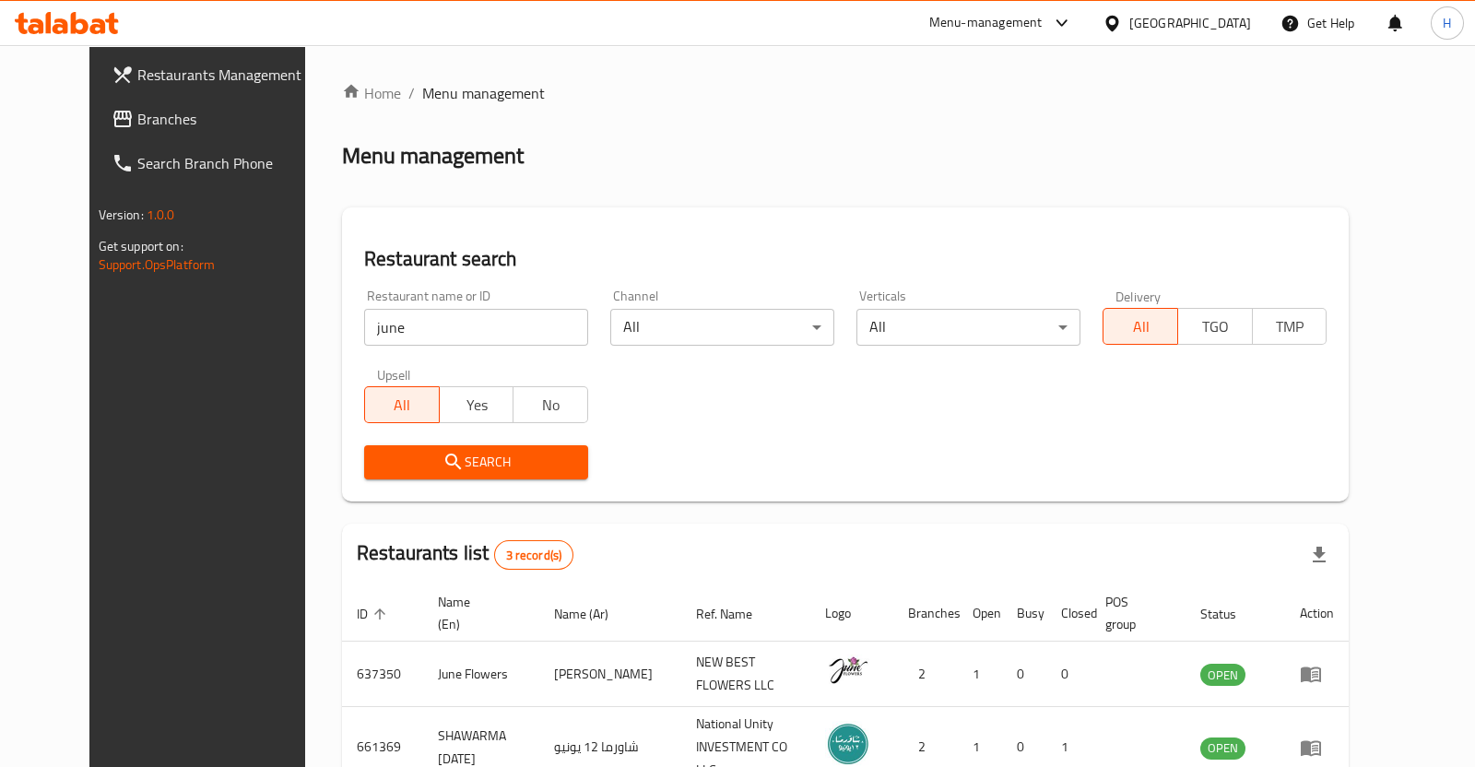
click at [962, 336] on body "​ Menu-management Oman Get Help H Restaurants Management Branches Search Branch…" at bounding box center [737, 406] width 1475 height 722
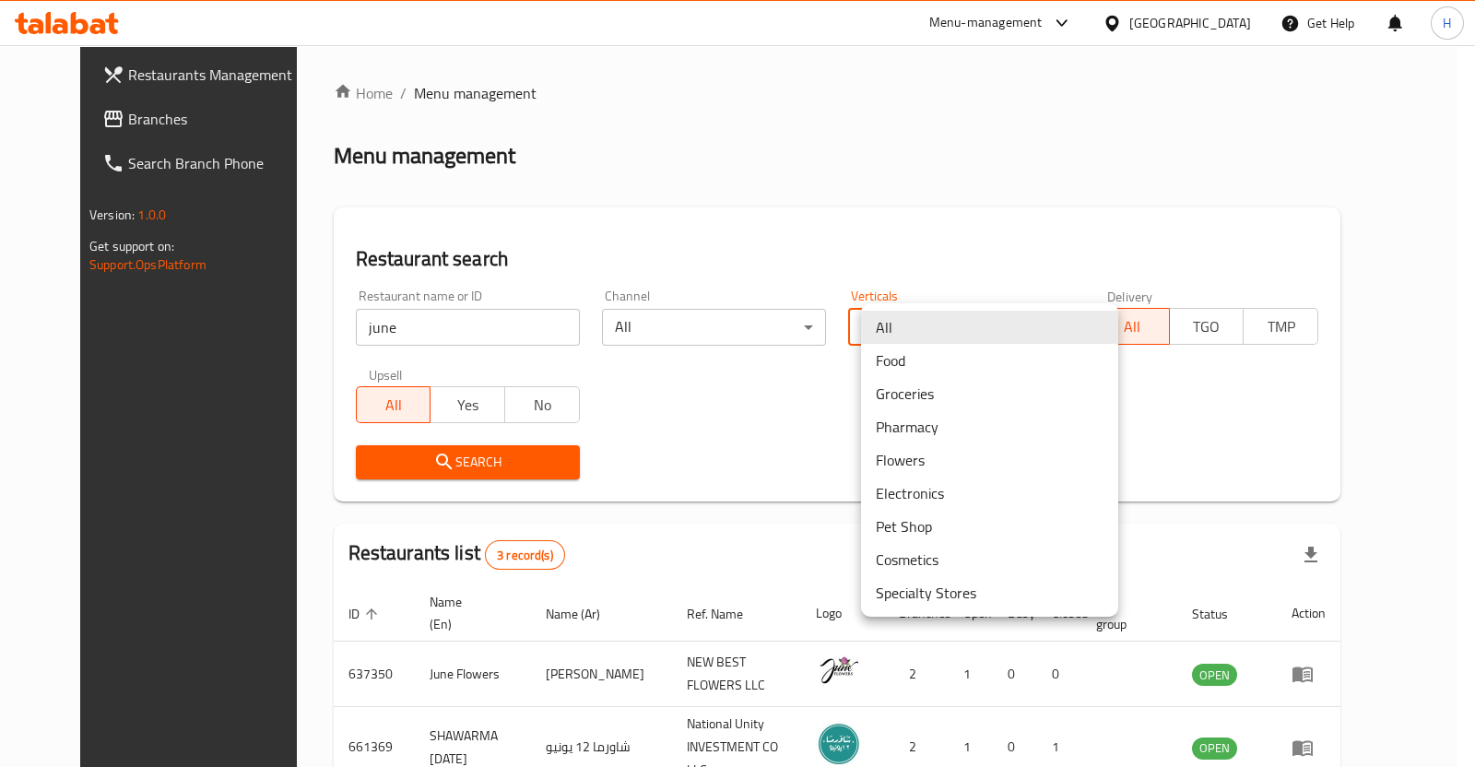
click at [908, 457] on li "Flowers" at bounding box center [989, 460] width 257 height 33
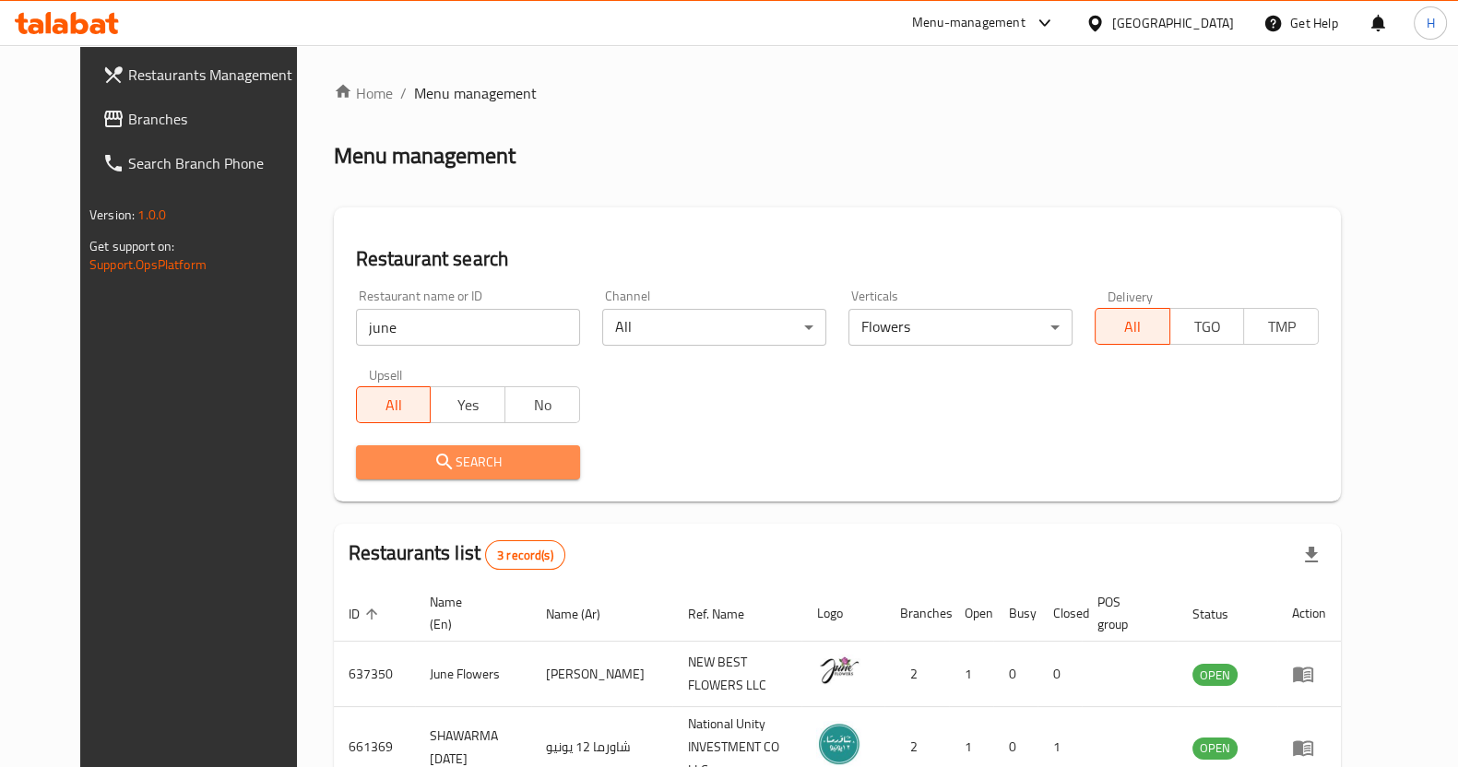
click at [530, 463] on span "Search" at bounding box center [468, 462] width 195 height 23
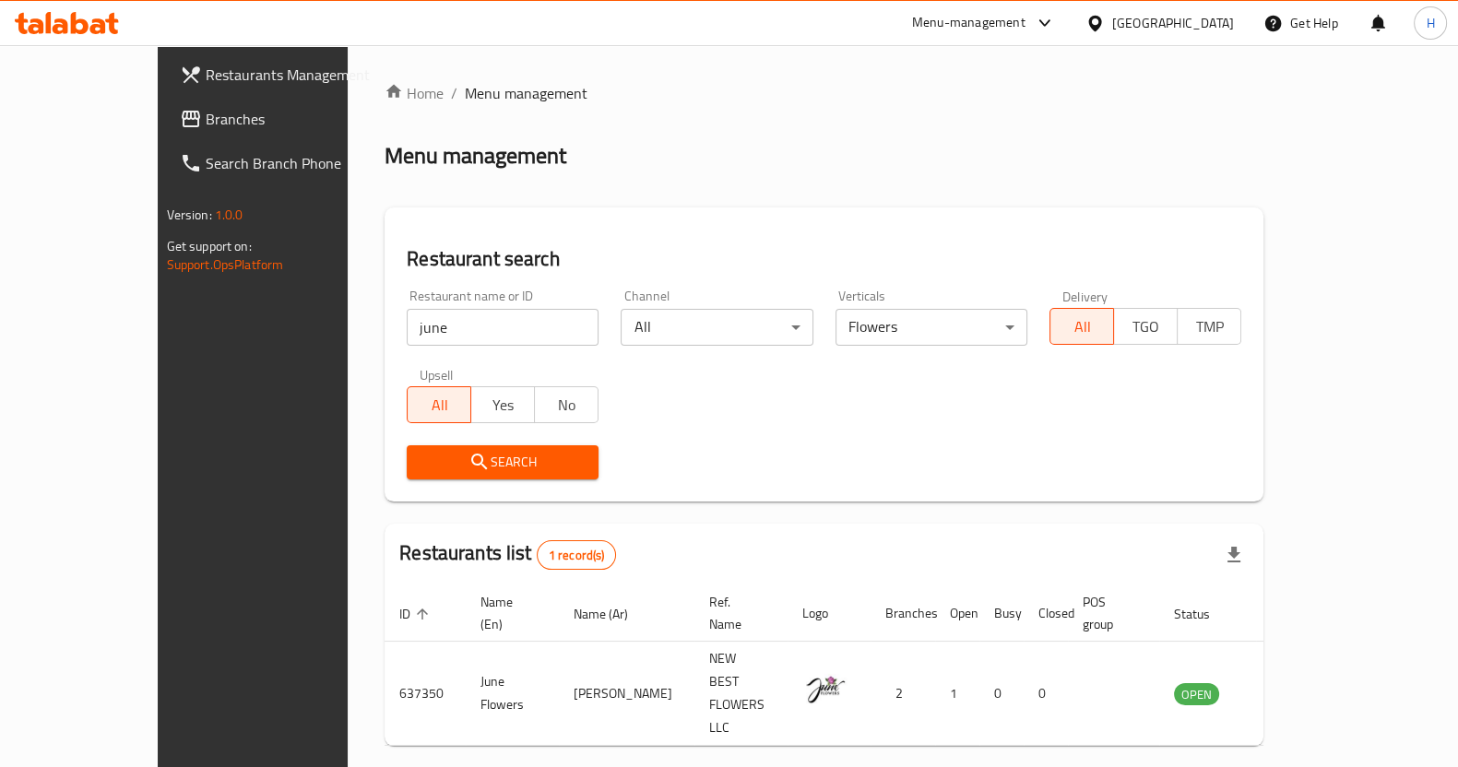
scroll to position [18, 0]
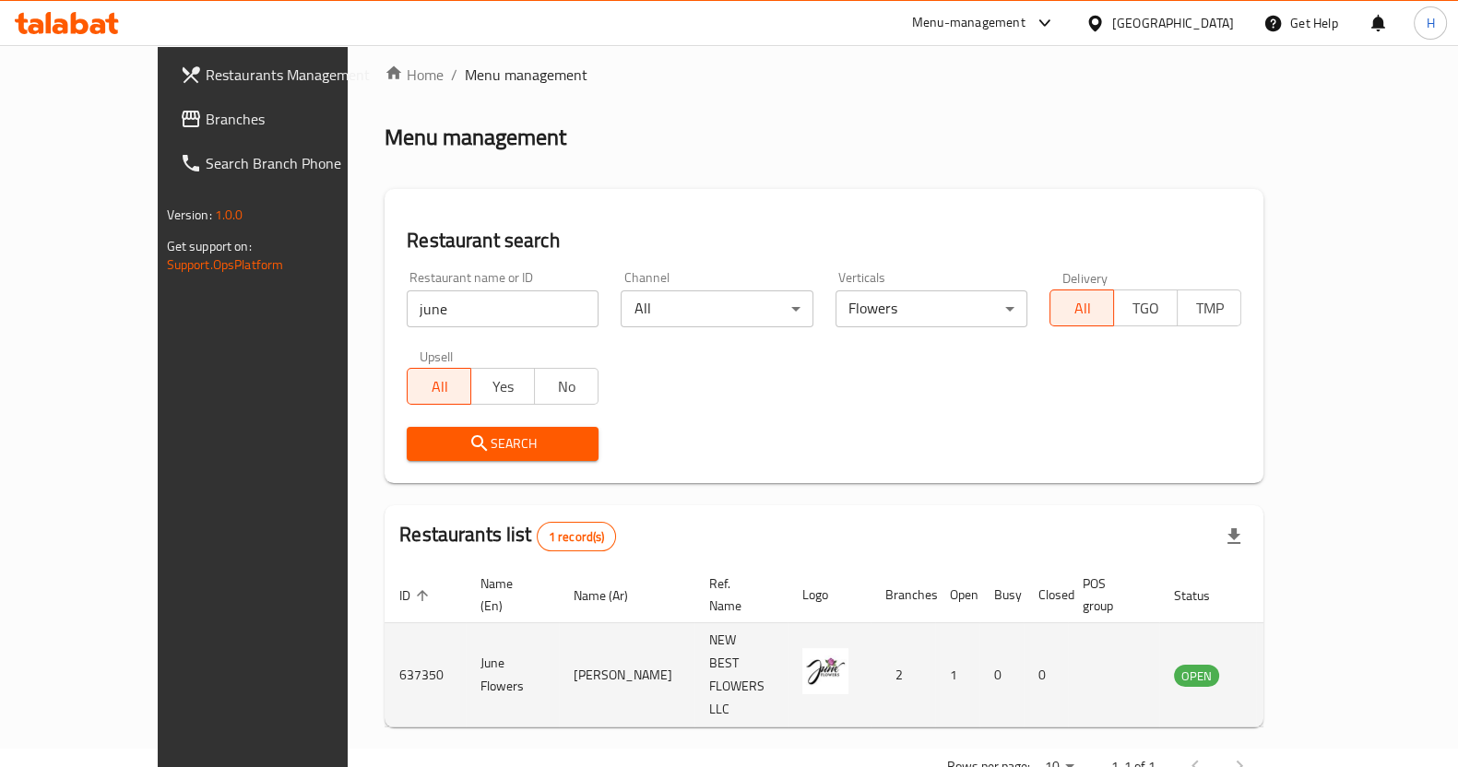
click at [1320, 652] on td "enhanced table" at bounding box center [1288, 675] width 64 height 104
click at [1293, 664] on icon "enhanced table" at bounding box center [1282, 675] width 22 height 22
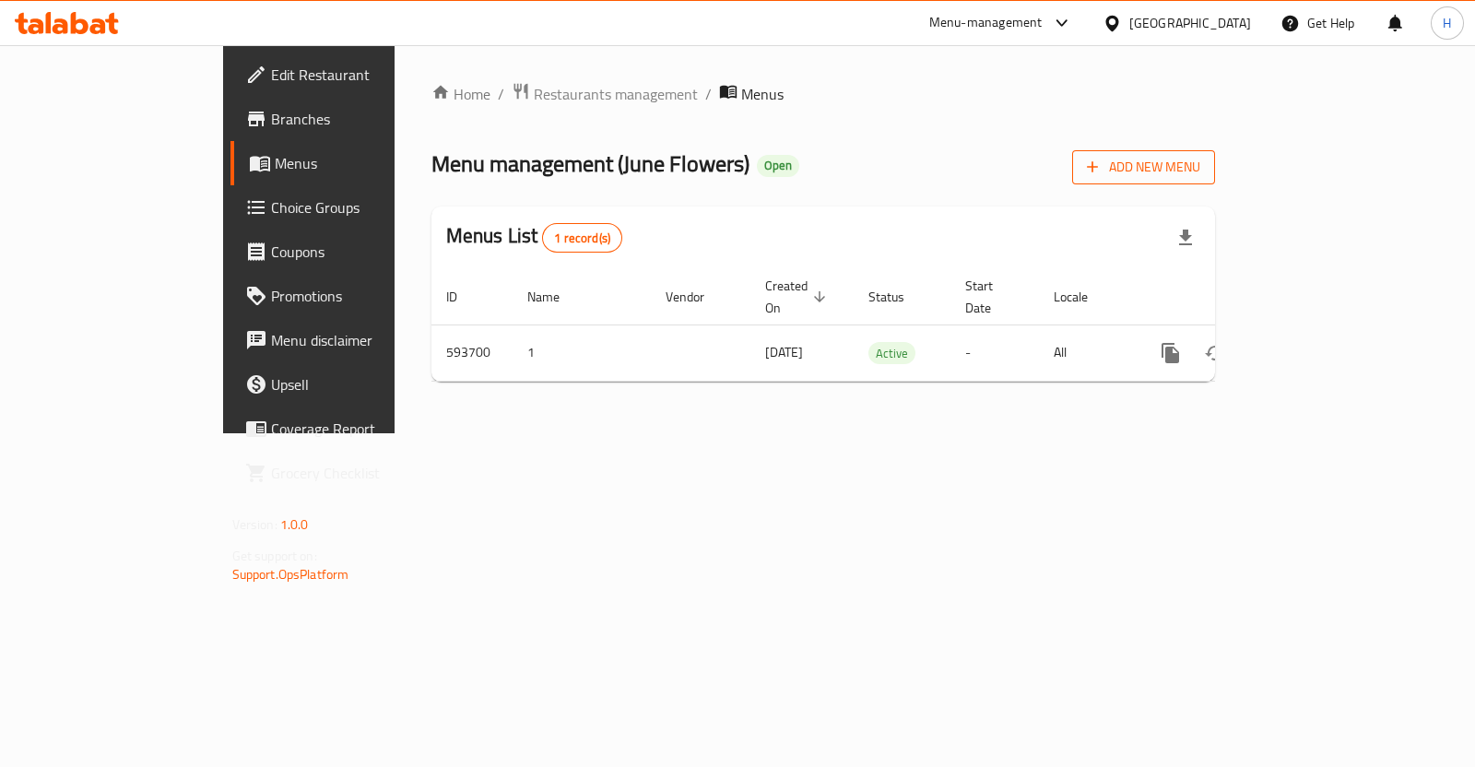
click at [1201, 168] on span "Add New Menu" at bounding box center [1143, 167] width 113 height 23
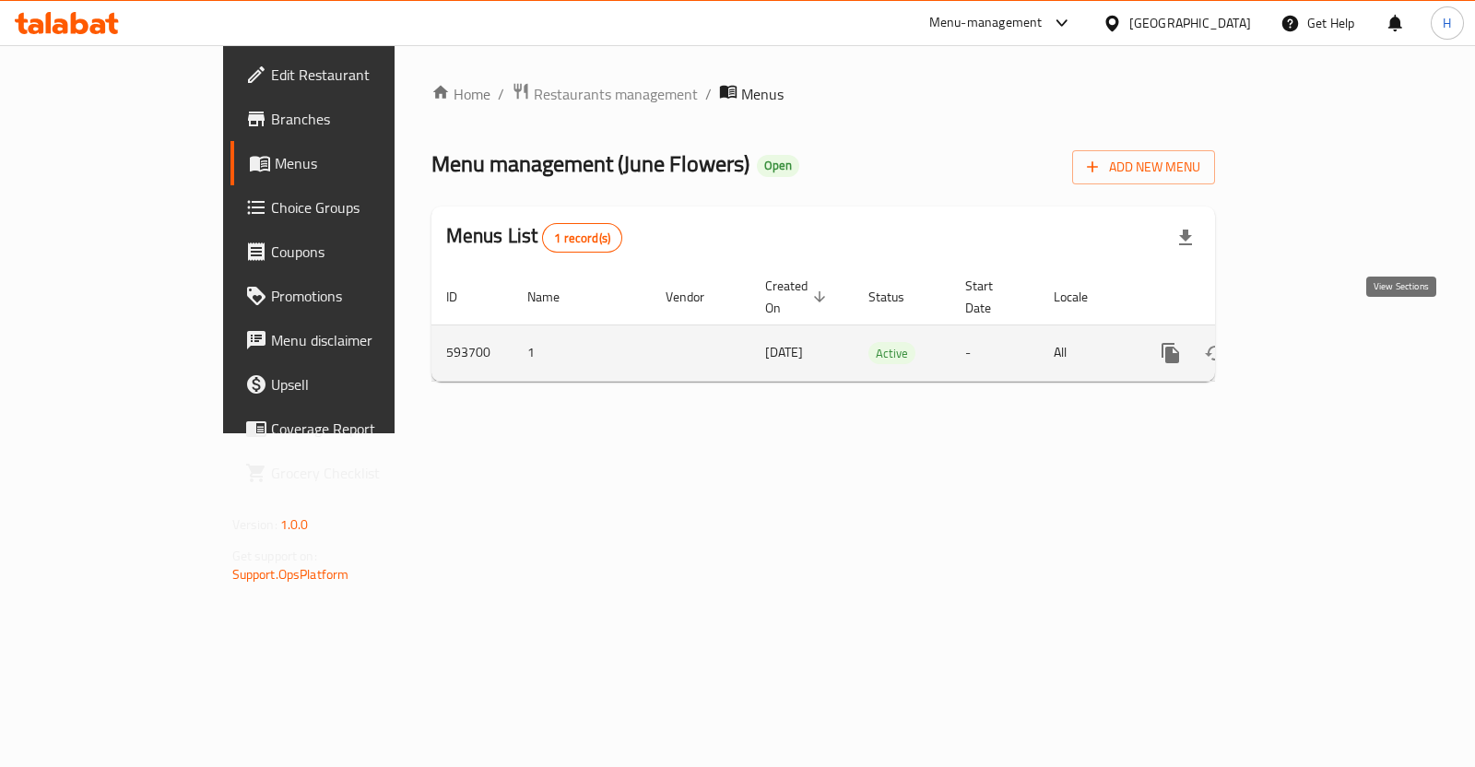
click at [1312, 345] on icon "enhanced table" at bounding box center [1304, 353] width 17 height 17
